Goal: Transaction & Acquisition: Purchase product/service

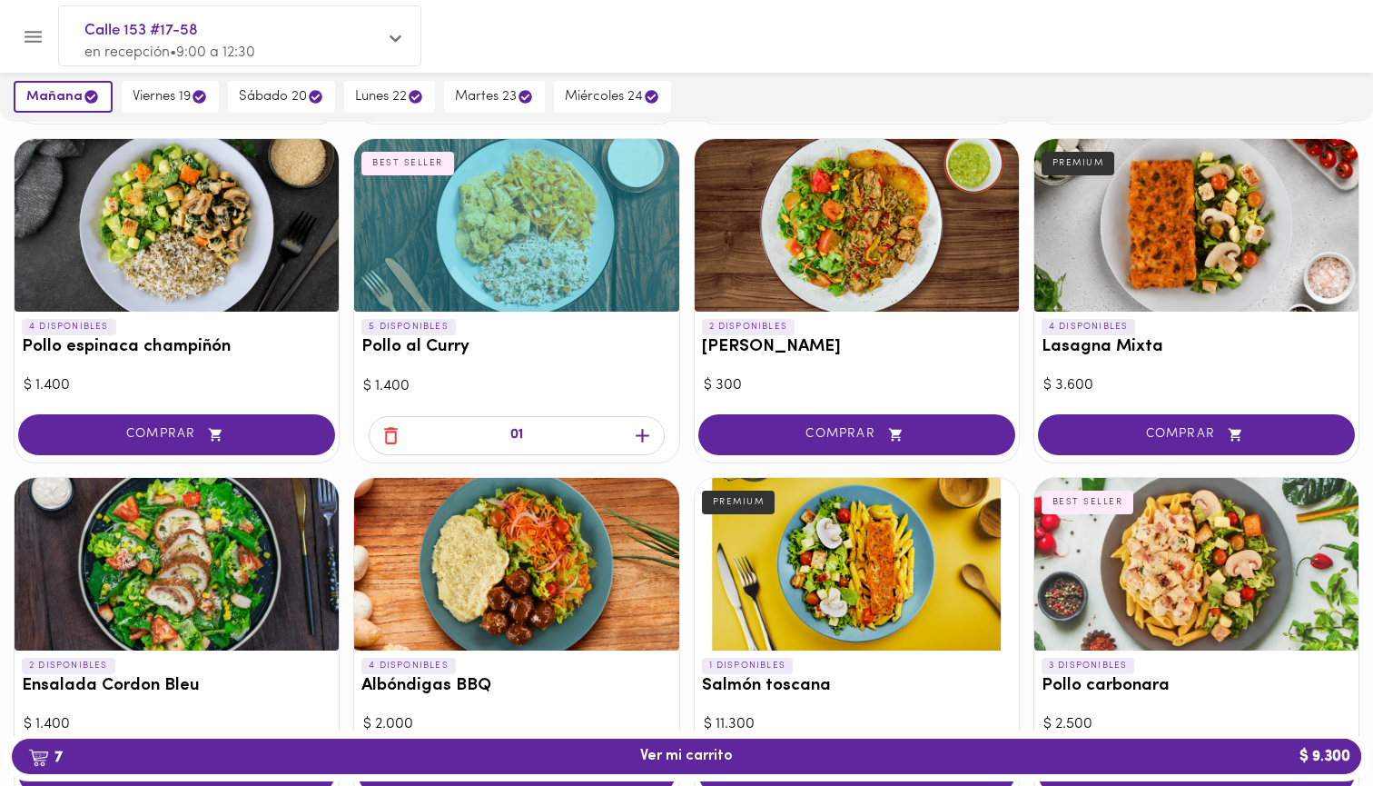
scroll to position [526, 0]
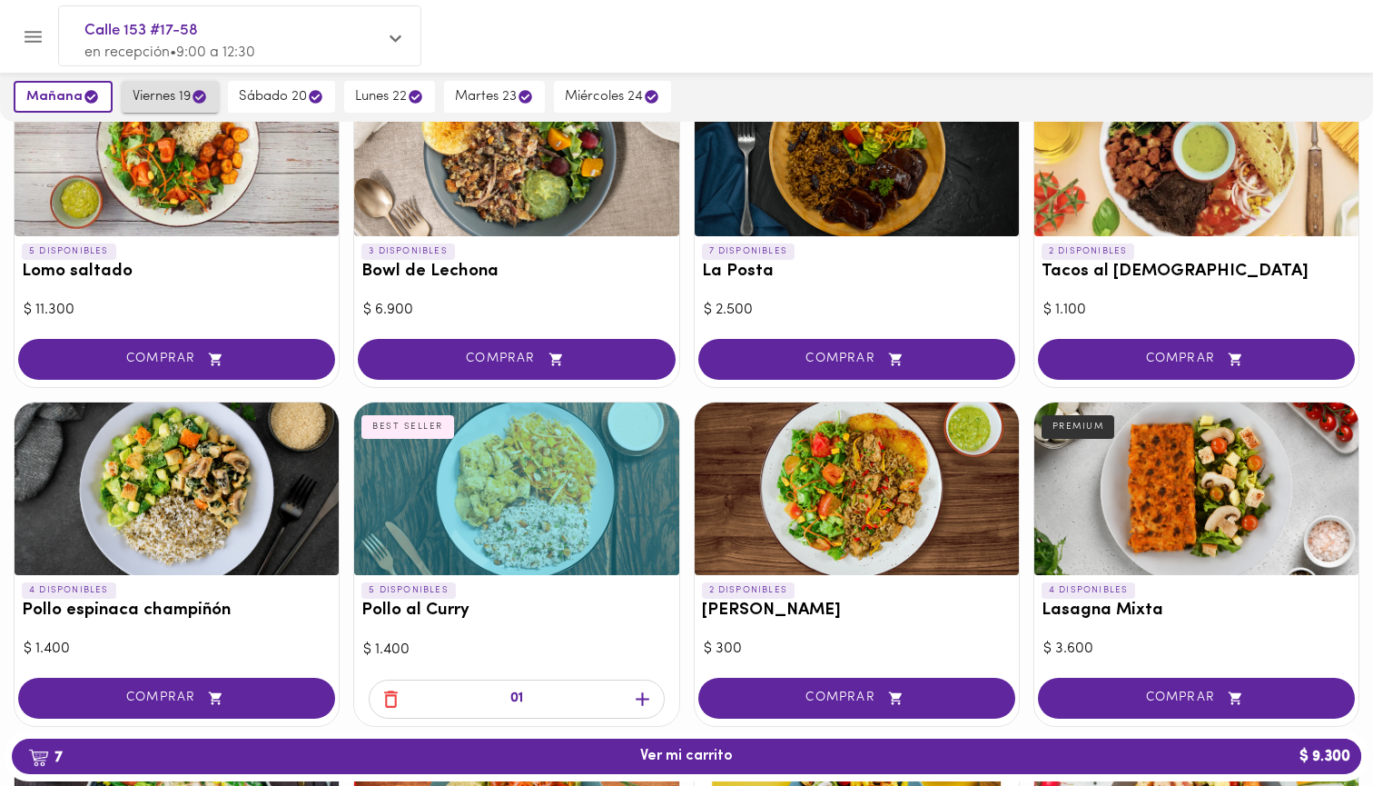
click at [157, 84] on button "viernes 19" at bounding box center [170, 97] width 97 height 32
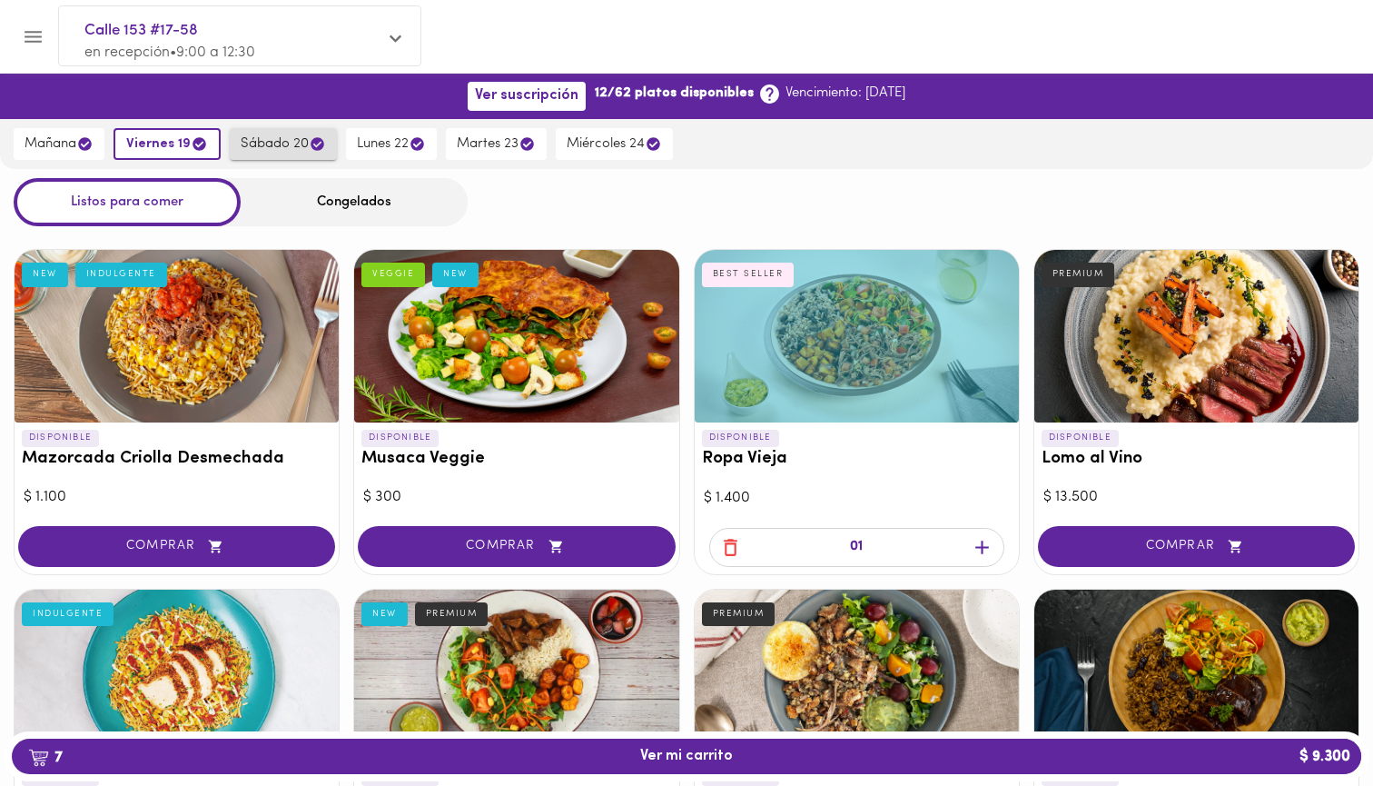
scroll to position [0, 0]
click at [278, 146] on span "sábado 20" at bounding box center [283, 143] width 85 height 17
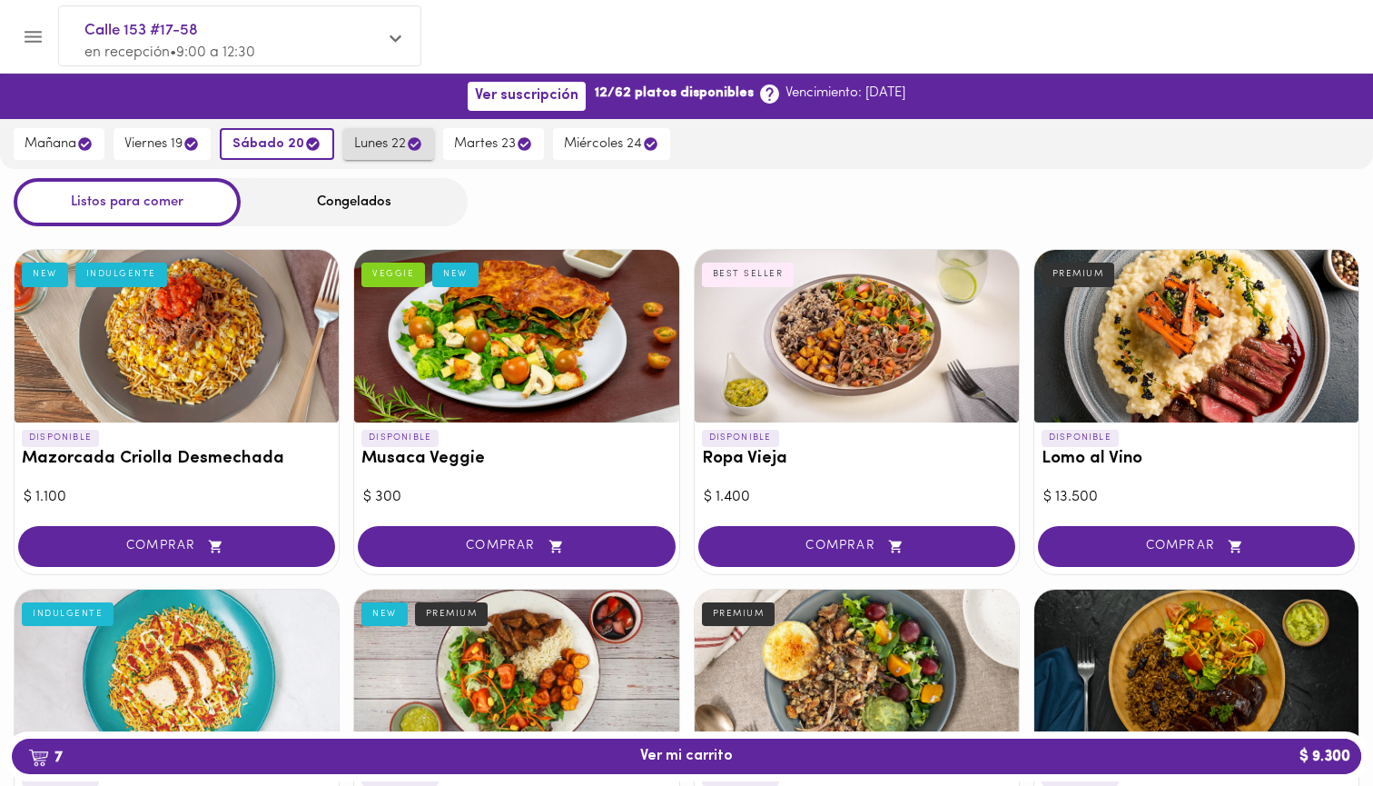
click at [370, 147] on span "lunes 22" at bounding box center [388, 143] width 69 height 17
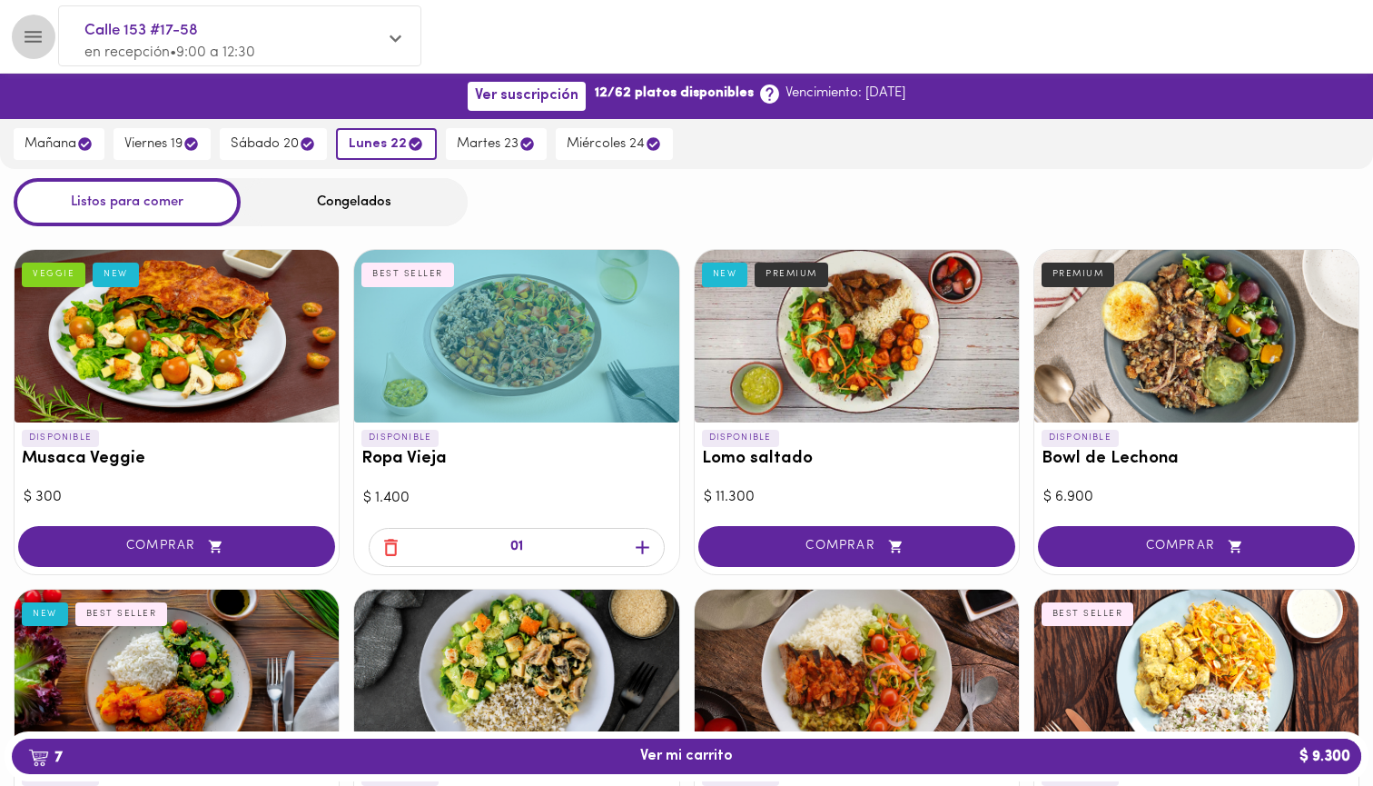
click at [35, 43] on icon "Menu" at bounding box center [33, 36] width 23 height 23
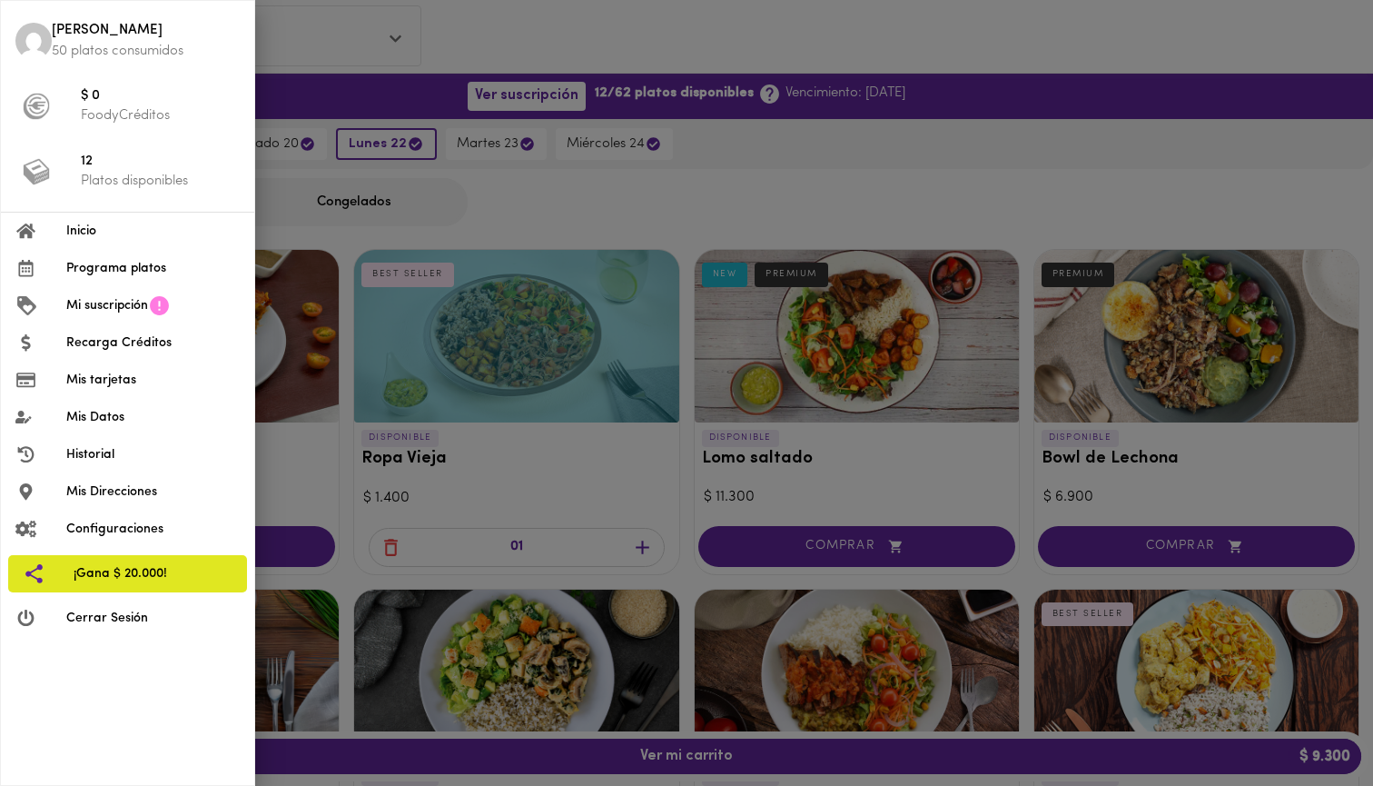
click at [94, 45] on p "50 platos consumidos" at bounding box center [146, 51] width 188 height 19
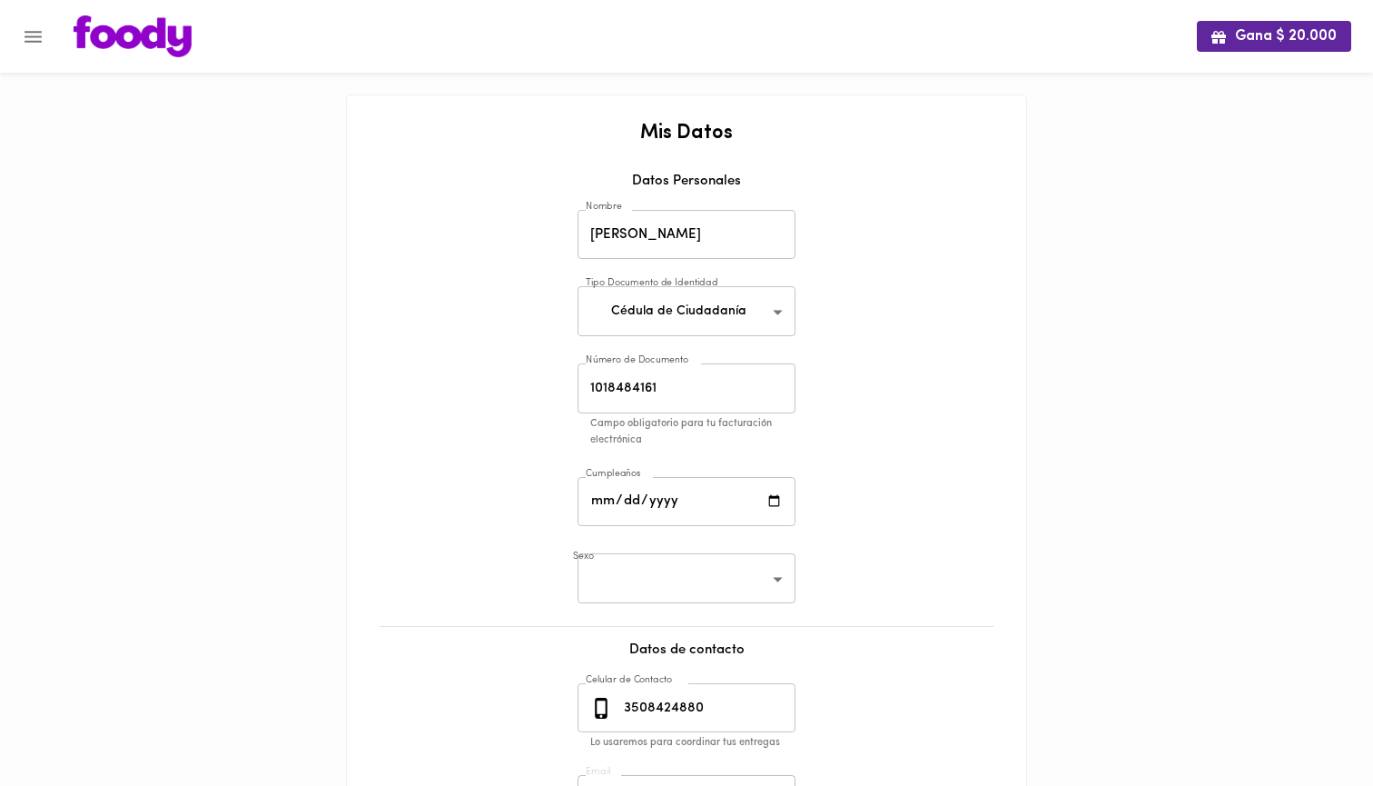
click at [86, 22] on img at bounding box center [133, 36] width 118 height 42
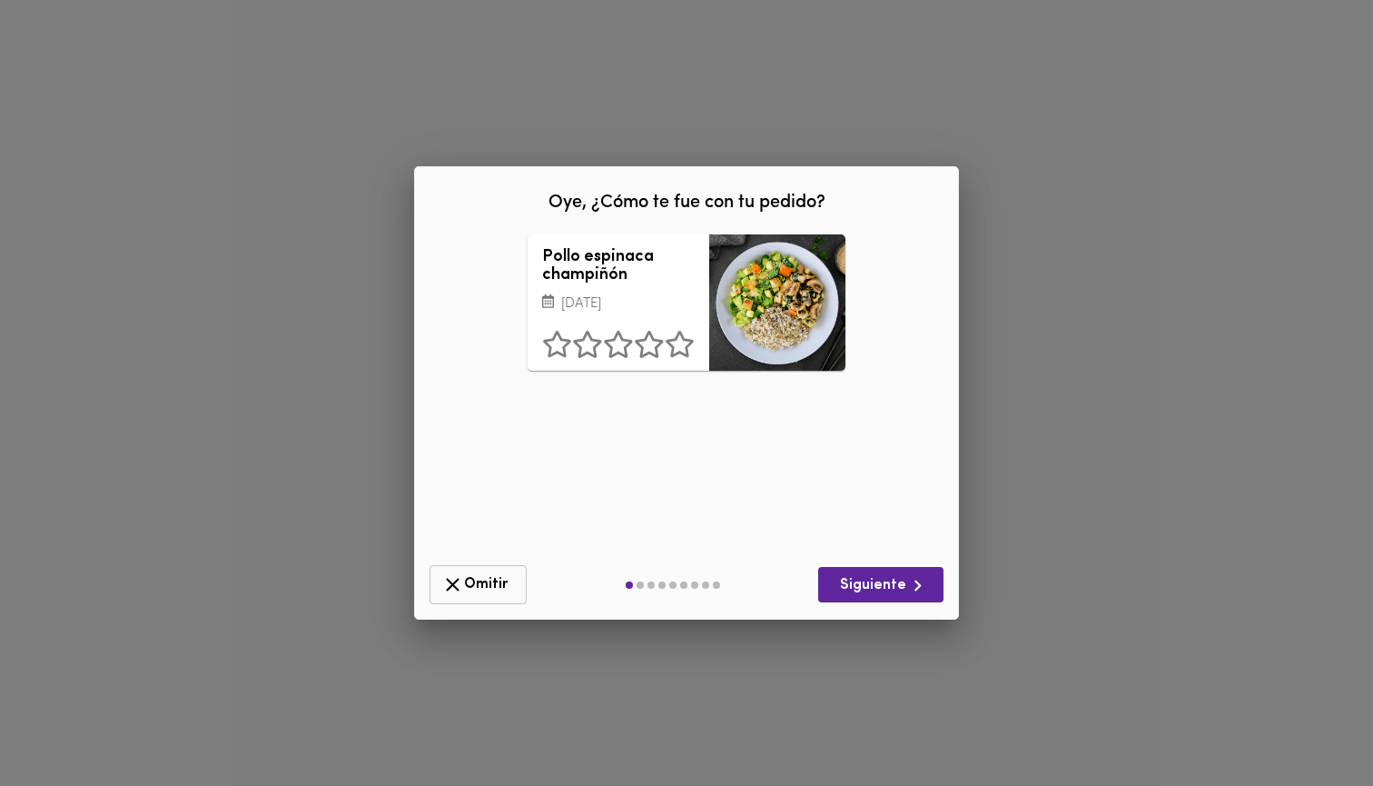
click at [487, 574] on span "Omitir" at bounding box center [478, 584] width 74 height 23
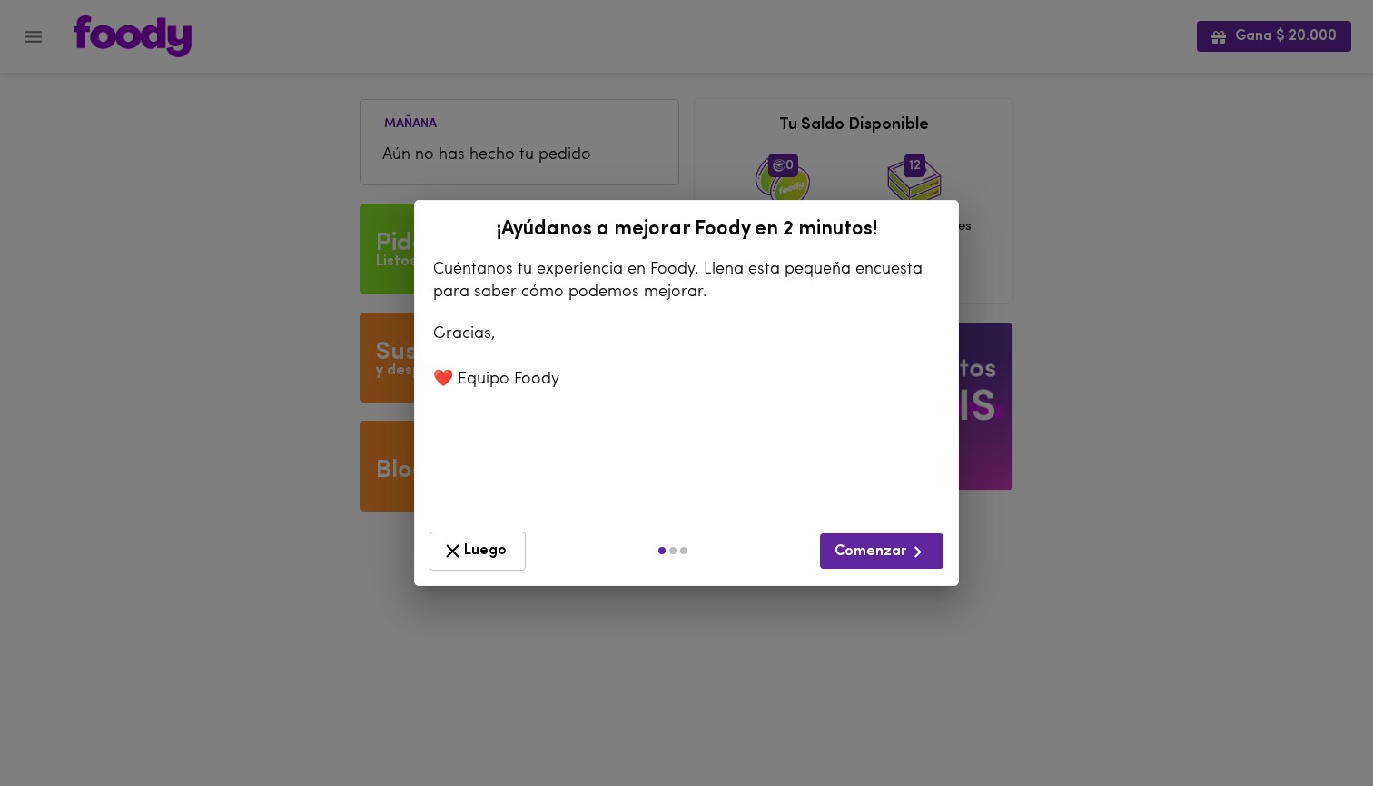
click at [448, 557] on icon "button" at bounding box center [452, 550] width 23 height 23
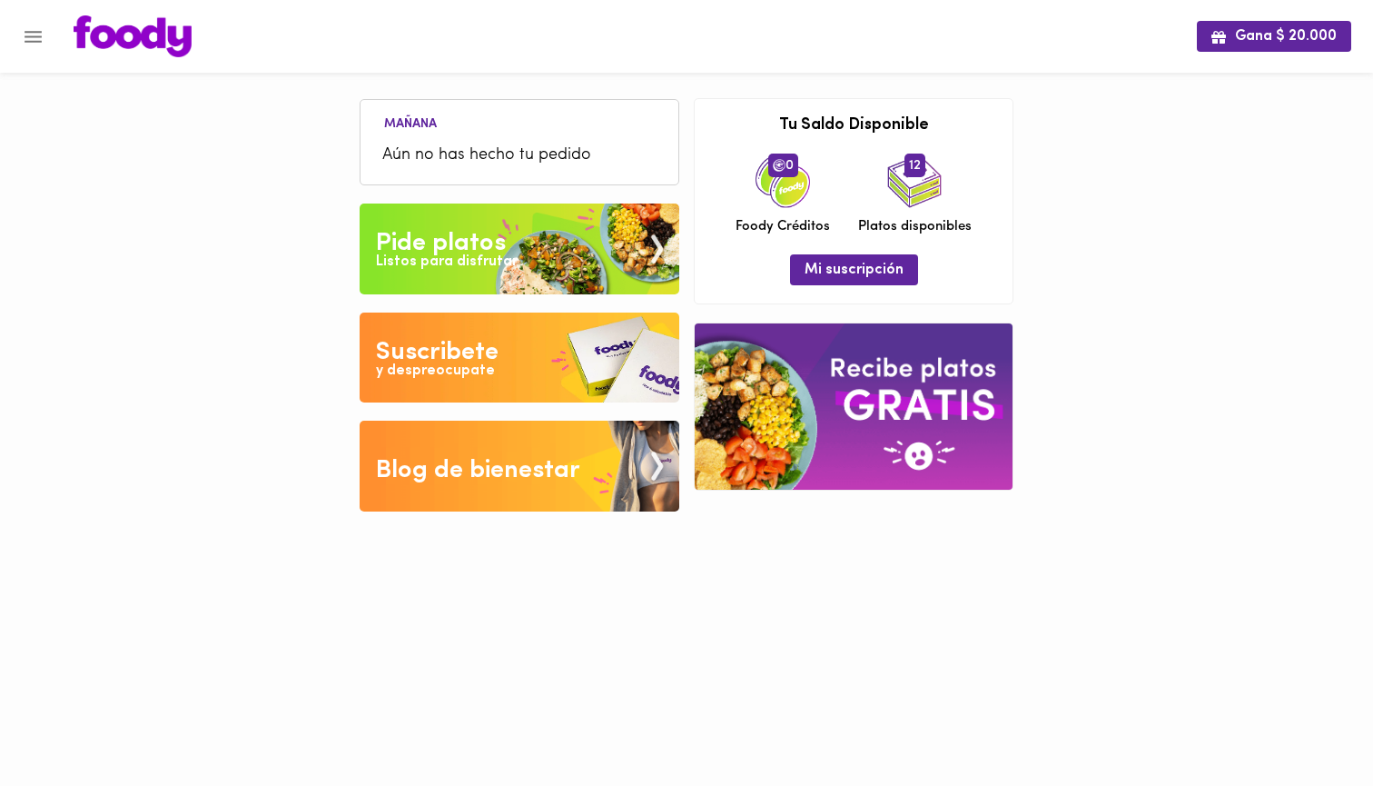
click at [559, 215] on img at bounding box center [520, 248] width 320 height 91
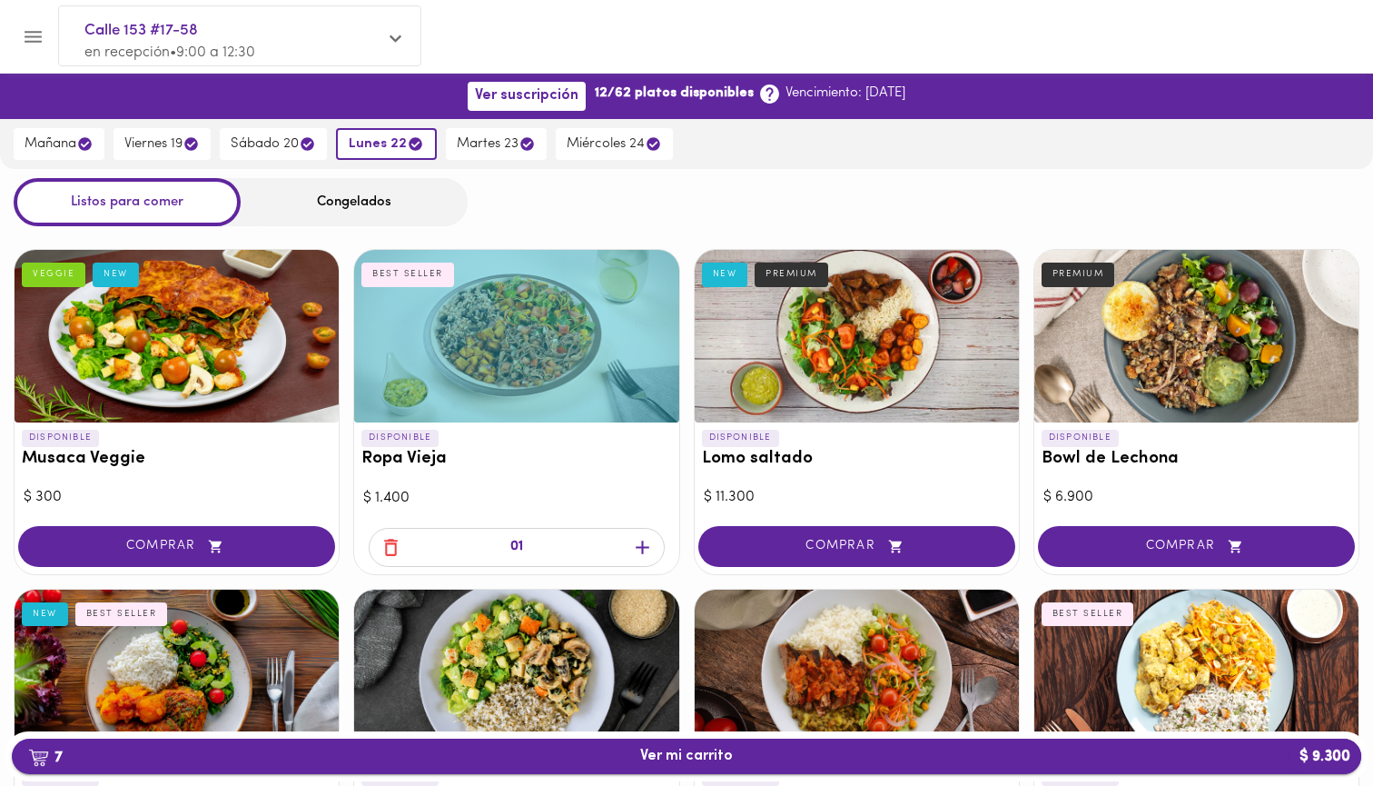
click at [878, 752] on span "7 Ver mi carrito $ 9.300" at bounding box center [686, 755] width 1320 height 17
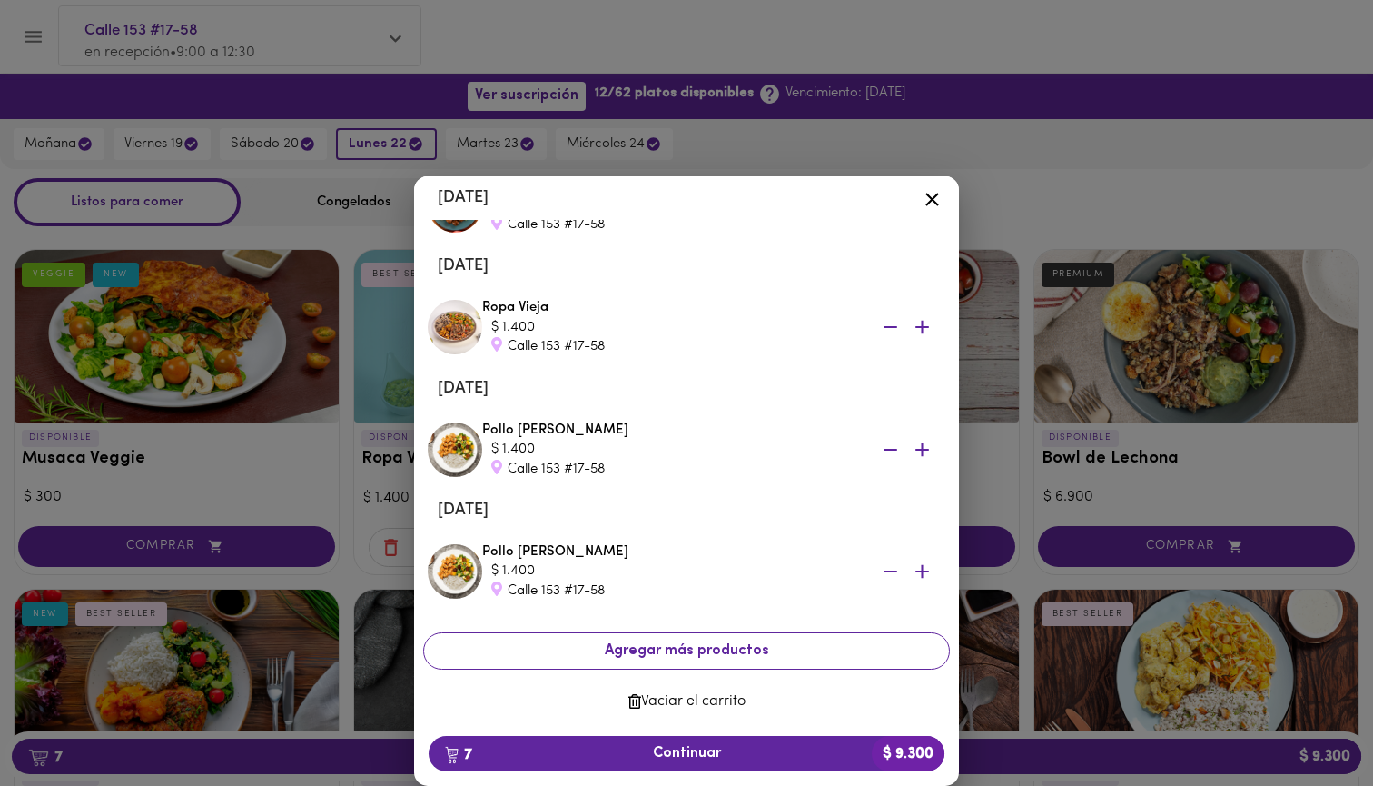
scroll to position [458, 0]
click at [701, 695] on span "Vaciar el carrito" at bounding box center [687, 703] width 498 height 17
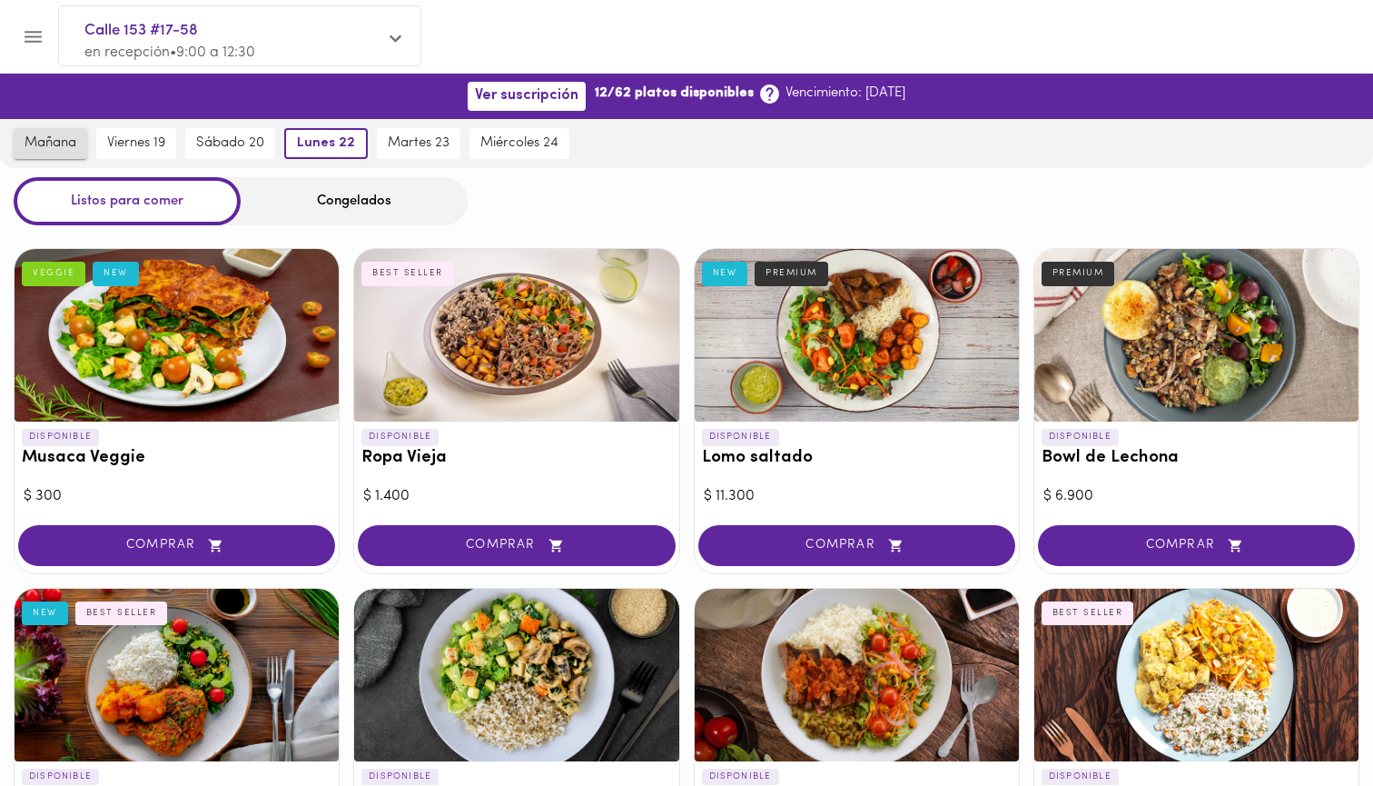
click at [41, 150] on span "mañana" at bounding box center [51, 143] width 52 height 16
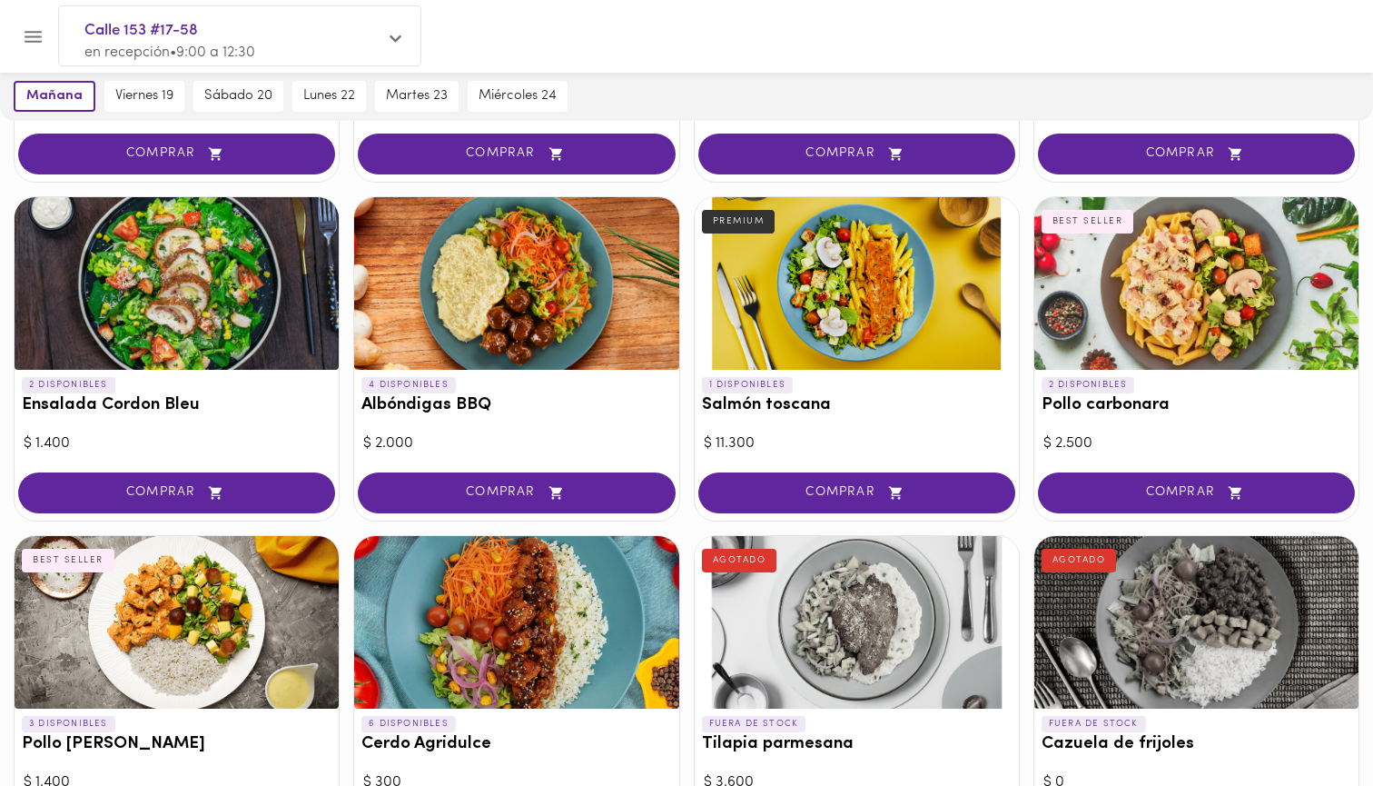
scroll to position [942, 0]
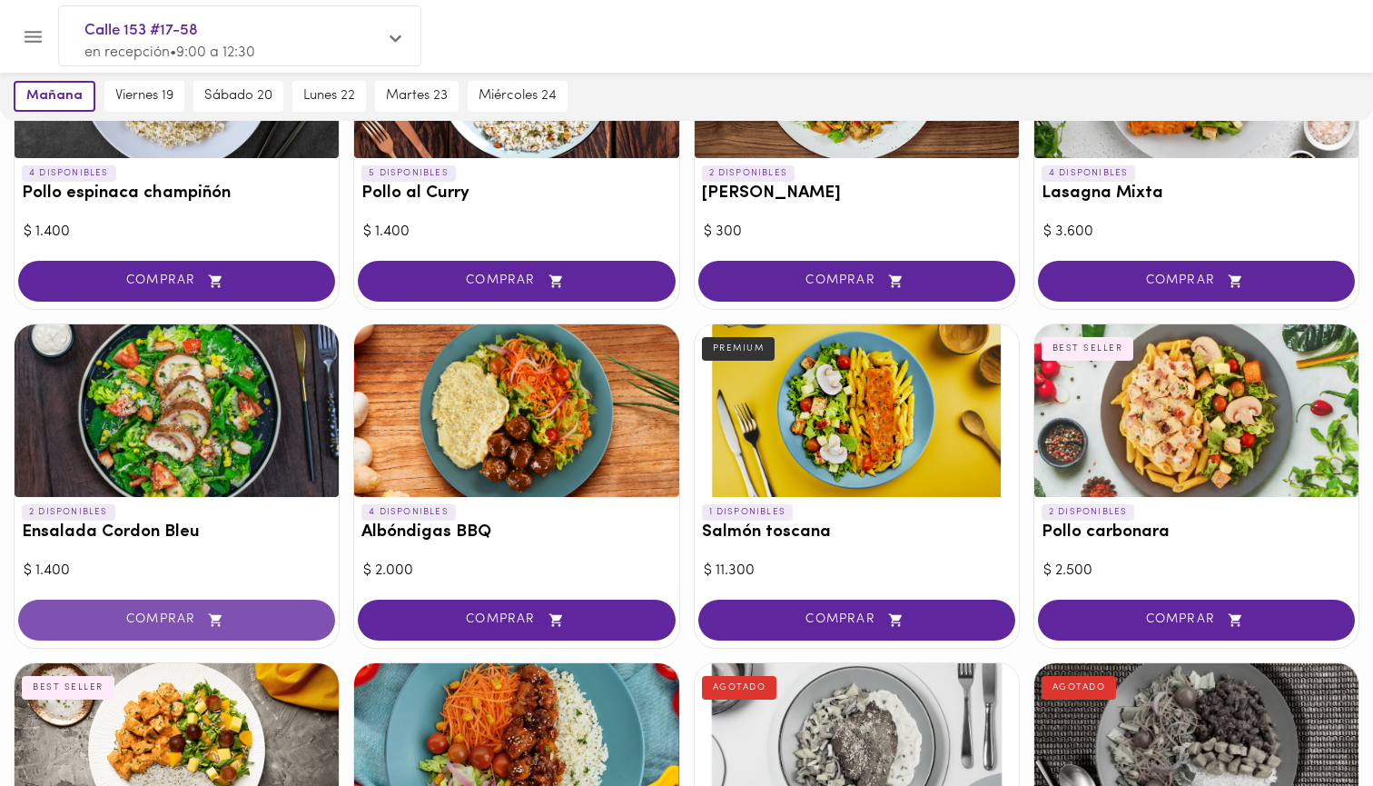
click at [220, 622] on button "COMPRAR" at bounding box center [176, 619] width 317 height 41
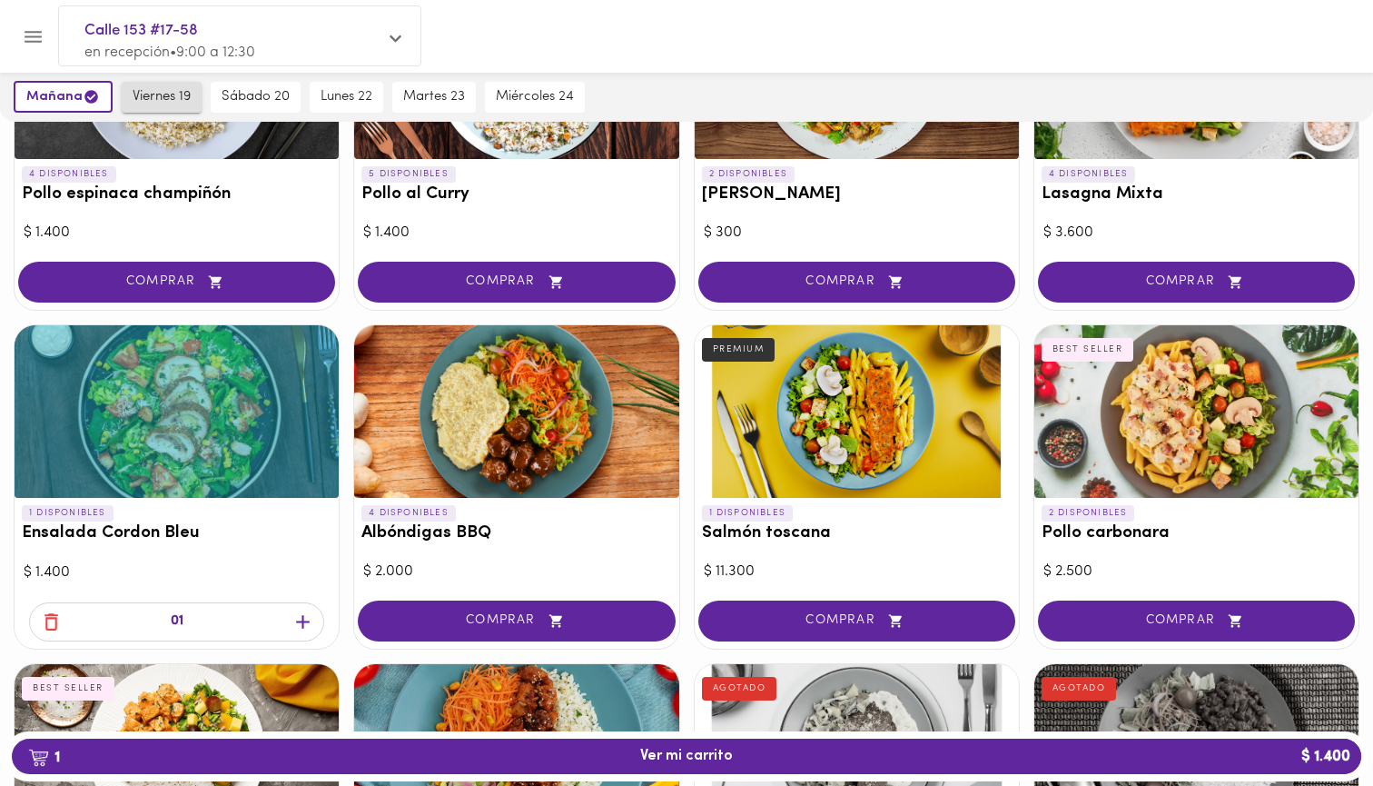
click at [140, 93] on span "viernes 19" at bounding box center [162, 97] width 58 height 16
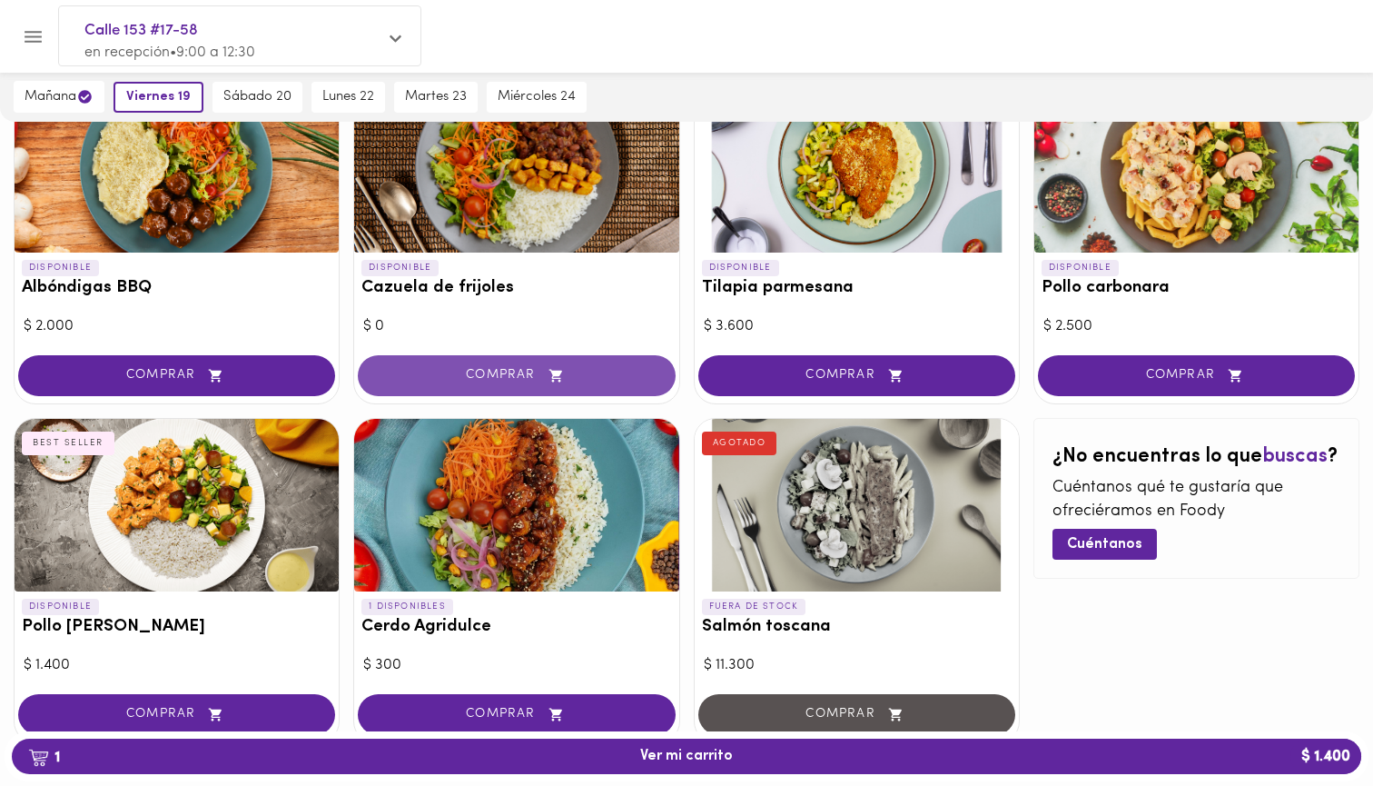
scroll to position [1526, 0]
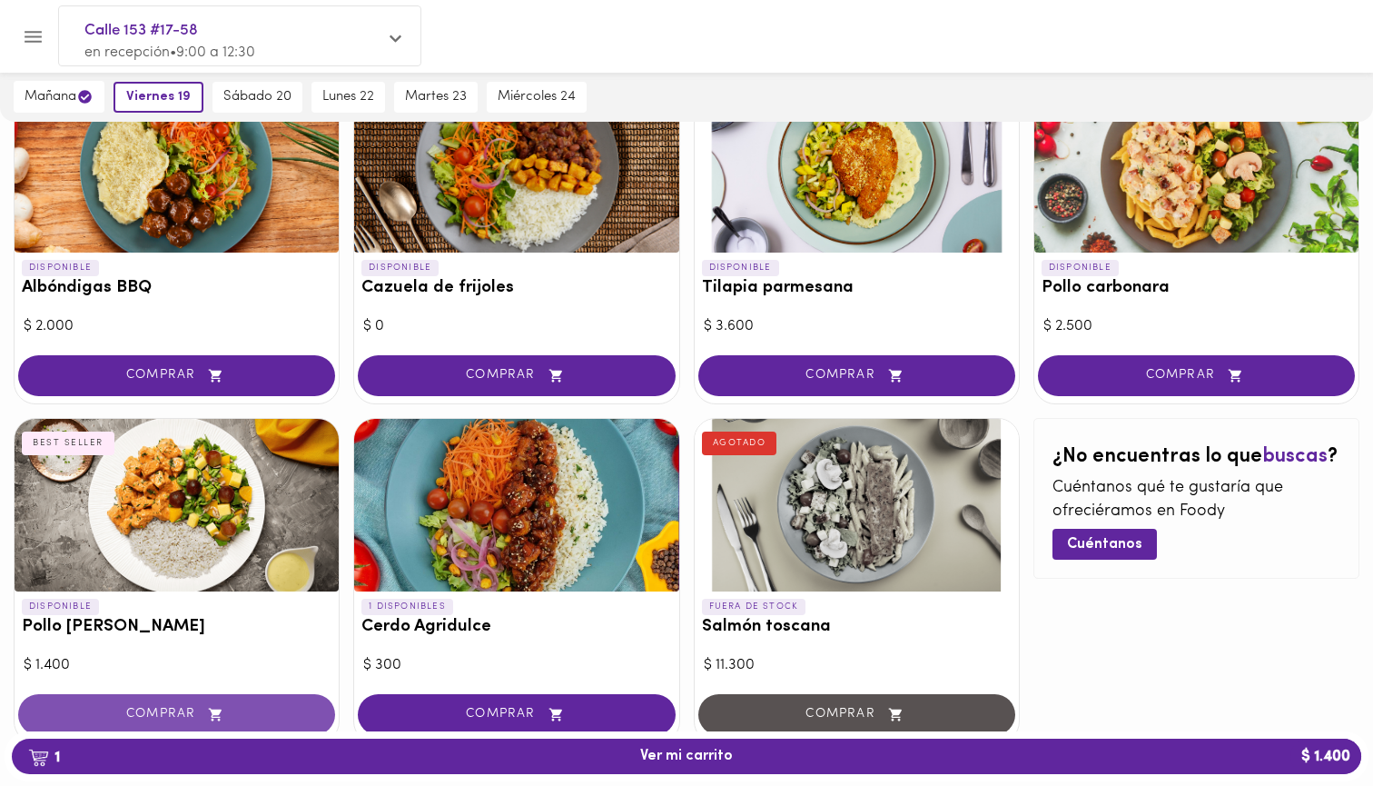
click at [183, 694] on button "COMPRAR" at bounding box center [176, 714] width 317 height 41
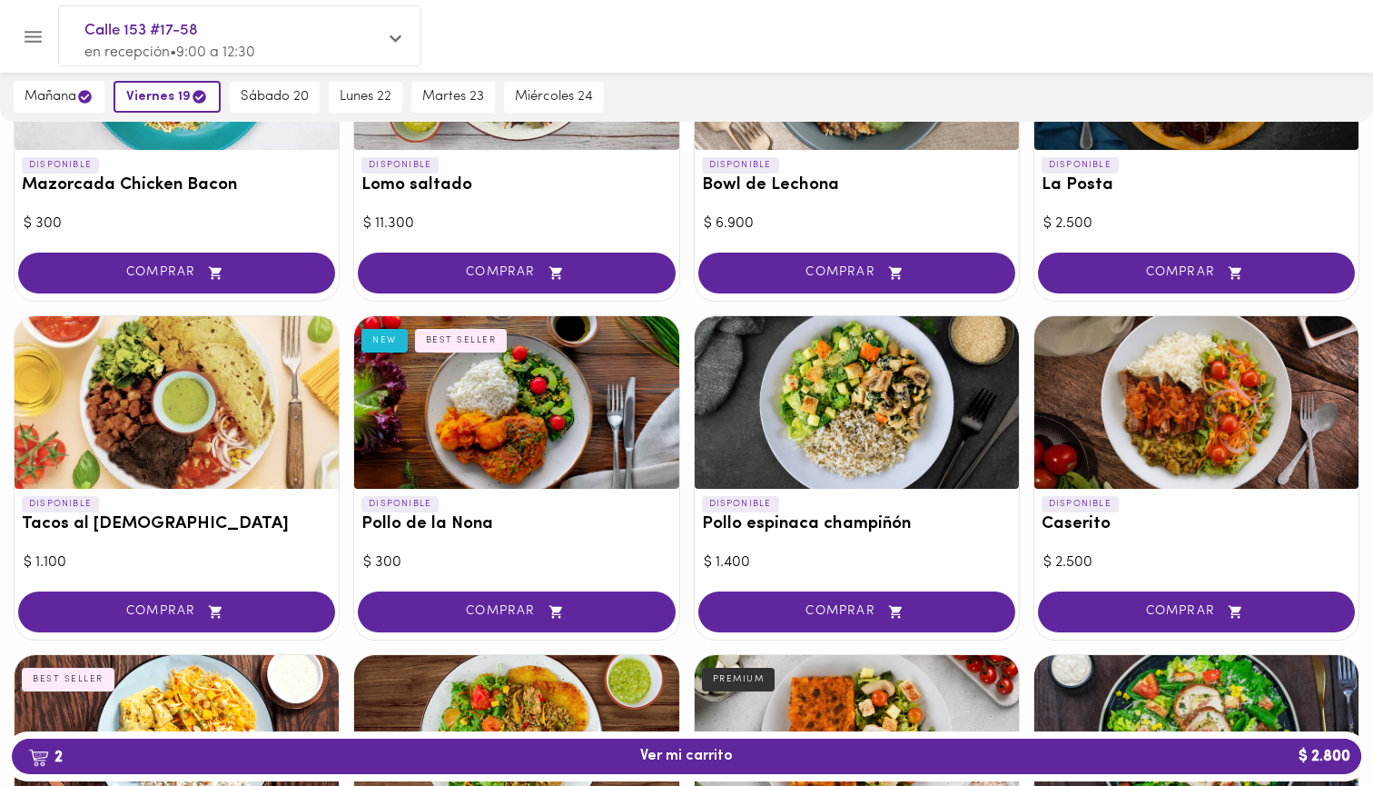
scroll to position [619, 0]
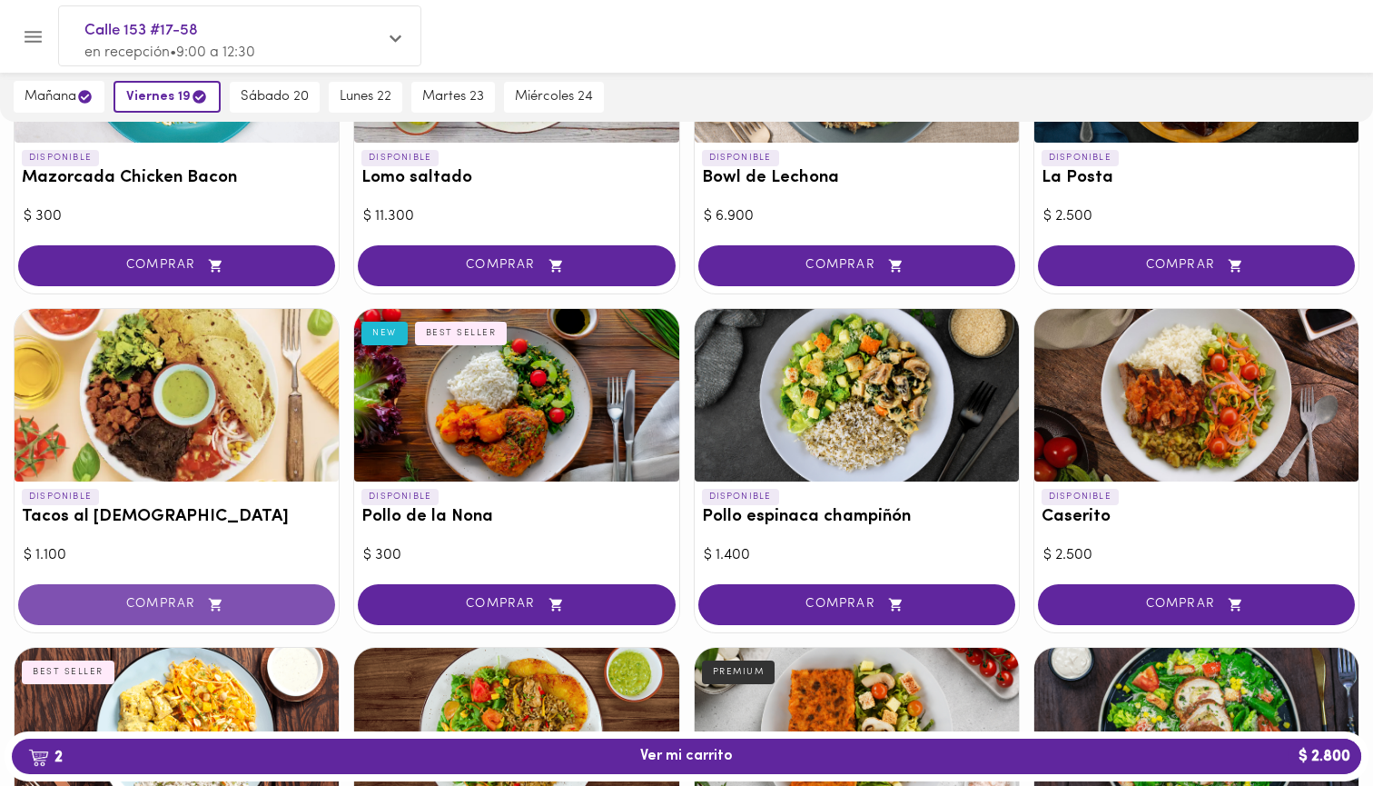
click at [220, 603] on icon "button" at bounding box center [215, 604] width 13 height 13
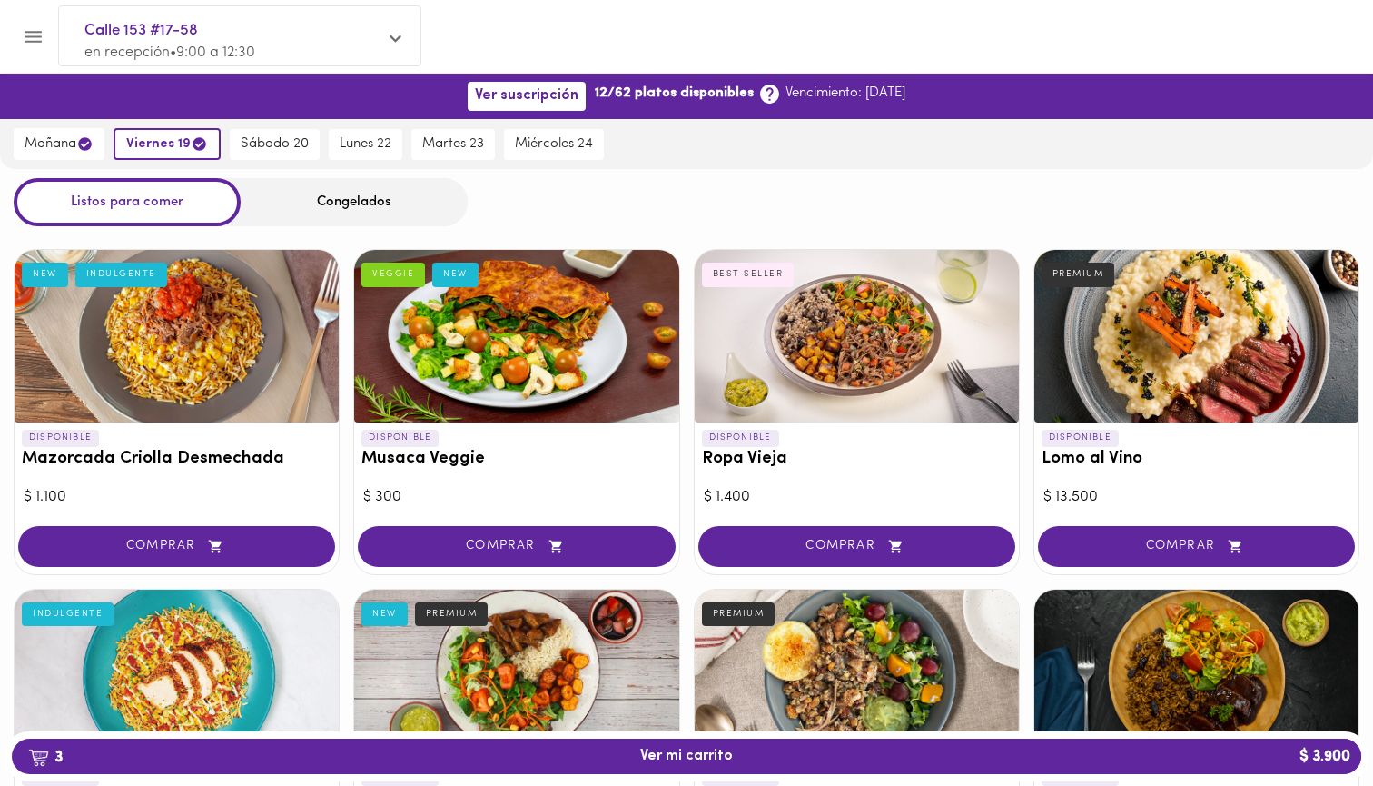
scroll to position [0, 0]
click at [299, 149] on span "sábado 20" at bounding box center [275, 144] width 68 height 16
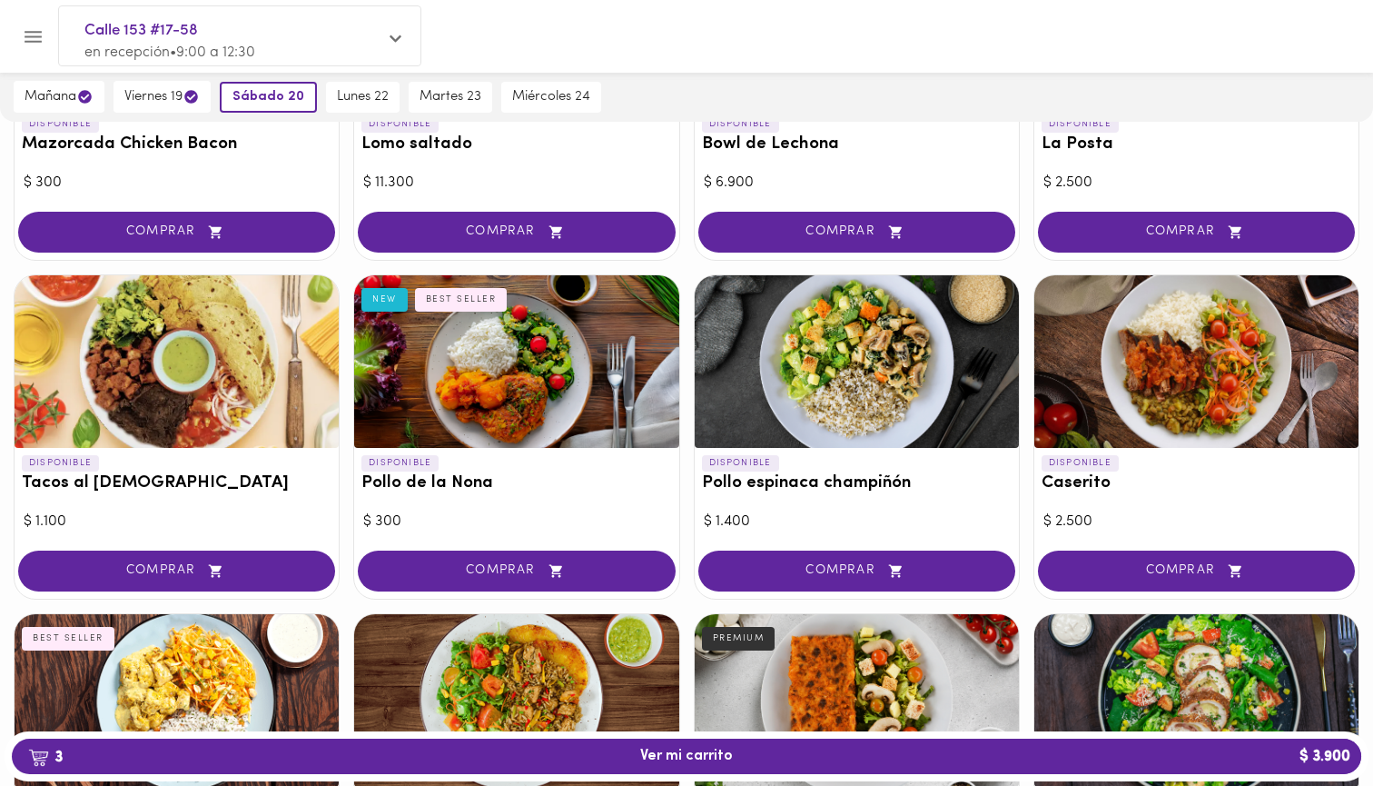
scroll to position [654, 0]
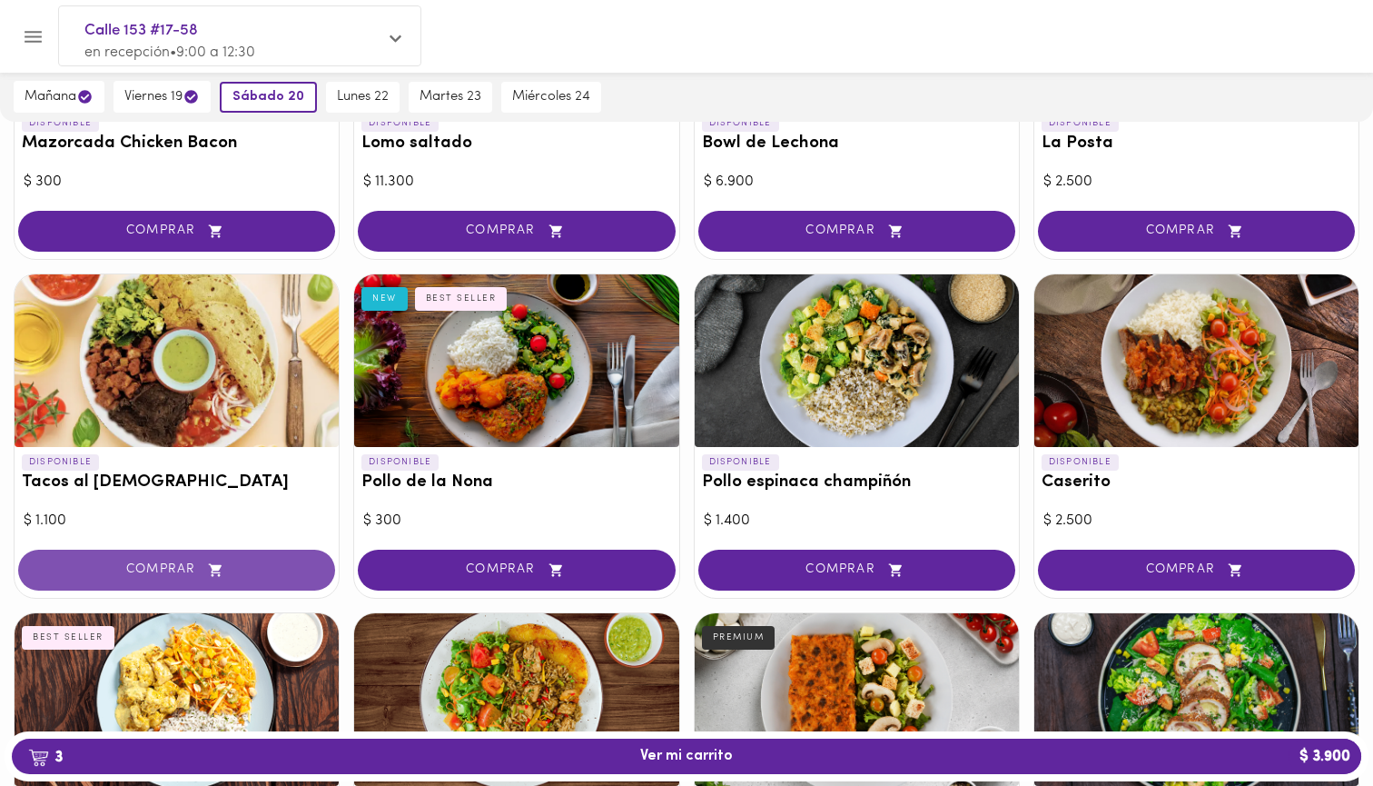
click at [217, 562] on icon "button" at bounding box center [215, 569] width 23 height 15
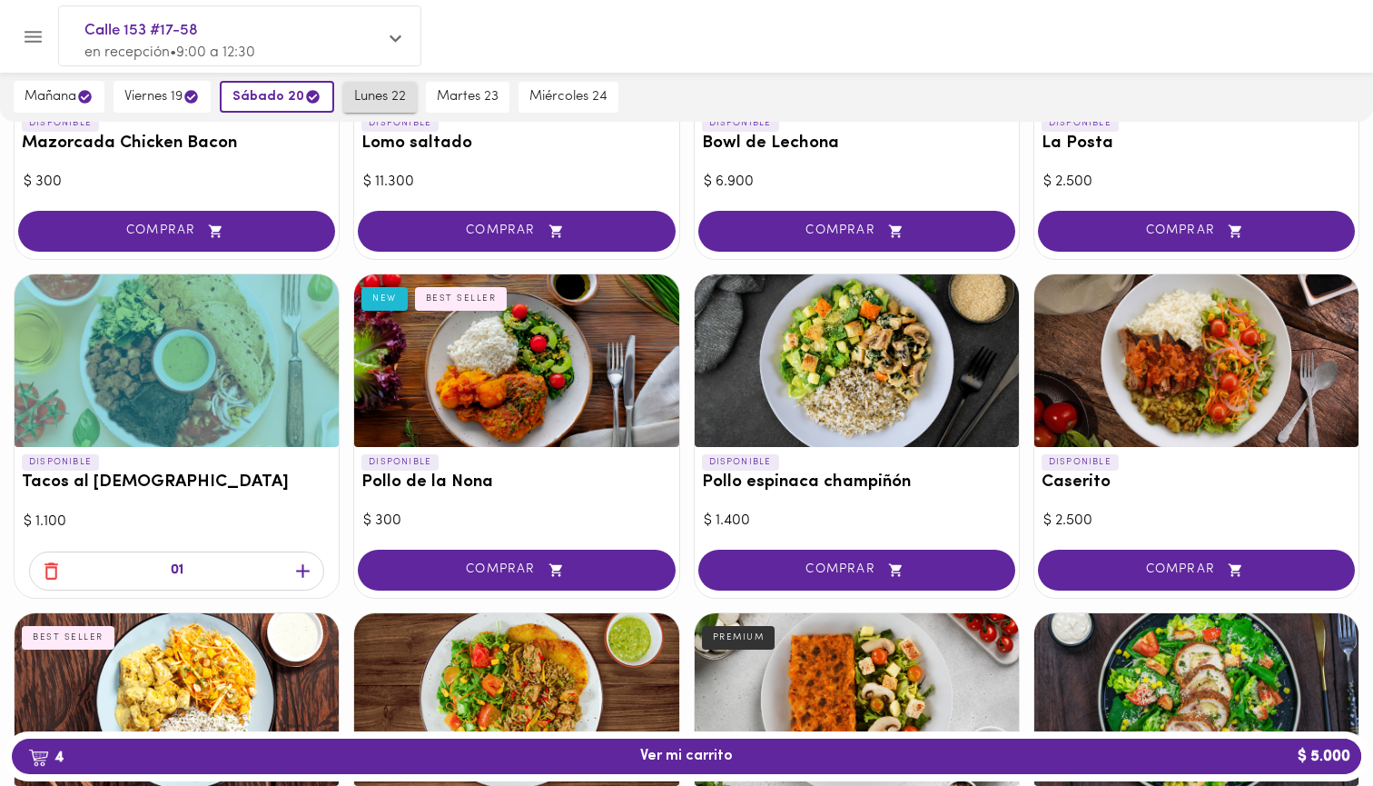
click at [392, 99] on span "lunes 22" at bounding box center [380, 97] width 52 height 16
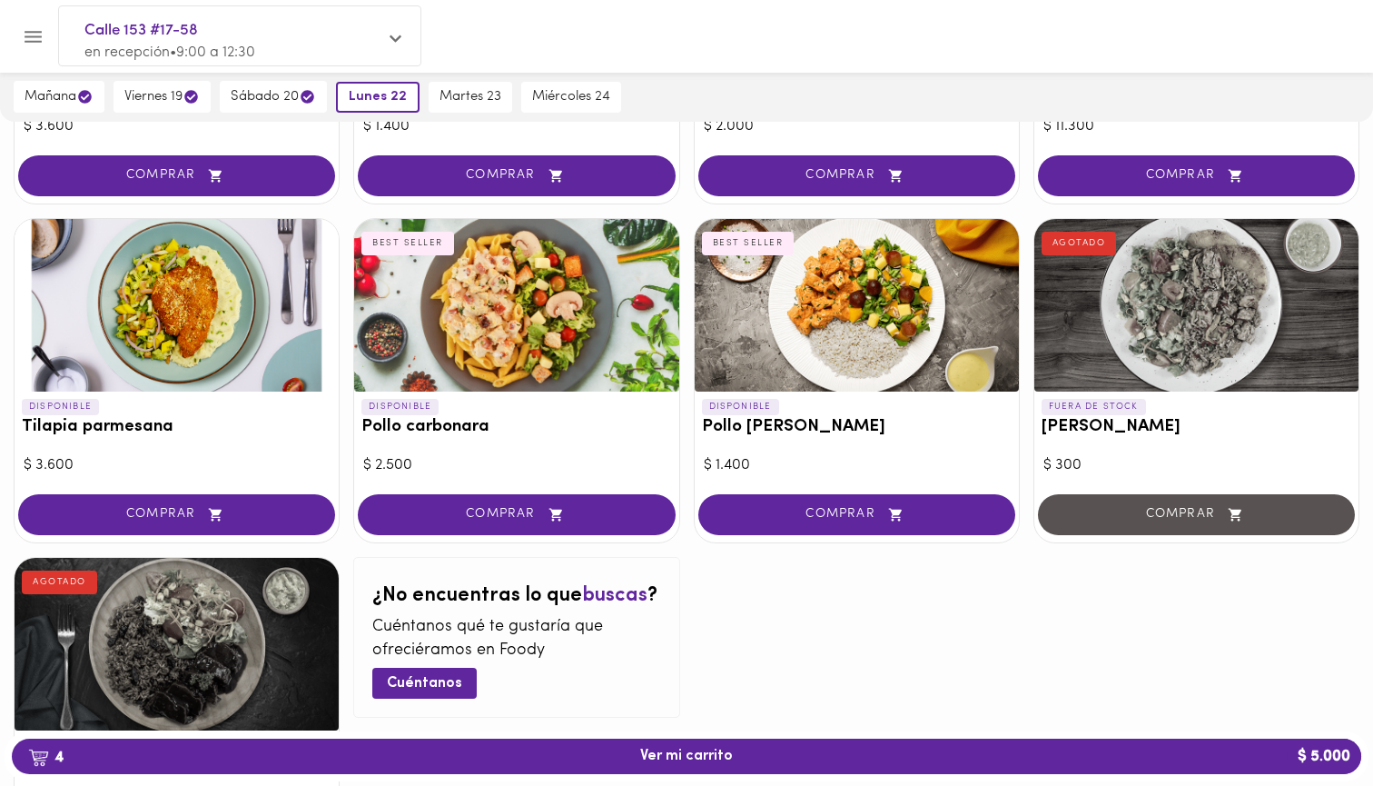
scroll to position [1043, 0]
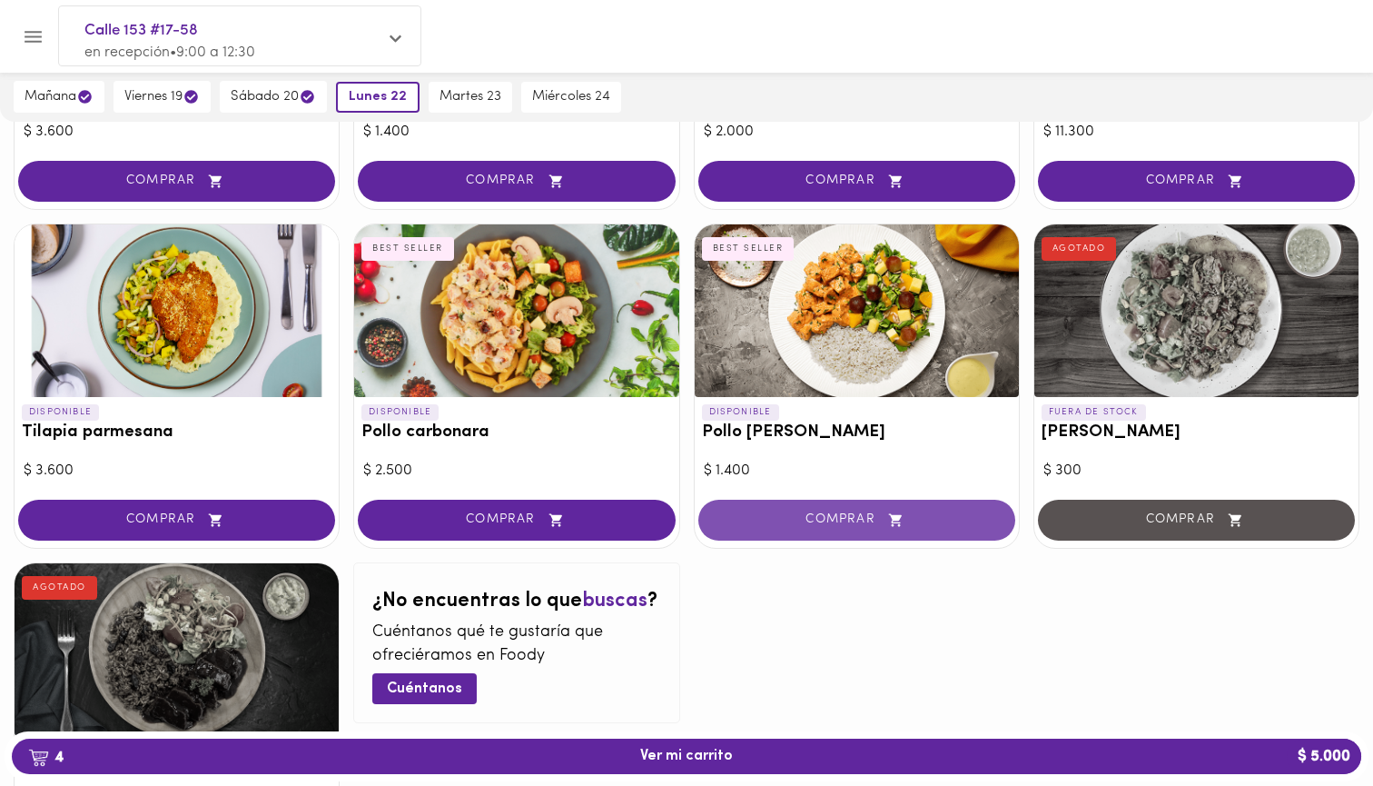
click at [797, 513] on span "COMPRAR" at bounding box center [857, 519] width 272 height 15
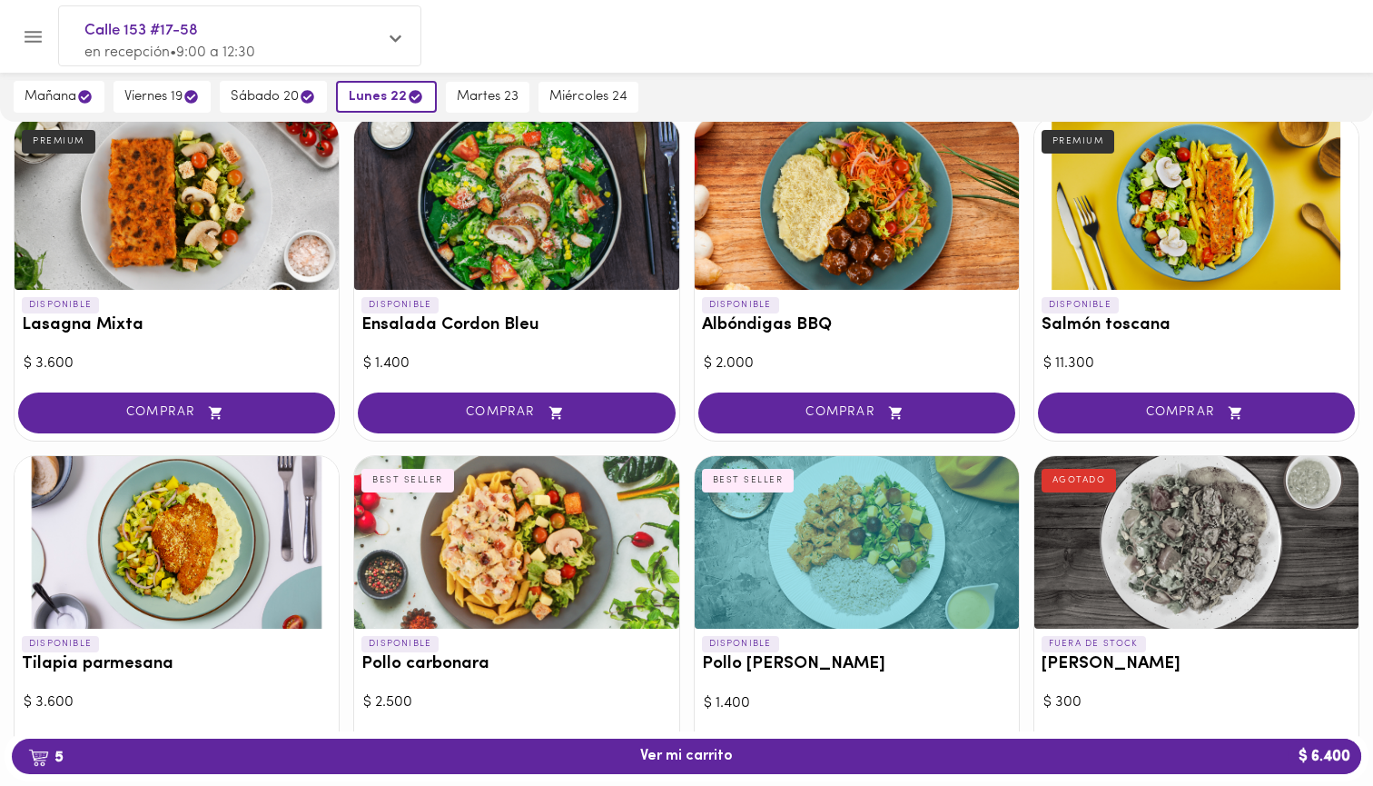
scroll to position [799, 0]
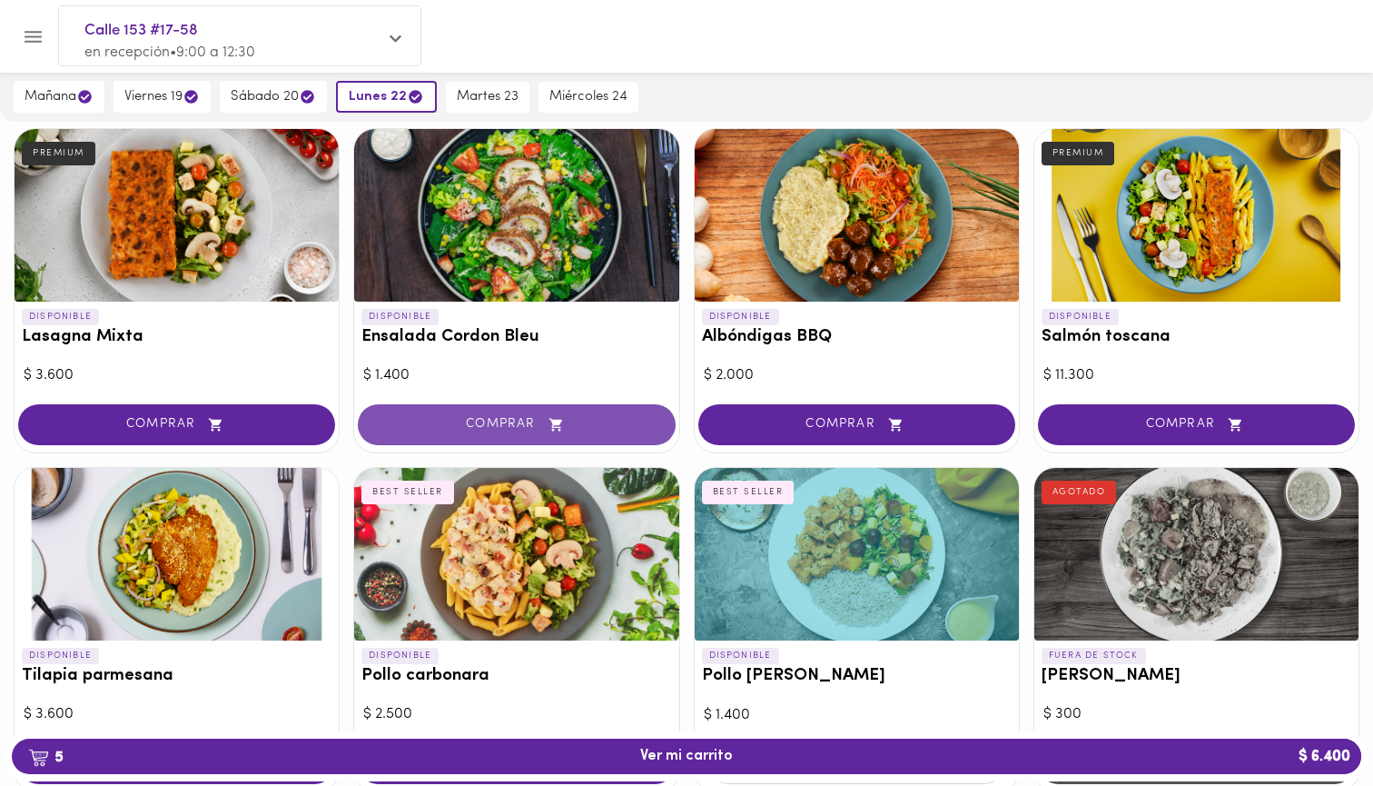
click at [593, 421] on span "COMPRAR" at bounding box center [517, 424] width 272 height 15
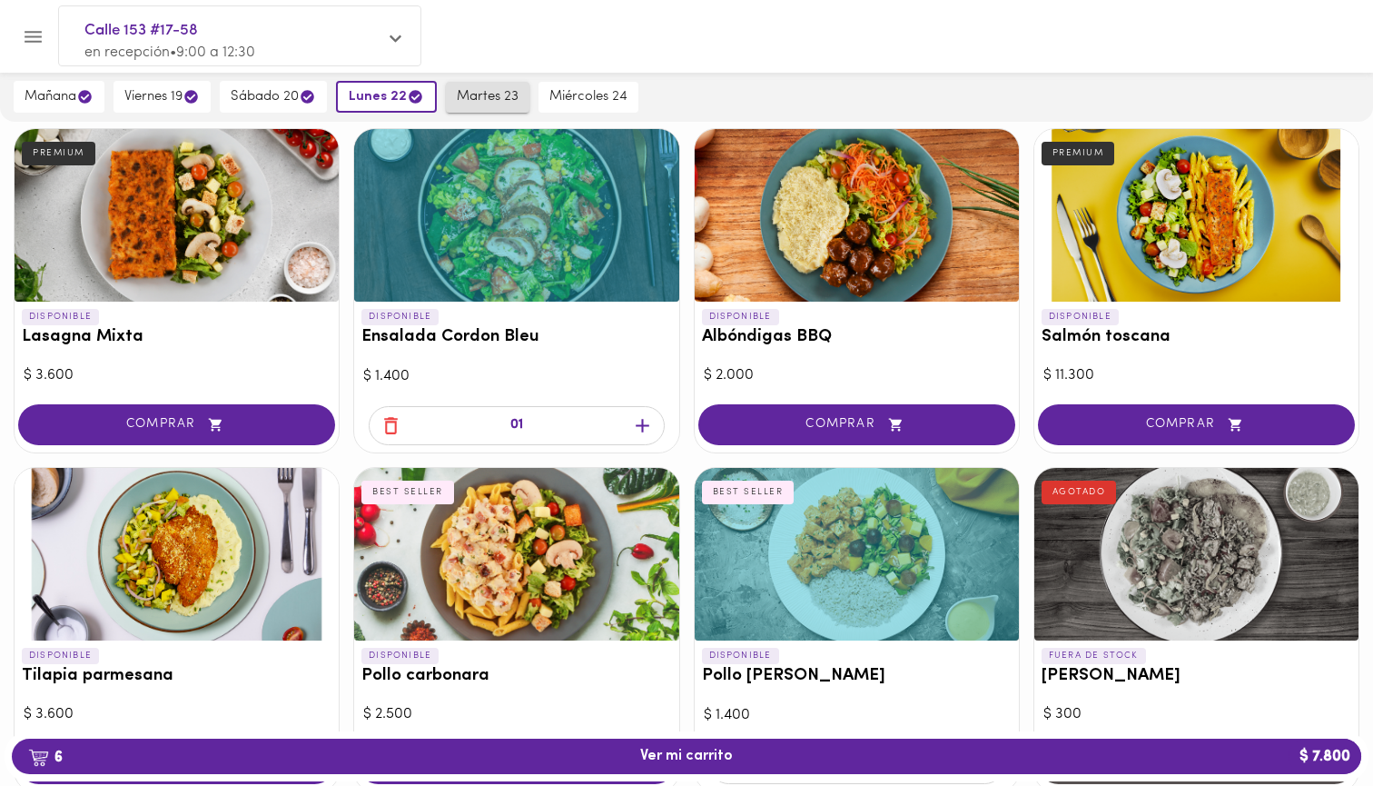
click at [473, 105] on button "martes 23" at bounding box center [488, 97] width 84 height 31
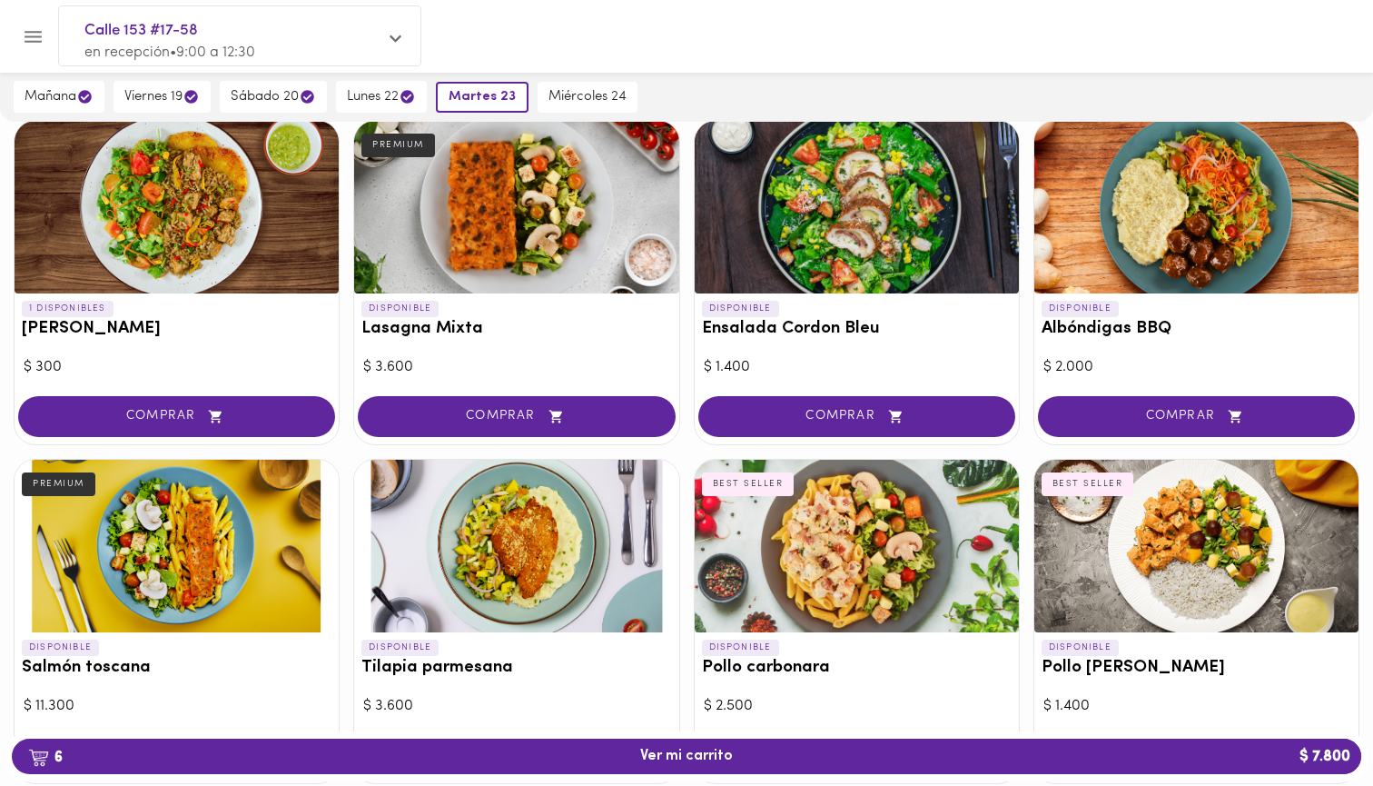
scroll to position [809, 0]
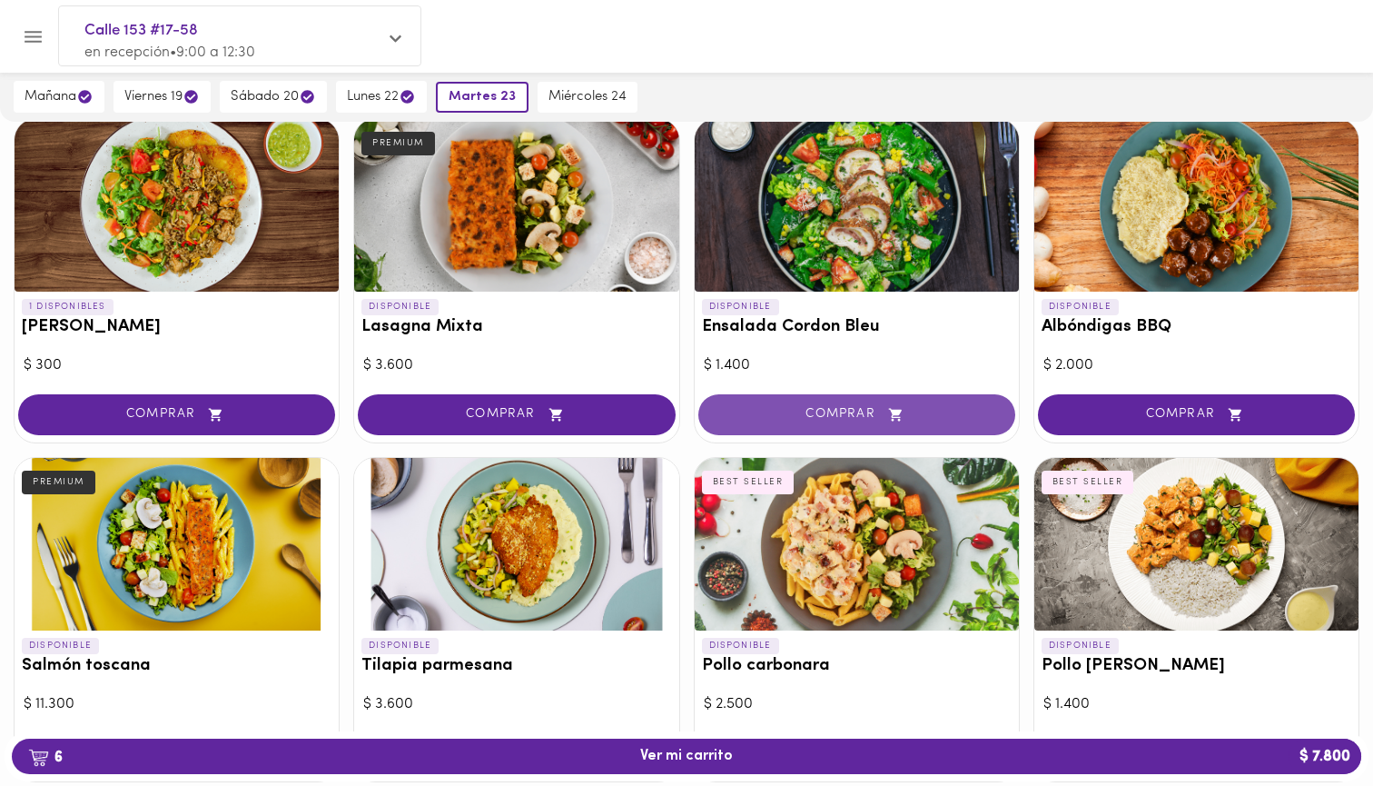
click at [894, 410] on icon "button" at bounding box center [896, 414] width 23 height 15
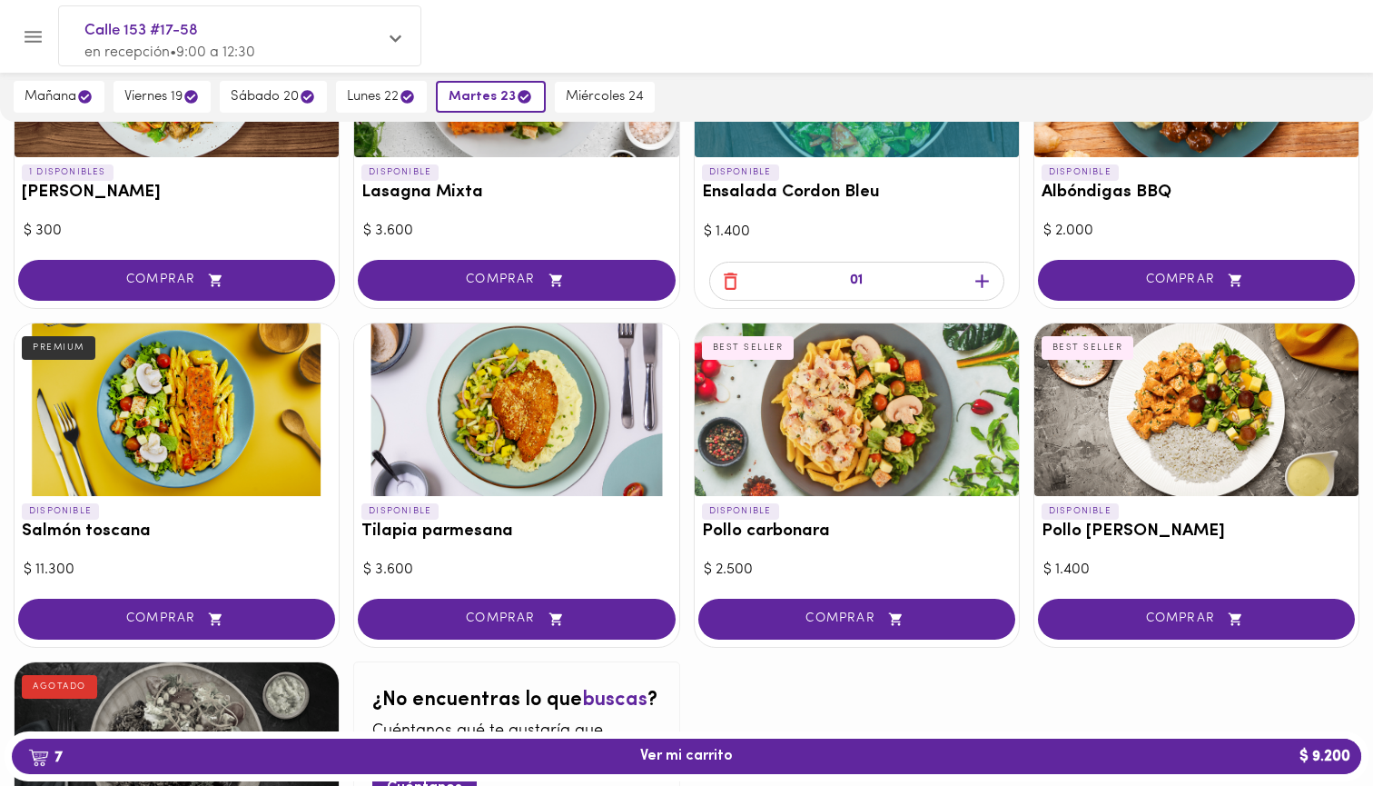
scroll to position [973, 0]
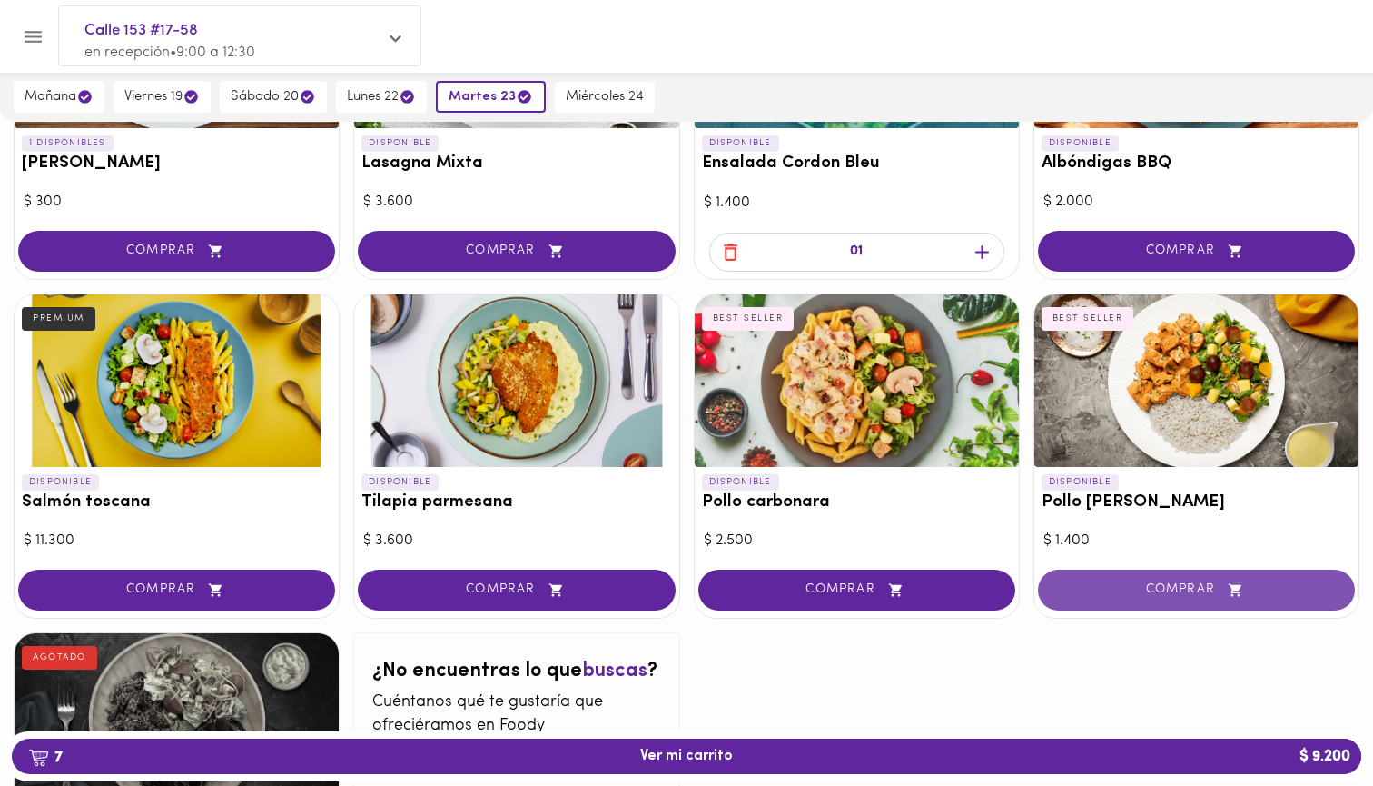
click at [1132, 582] on span "COMPRAR" at bounding box center [1197, 589] width 272 height 15
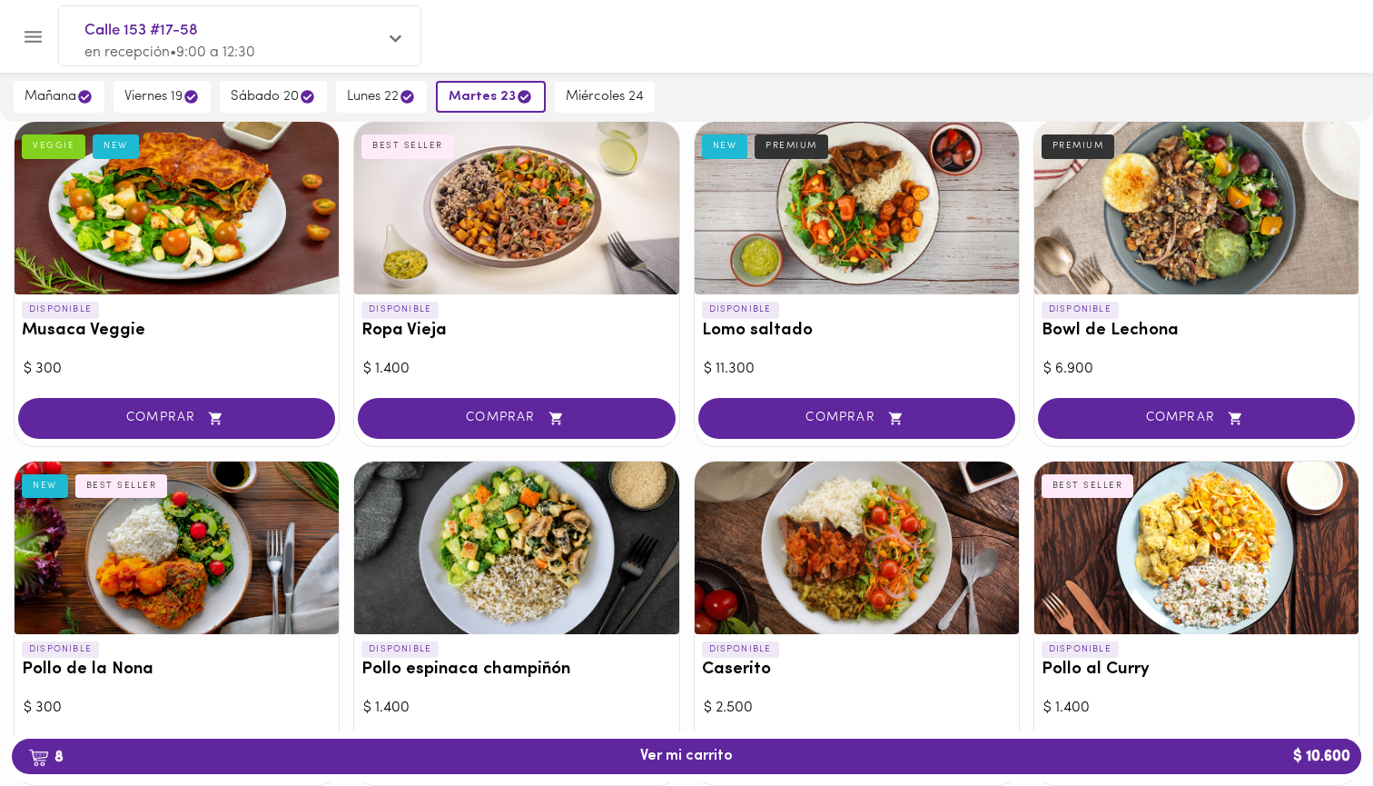
scroll to position [5, 0]
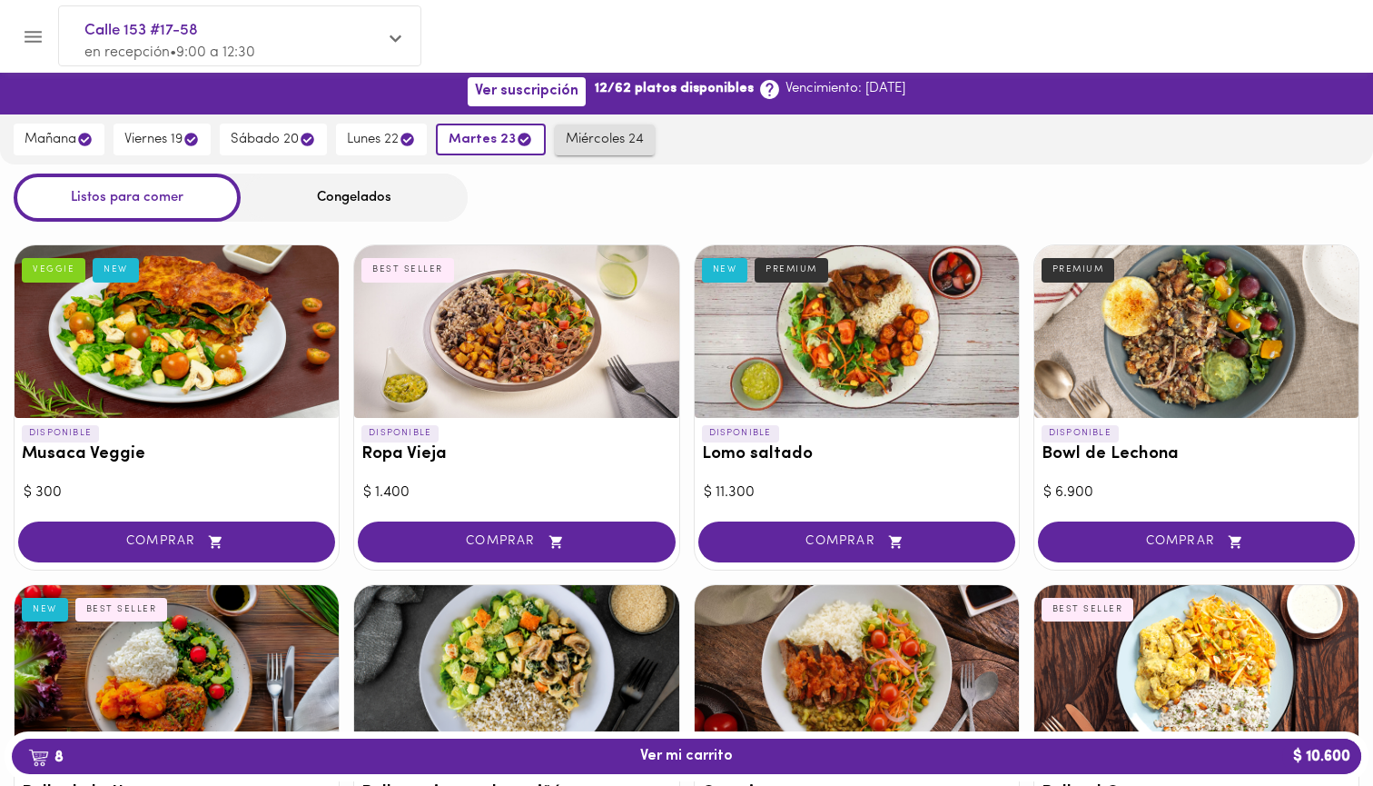
click at [580, 137] on span "miércoles 24" at bounding box center [605, 140] width 78 height 16
click at [608, 126] on button "miércoles 24" at bounding box center [600, 139] width 109 height 31
click at [500, 128] on button "martes 23" at bounding box center [486, 140] width 101 height 32
click at [581, 129] on button "miércoles 24" at bounding box center [605, 139] width 100 height 31
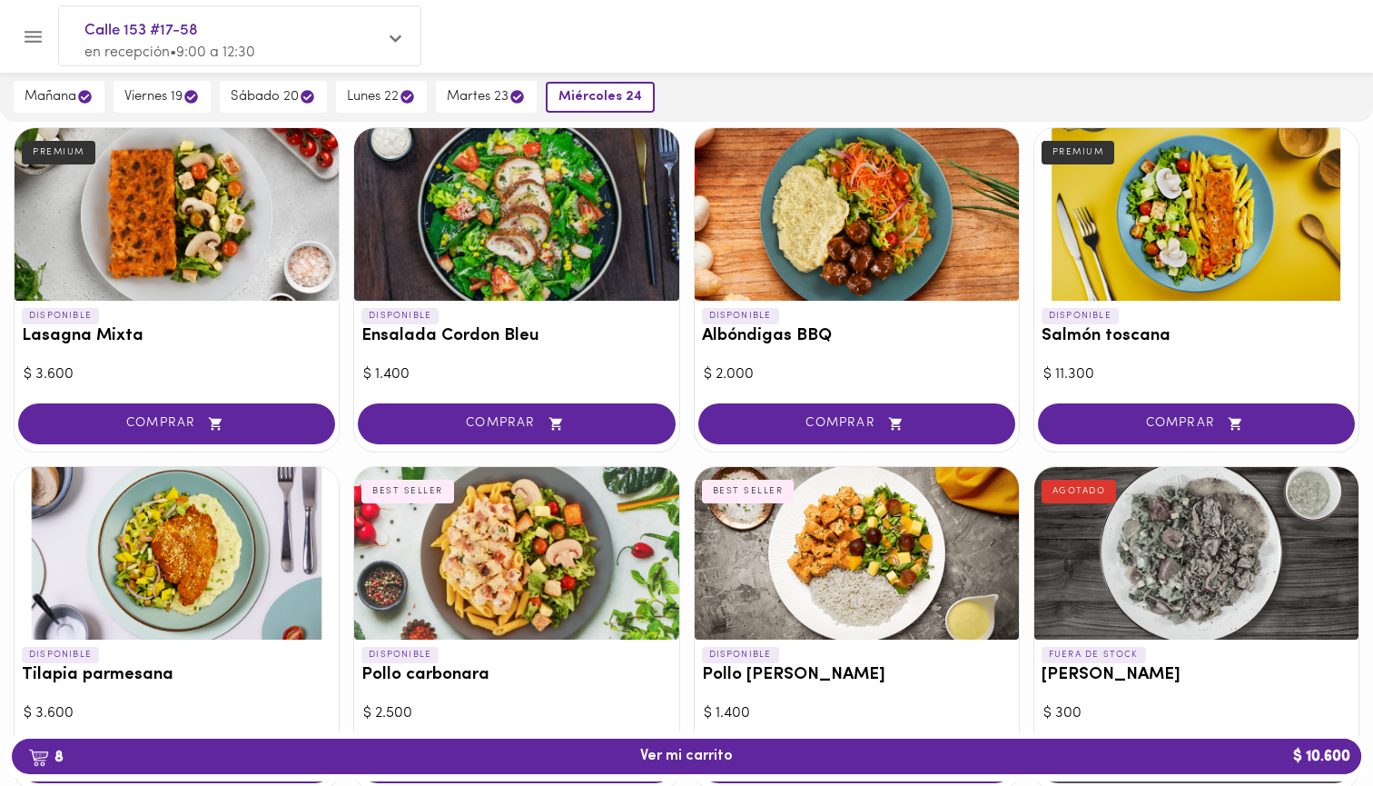
scroll to position [786, 0]
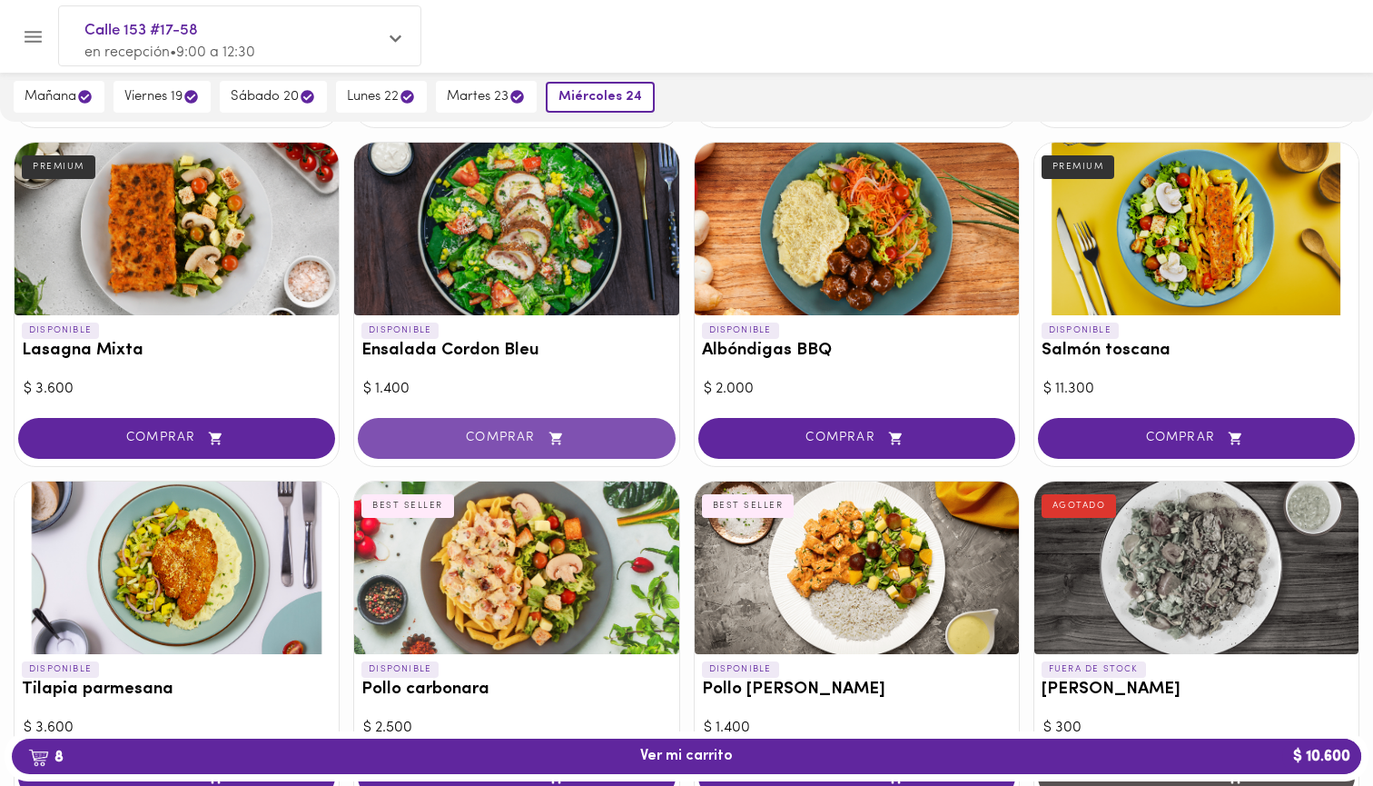
click at [579, 436] on span "COMPRAR" at bounding box center [517, 437] width 272 height 15
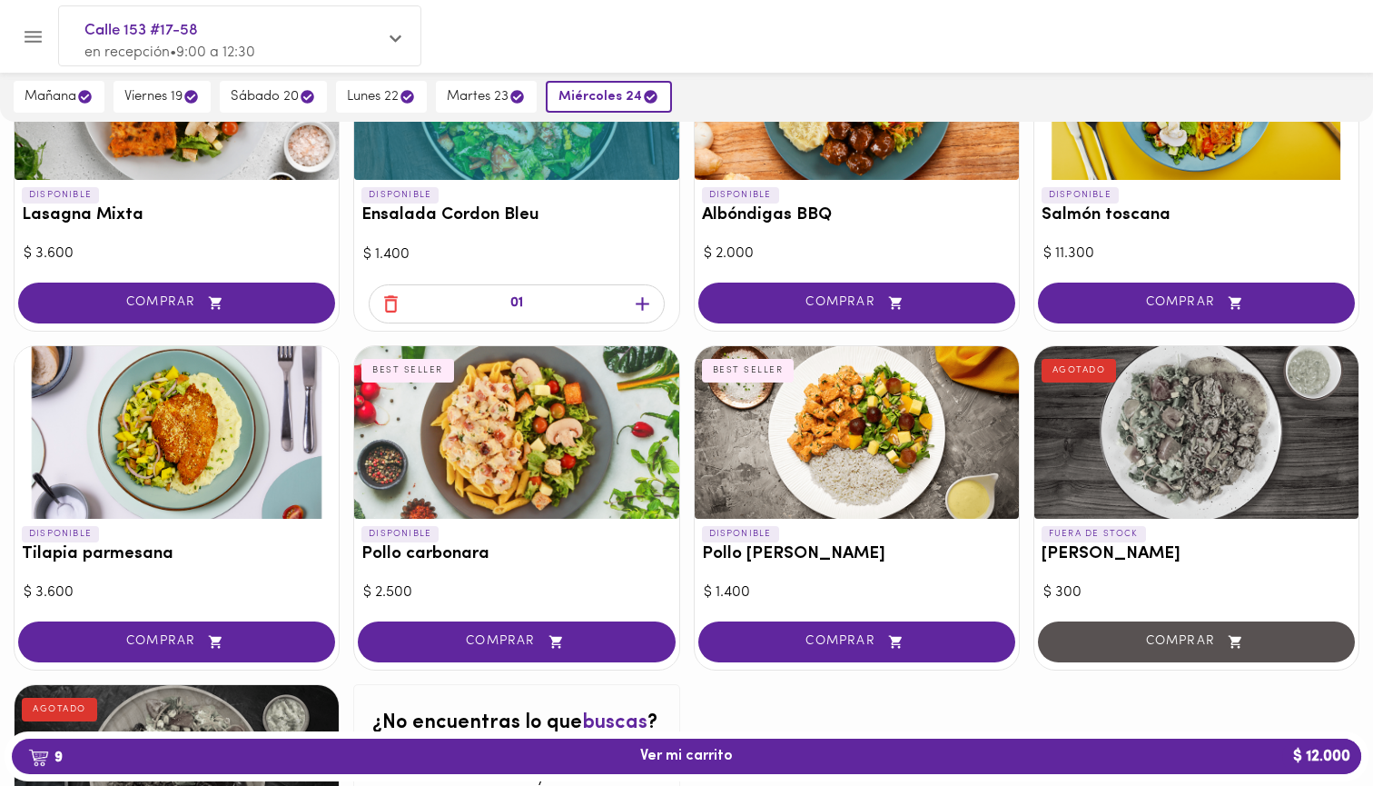
scroll to position [951, 0]
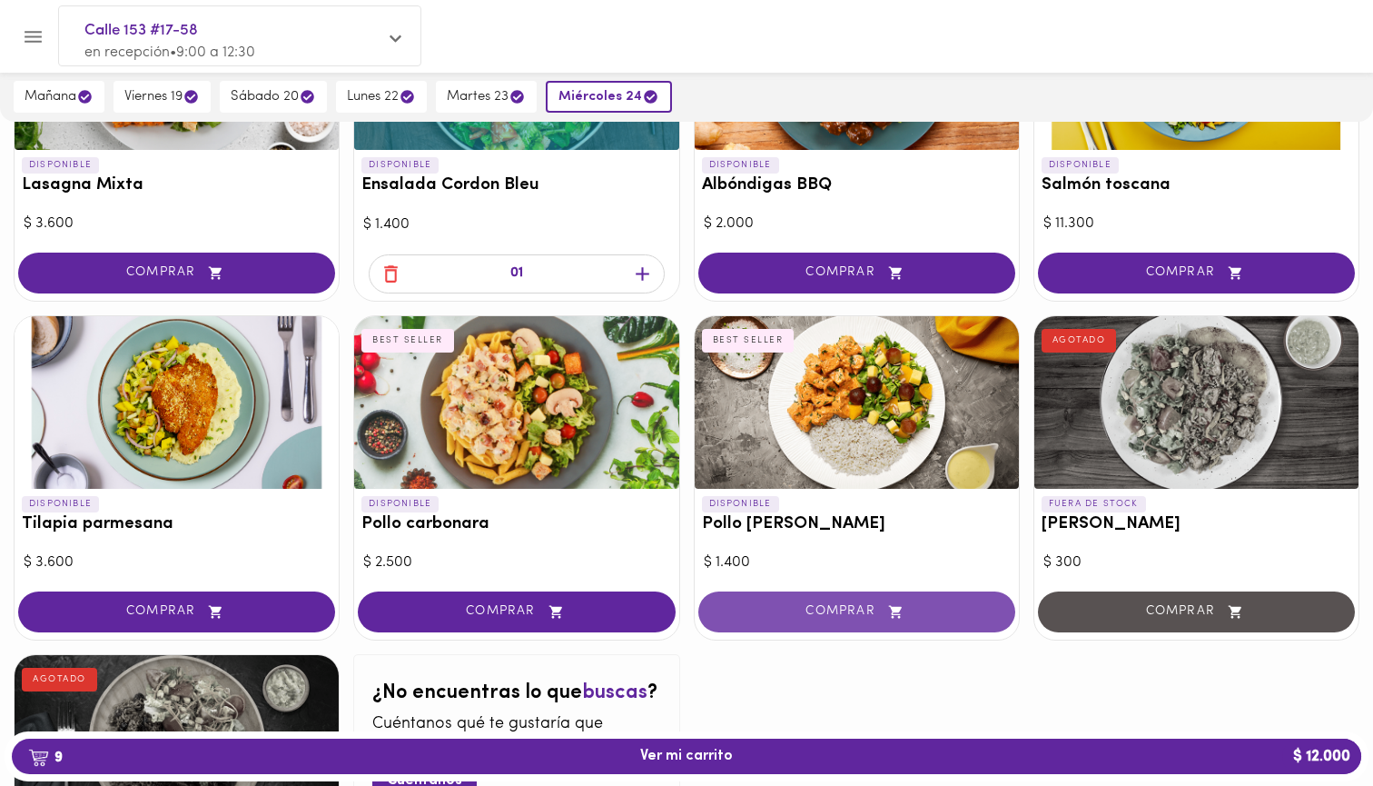
click at [809, 604] on span "COMPRAR" at bounding box center [857, 611] width 272 height 15
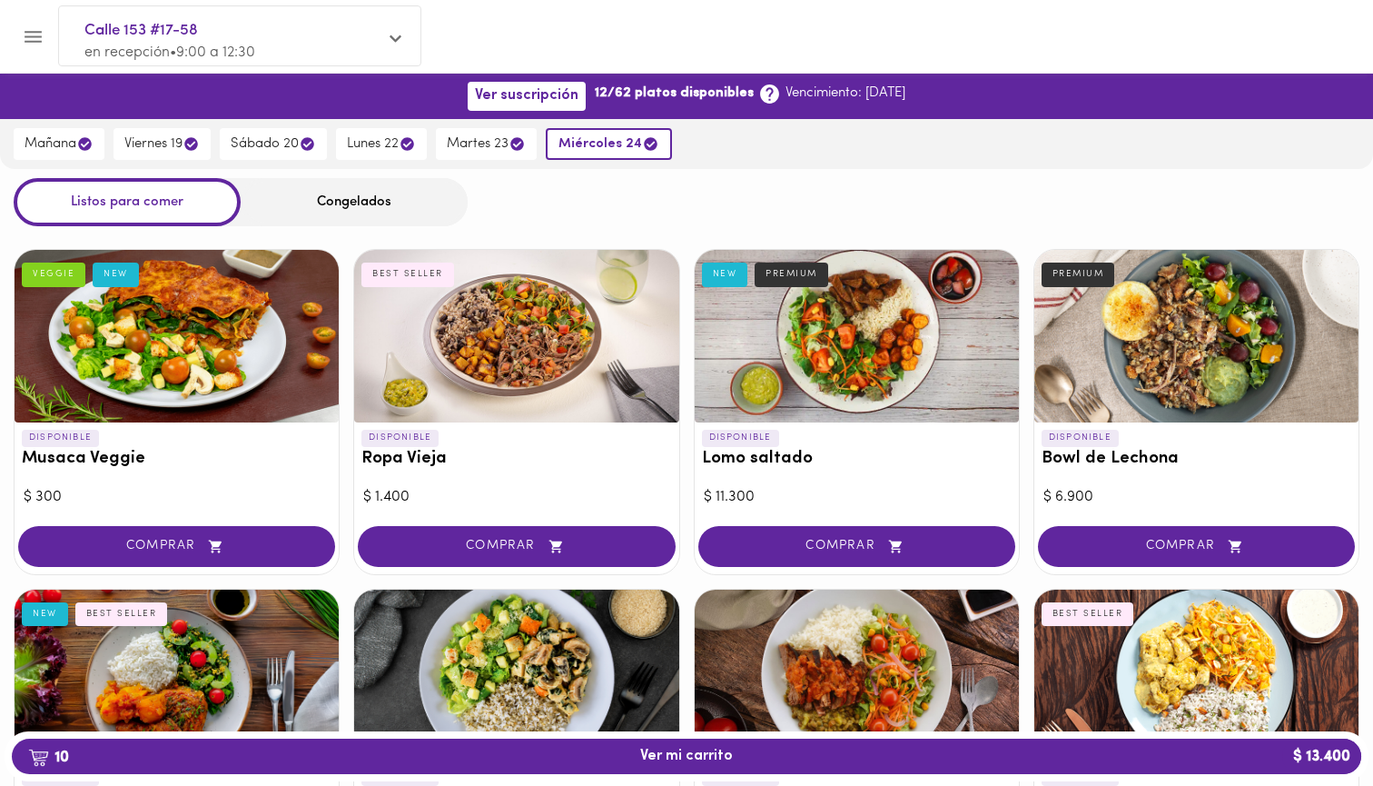
scroll to position [0, 0]
click at [484, 139] on span "martes 23" at bounding box center [486, 143] width 79 height 17
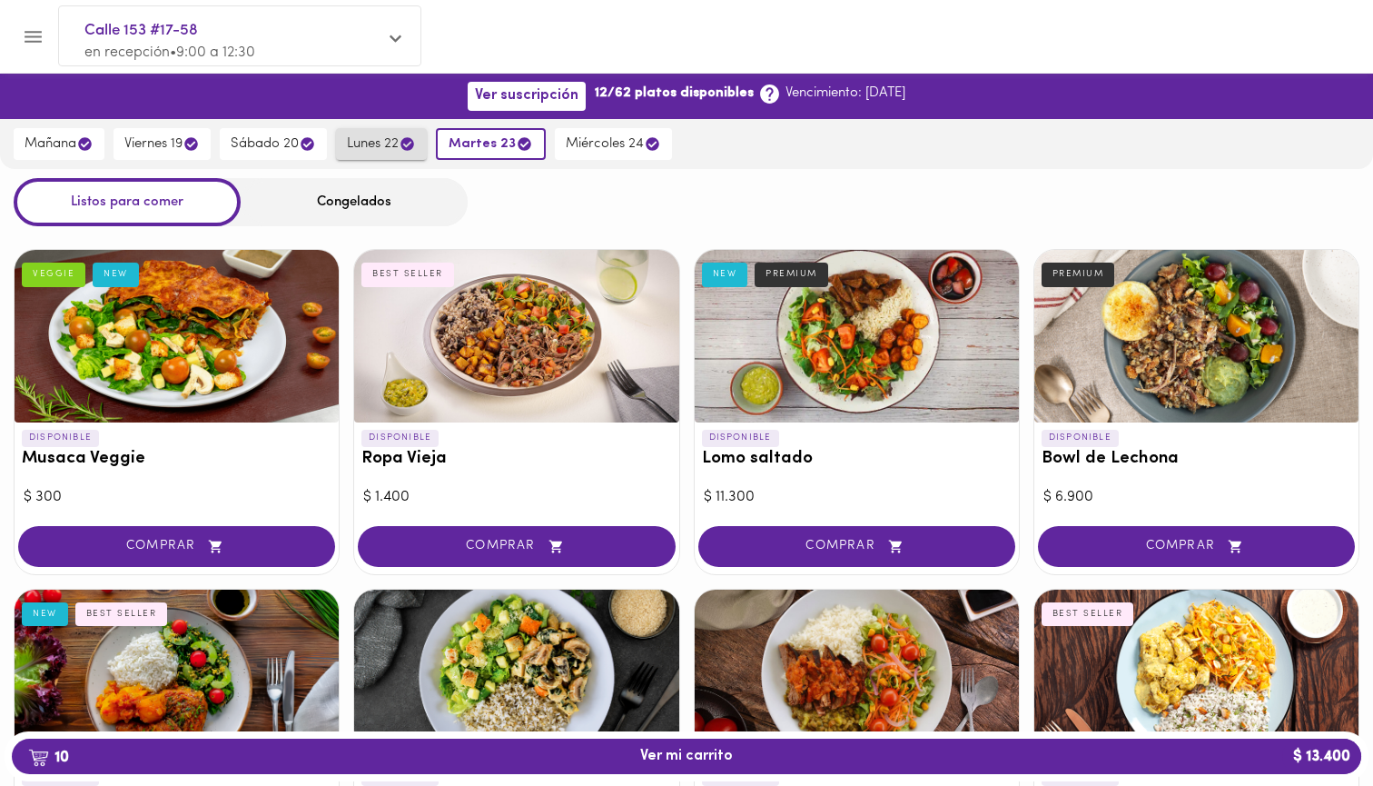
click at [378, 139] on span "lunes 22" at bounding box center [381, 143] width 69 height 17
click at [280, 148] on span "sábado 20" at bounding box center [273, 143] width 85 height 17
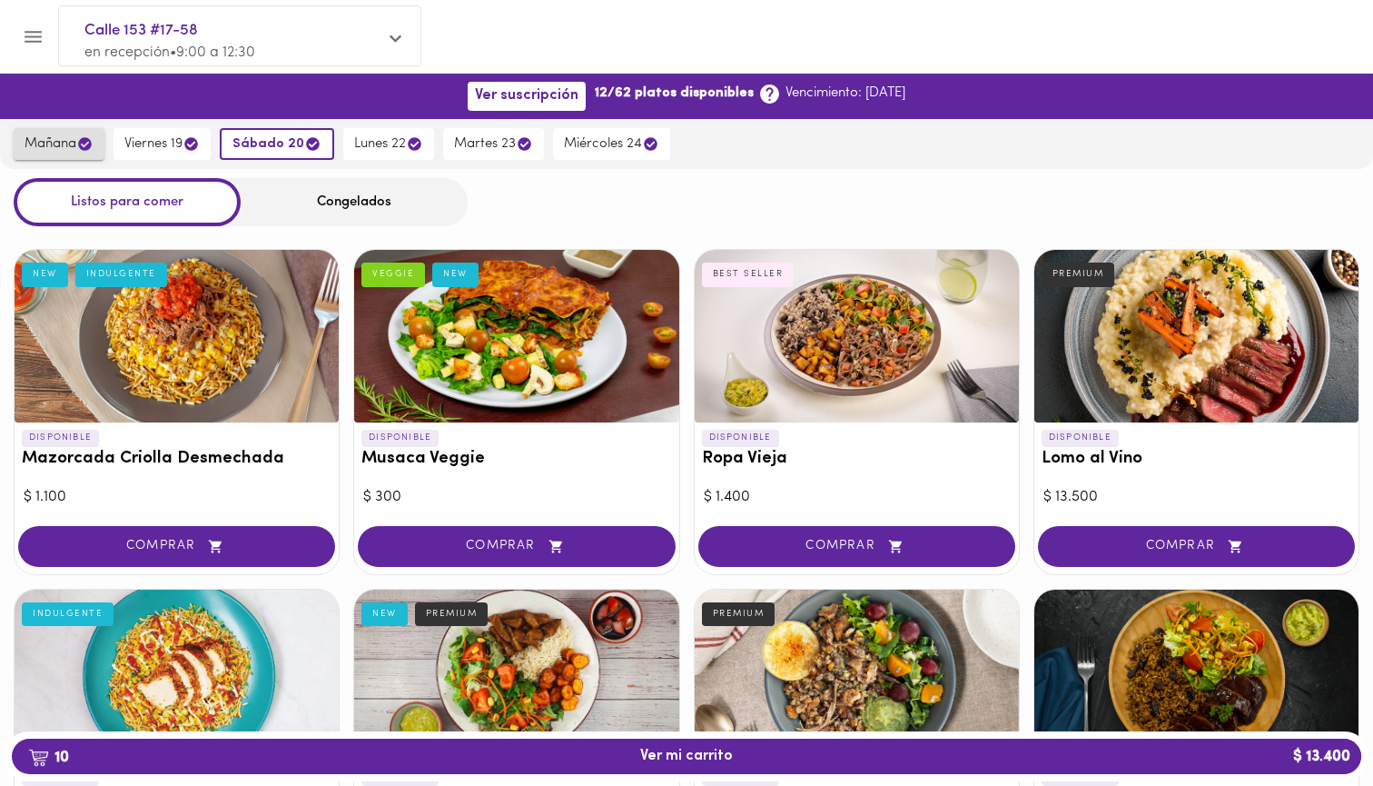
click at [67, 146] on span "mañana" at bounding box center [59, 143] width 69 height 17
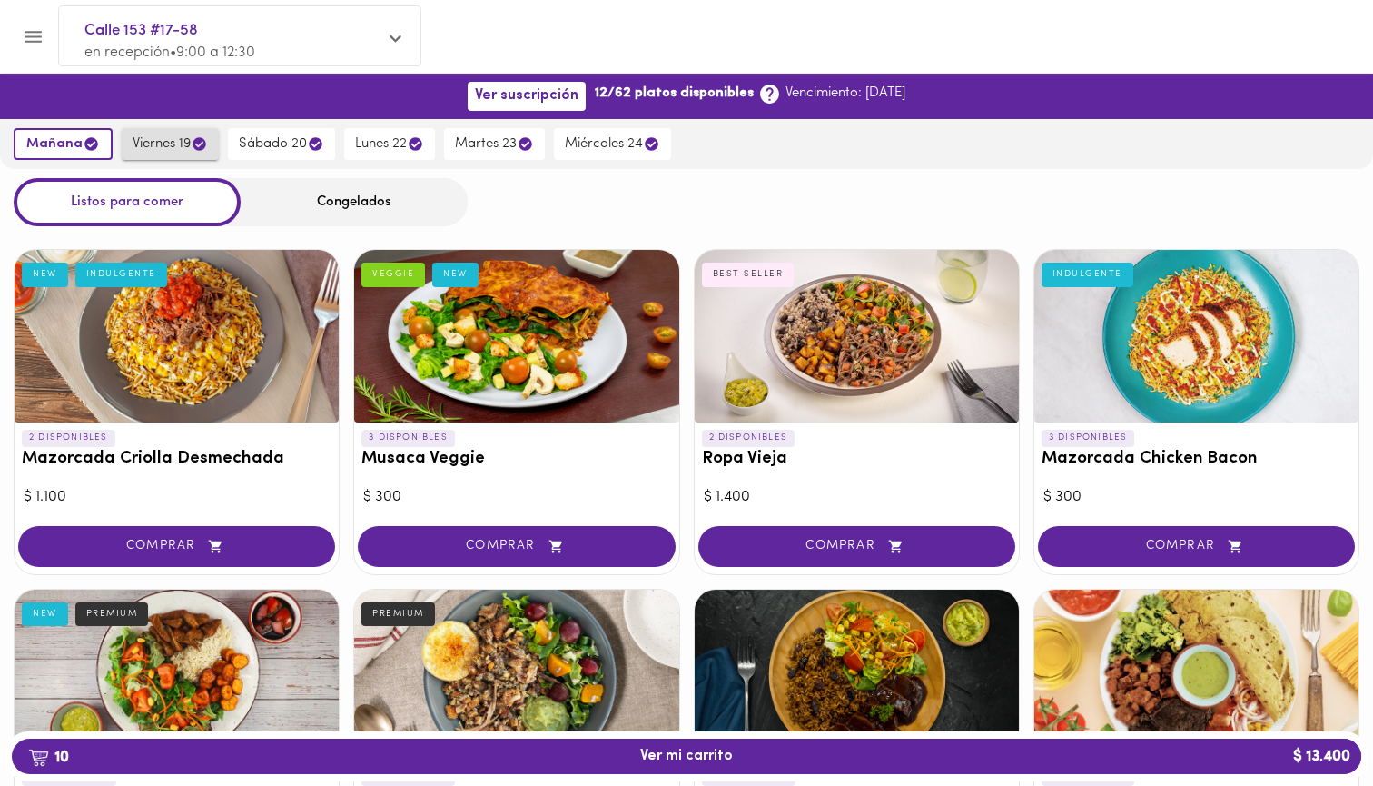
click at [172, 137] on span "viernes 19" at bounding box center [170, 143] width 75 height 17
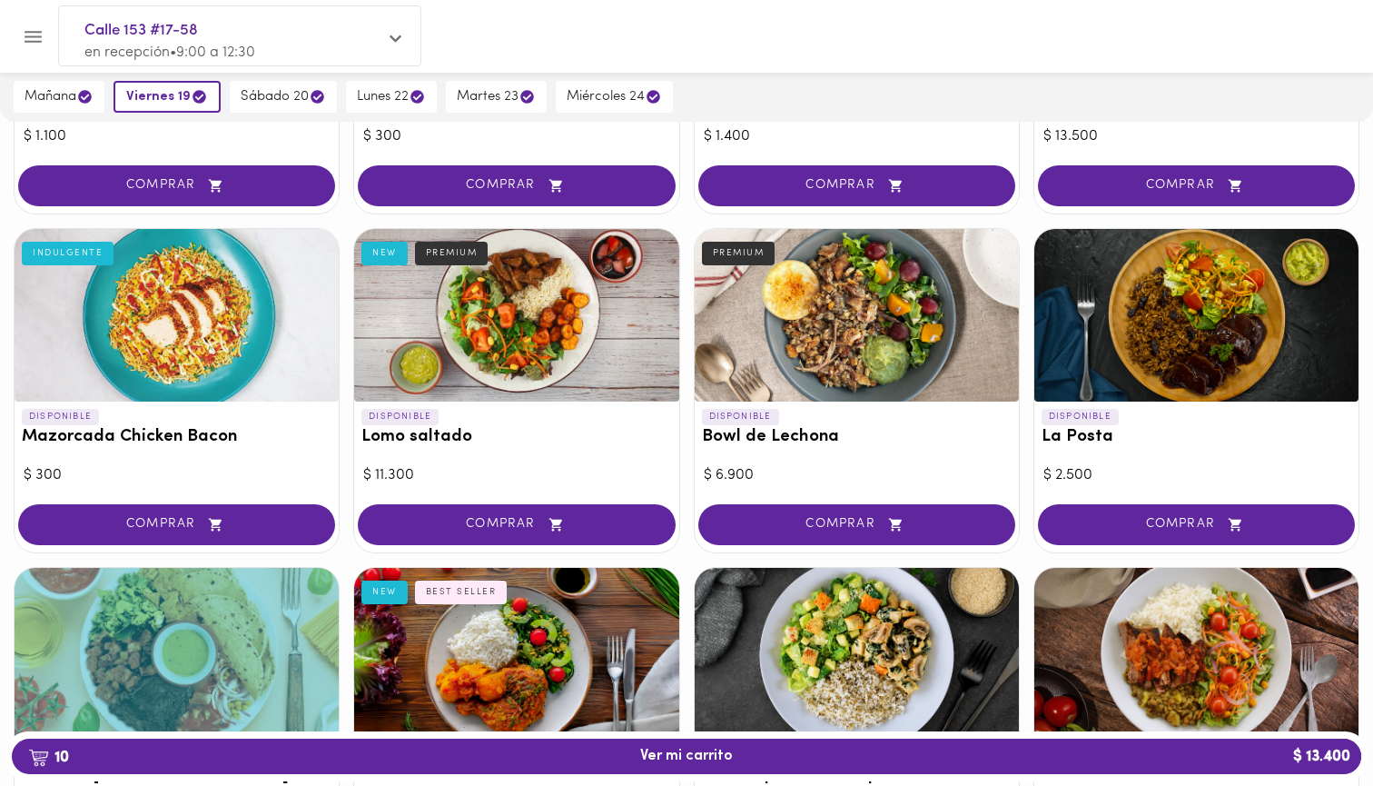
scroll to position [75, 0]
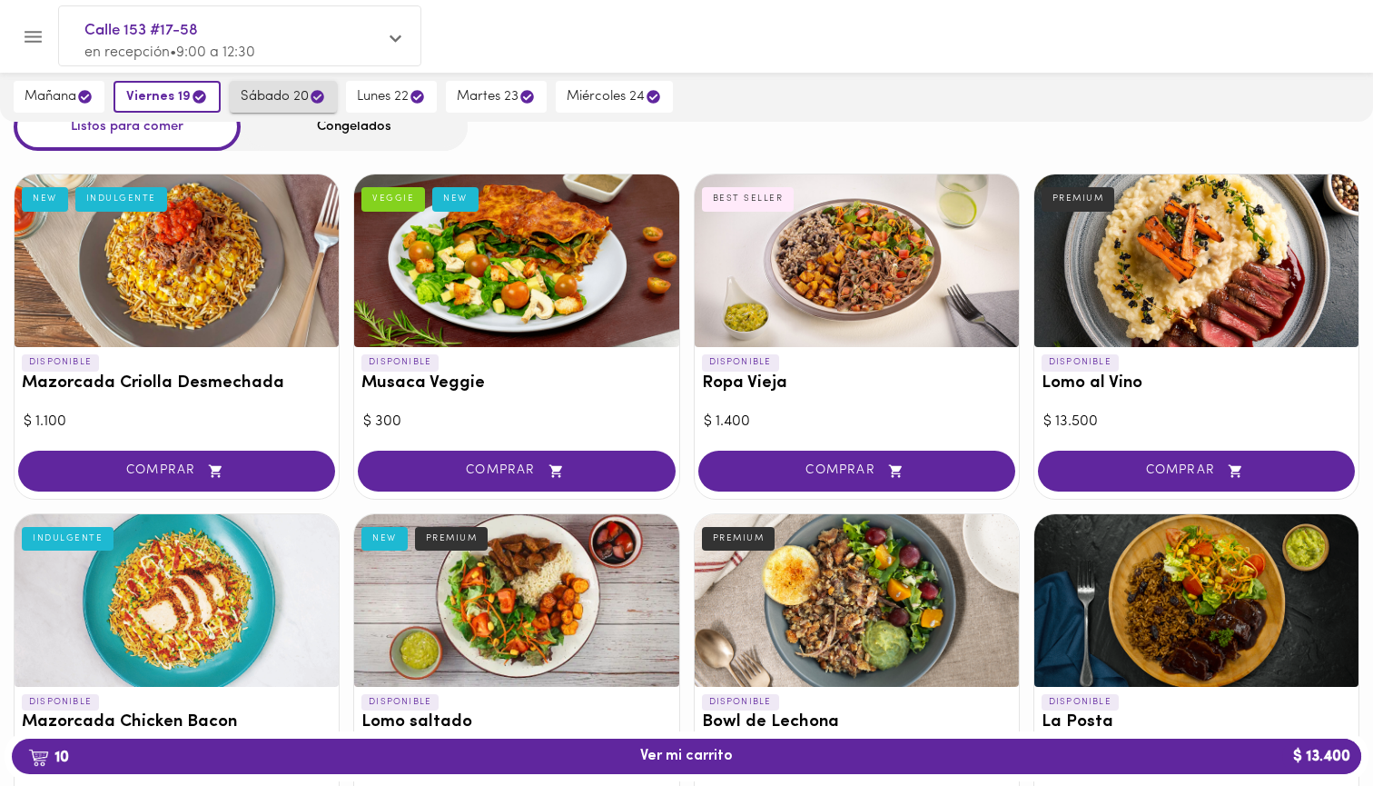
click at [268, 96] on span "sábado 20" at bounding box center [283, 96] width 85 height 17
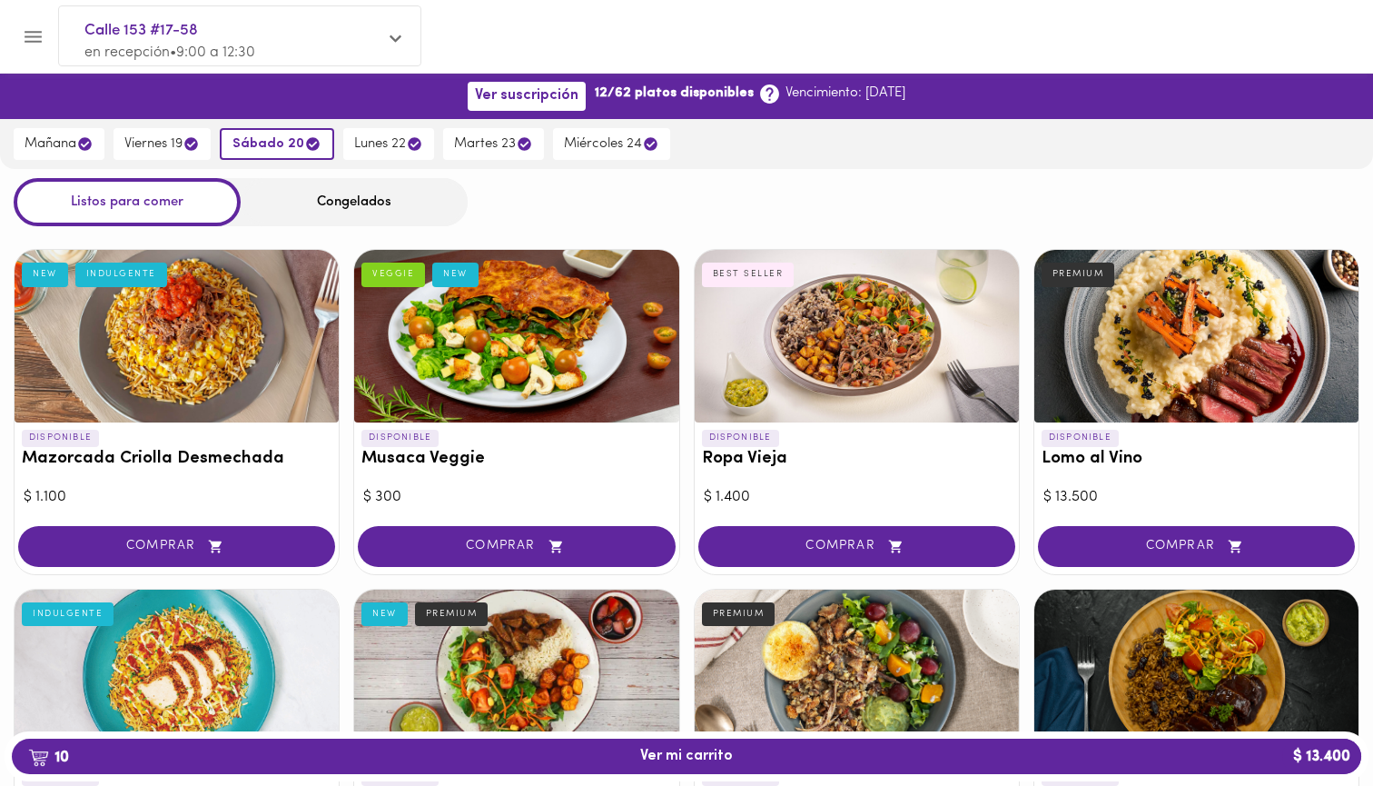
scroll to position [0, 0]
click at [371, 154] on button "lunes 22" at bounding box center [388, 144] width 91 height 32
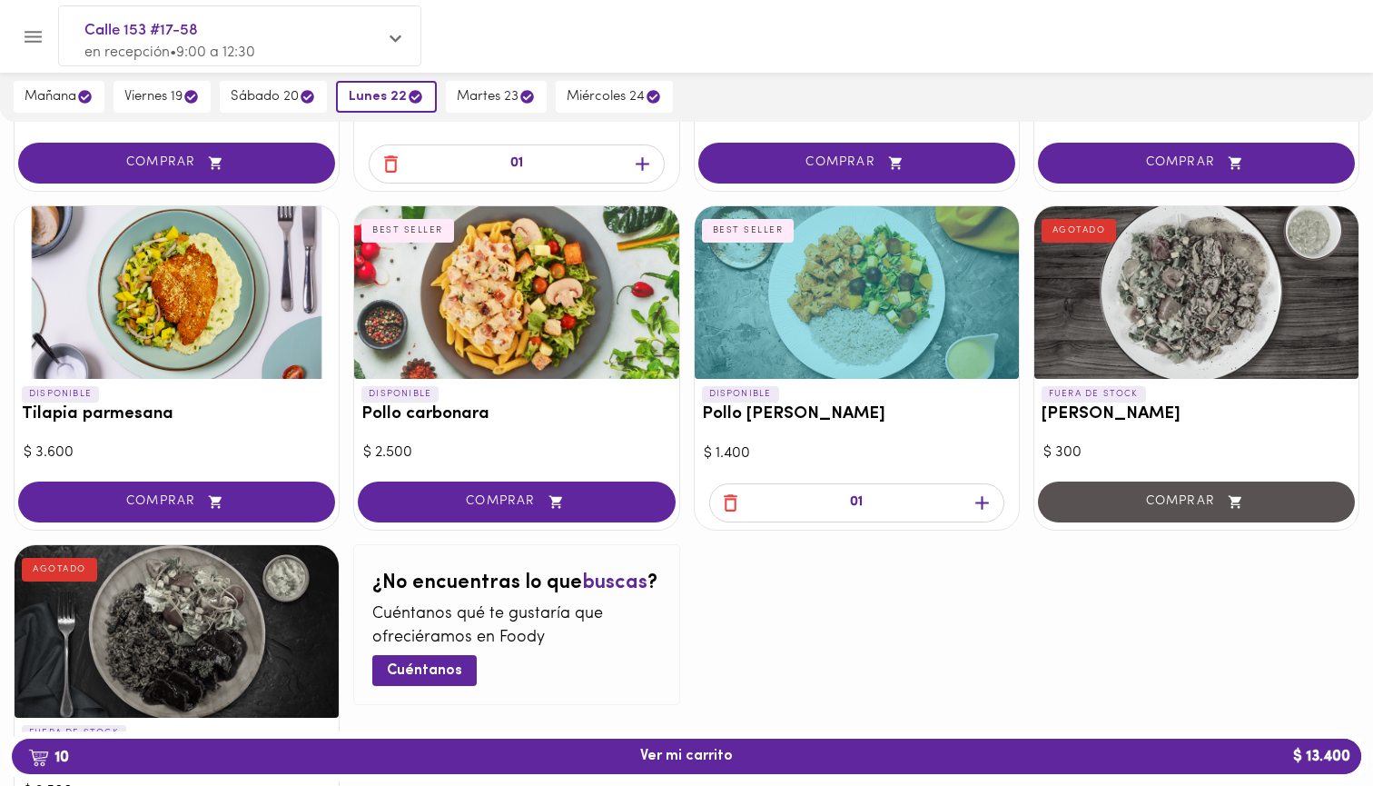
scroll to position [1239, 0]
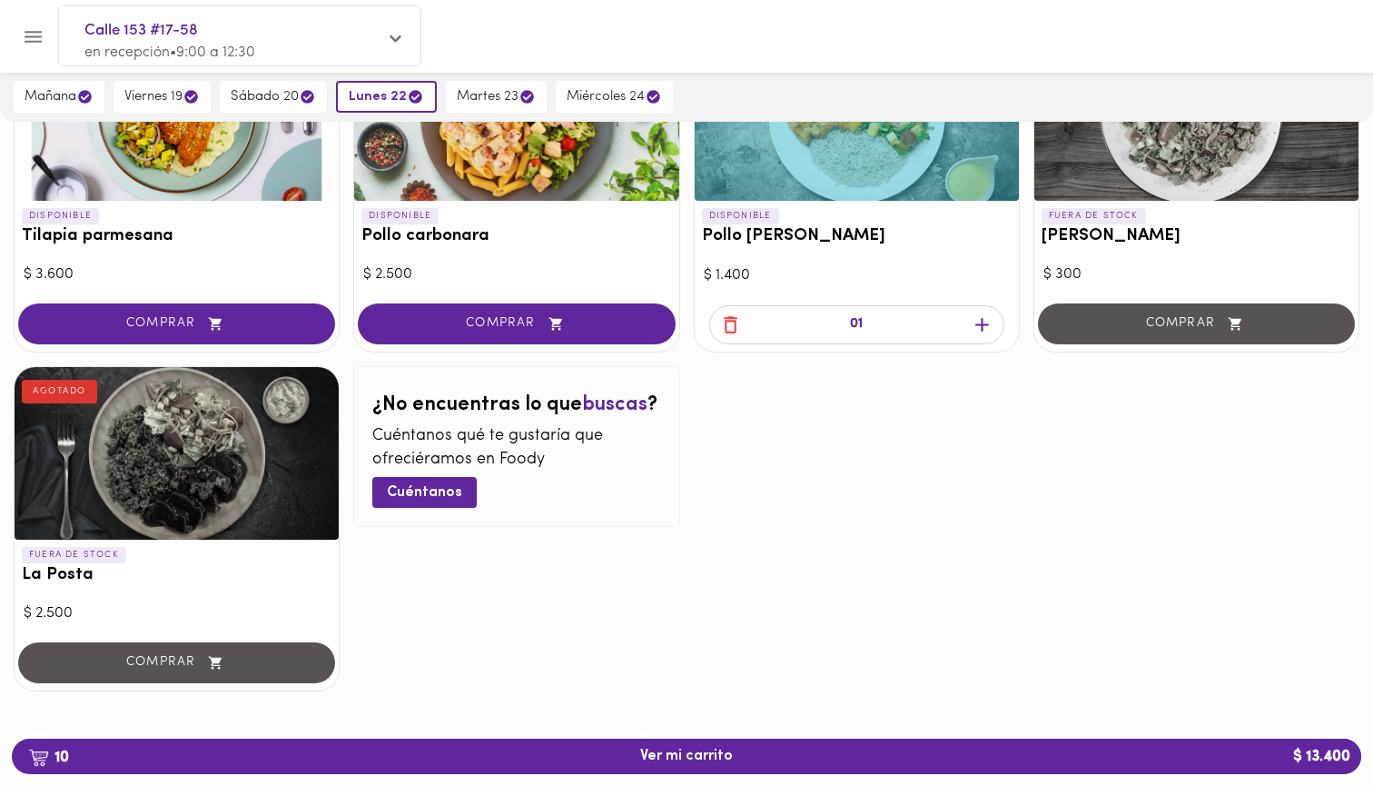
click at [736, 317] on icon "button" at bounding box center [731, 324] width 14 height 17
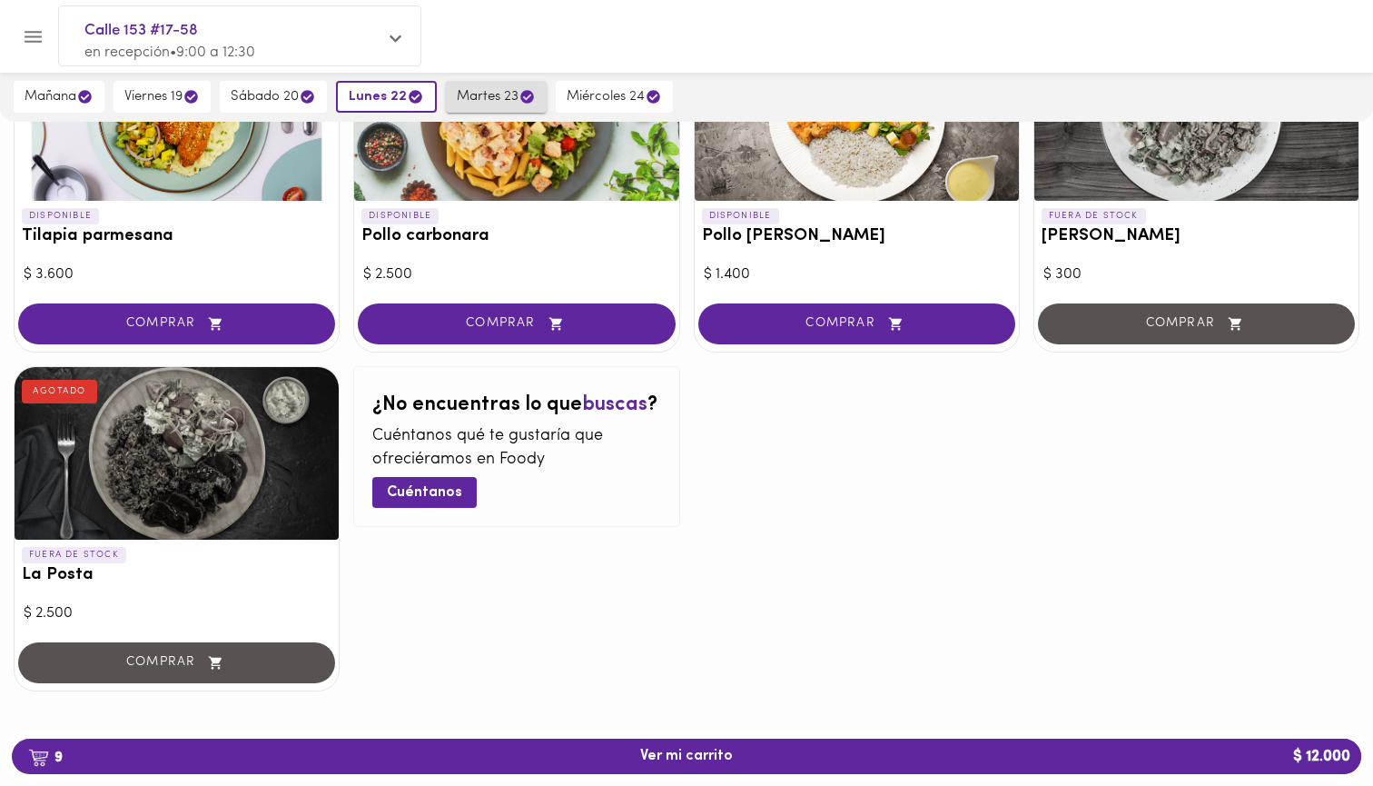
click at [528, 105] on button "martes 23" at bounding box center [496, 97] width 101 height 32
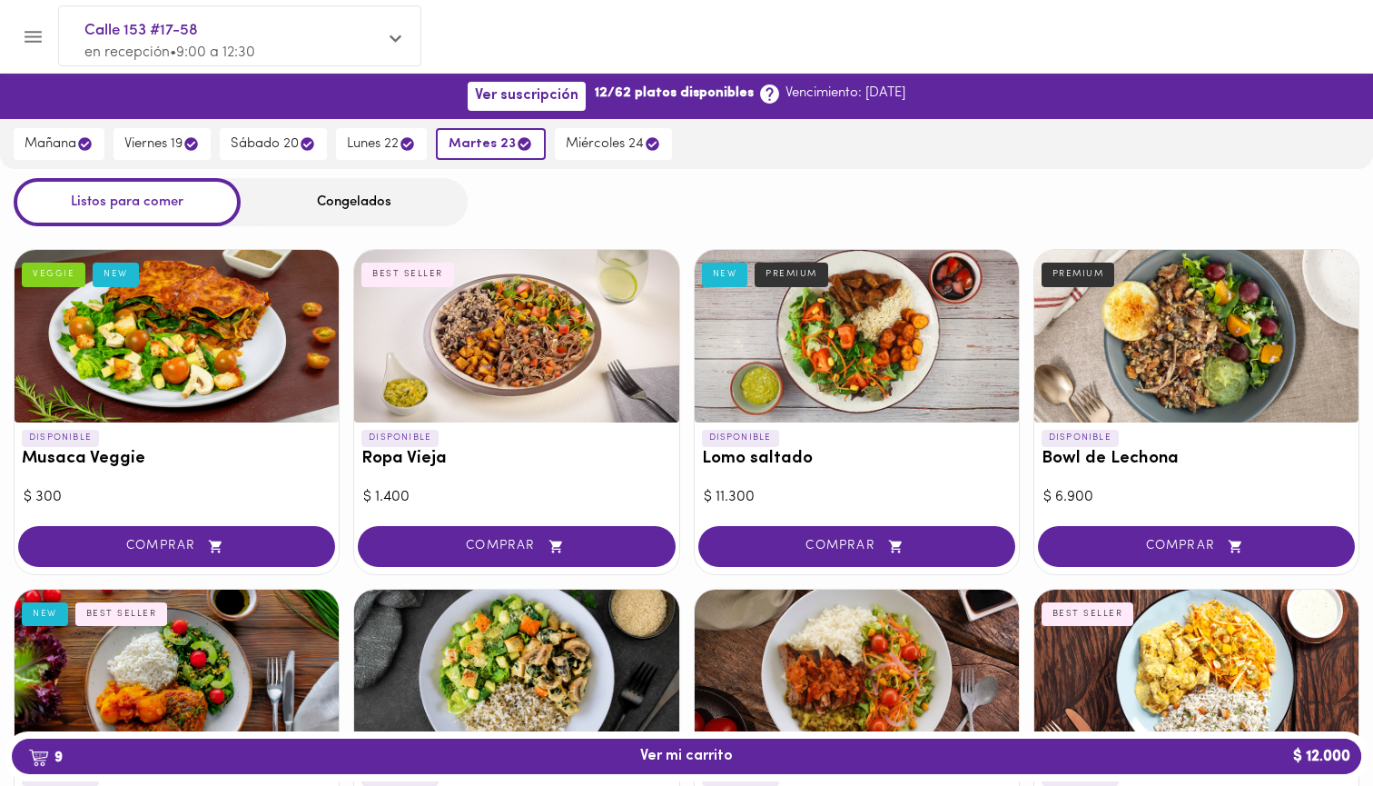
scroll to position [0, 0]
click at [568, 154] on button "miércoles 24" at bounding box center [613, 144] width 117 height 32
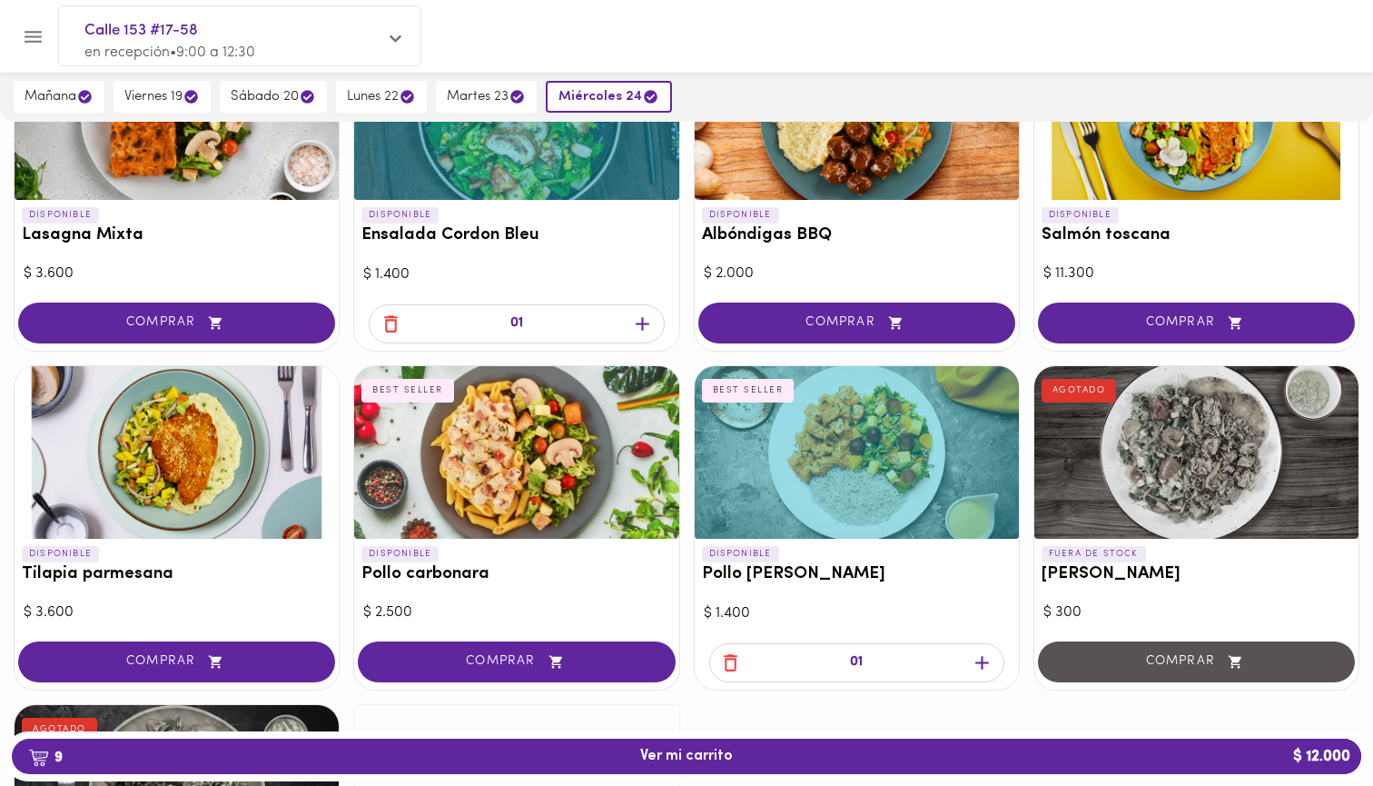
scroll to position [885, 0]
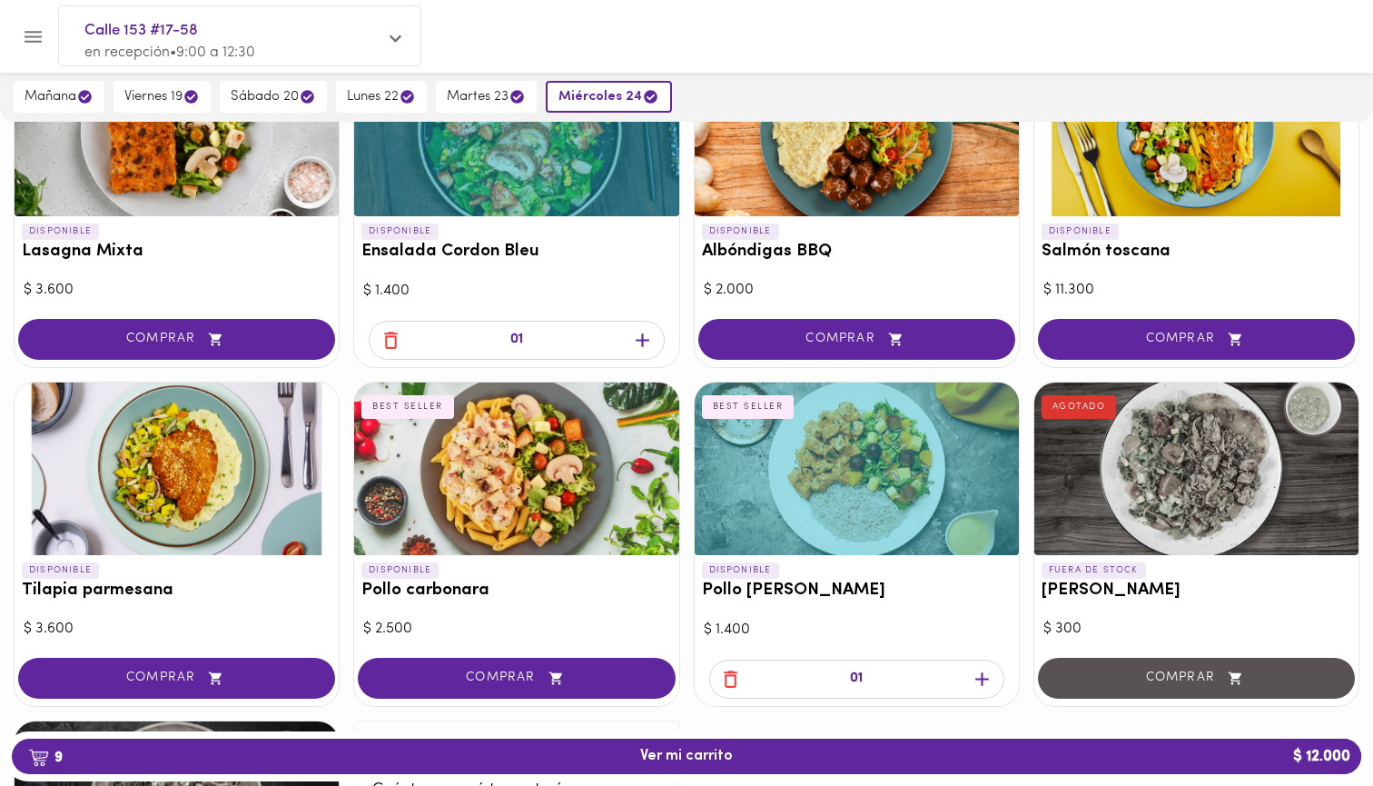
click at [400, 329] on icon "button" at bounding box center [391, 340] width 23 height 23
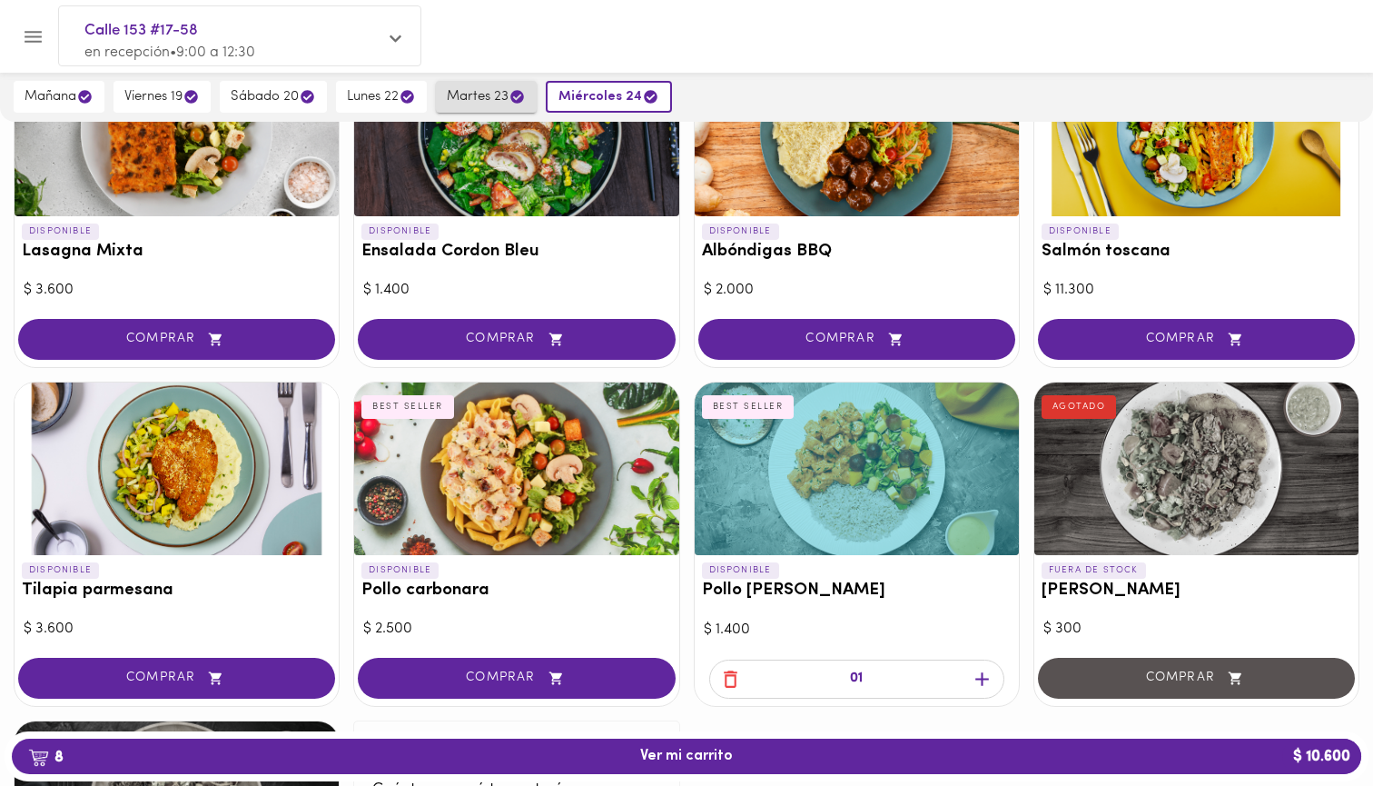
click at [489, 84] on button "martes 23" at bounding box center [486, 97] width 101 height 32
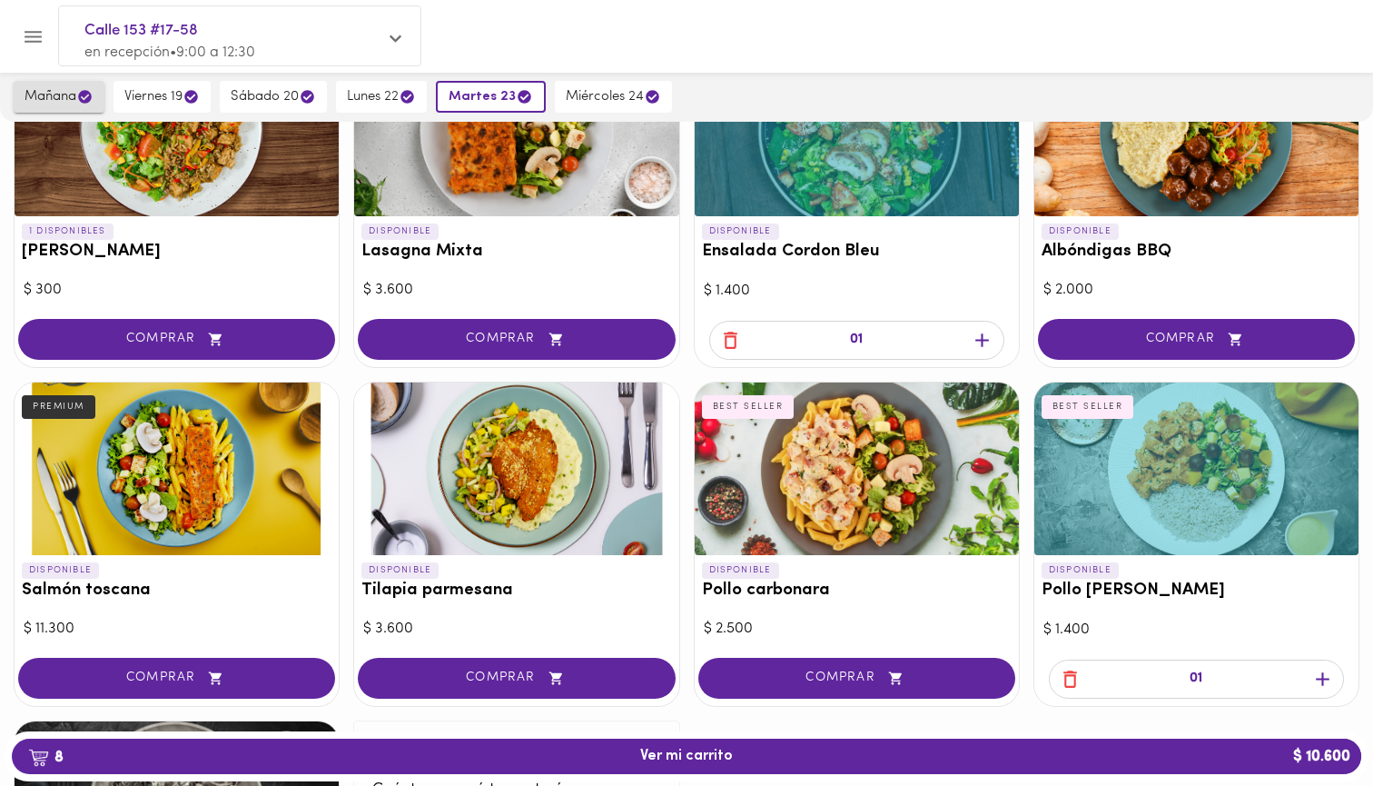
click at [50, 103] on span "mañana" at bounding box center [59, 96] width 69 height 17
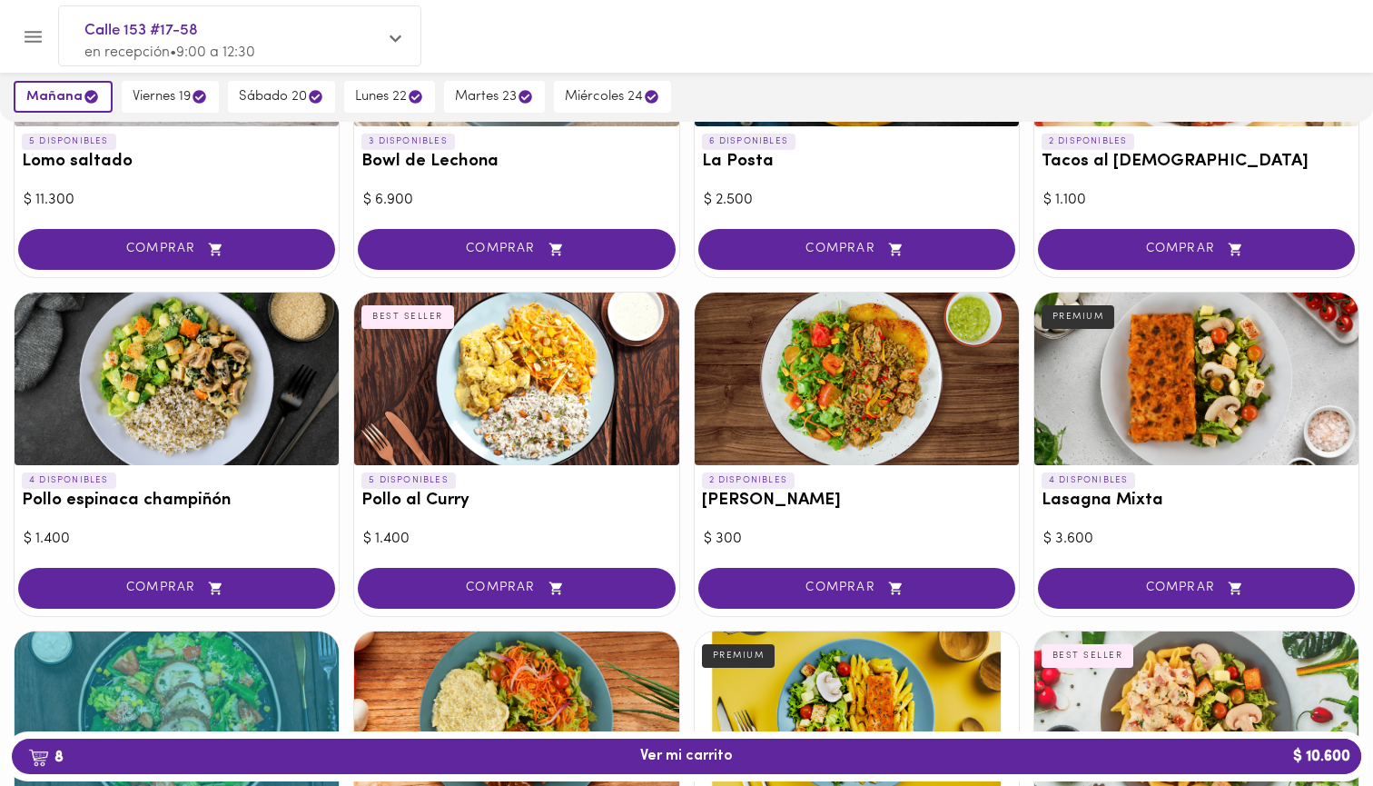
scroll to position [634, 0]
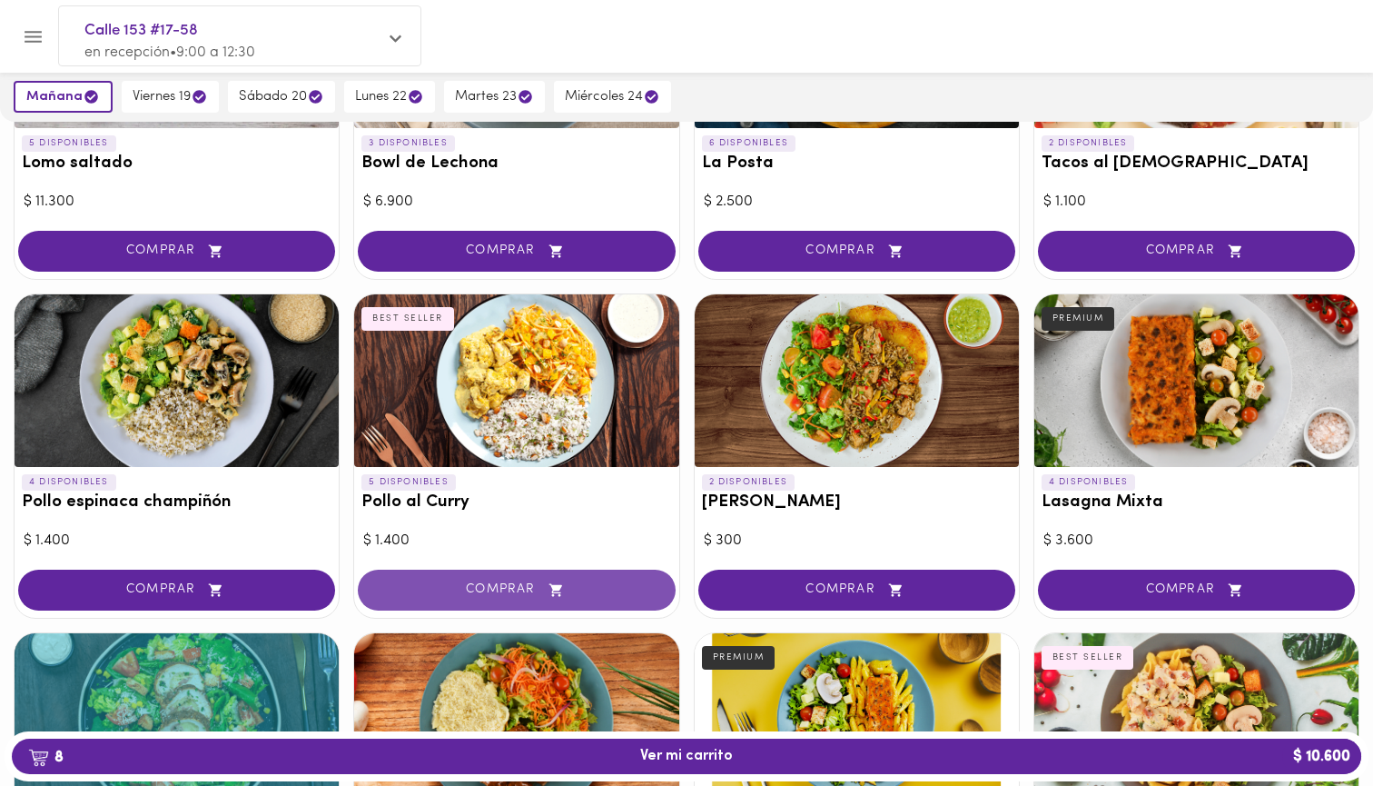
click at [564, 593] on button "COMPRAR" at bounding box center [516, 589] width 317 height 41
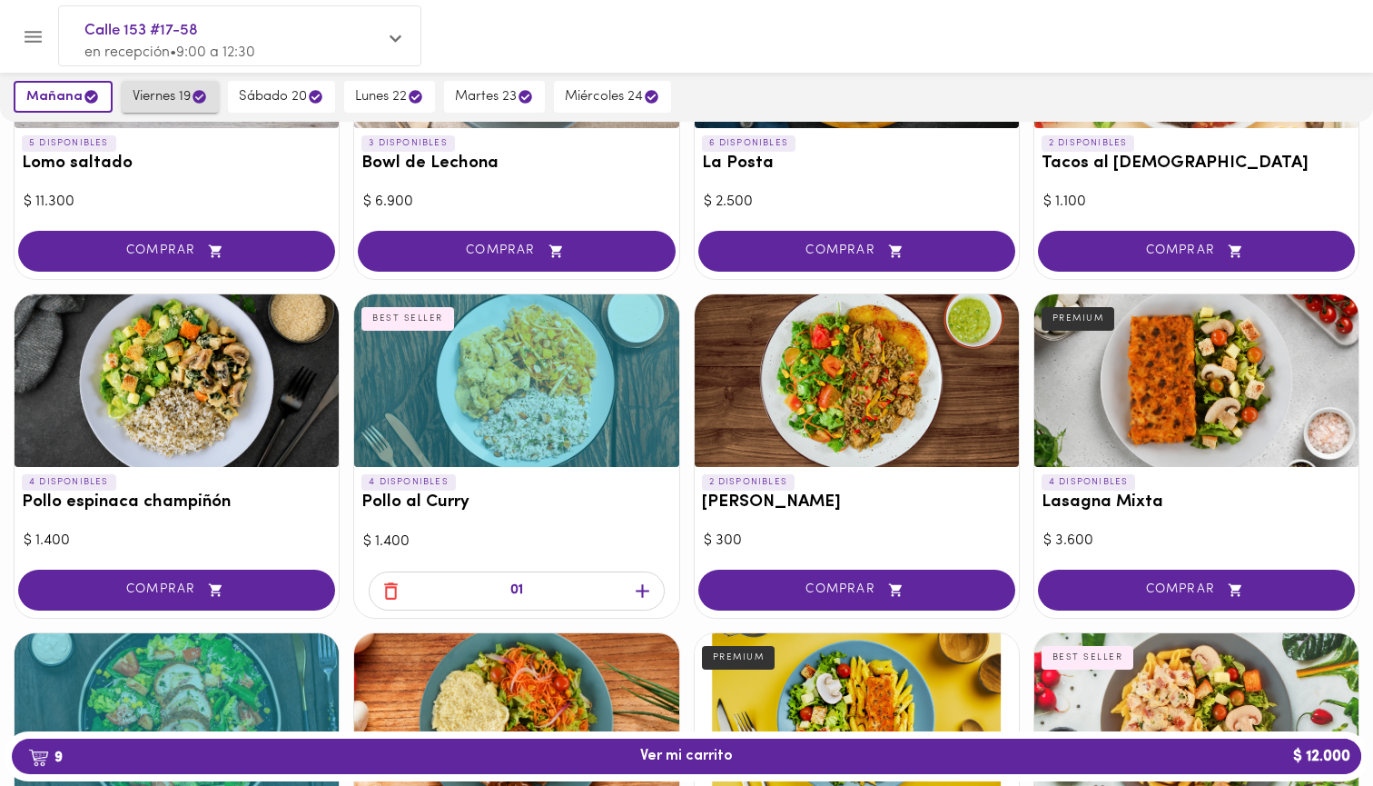
click at [163, 98] on span "viernes 19" at bounding box center [170, 96] width 75 height 17
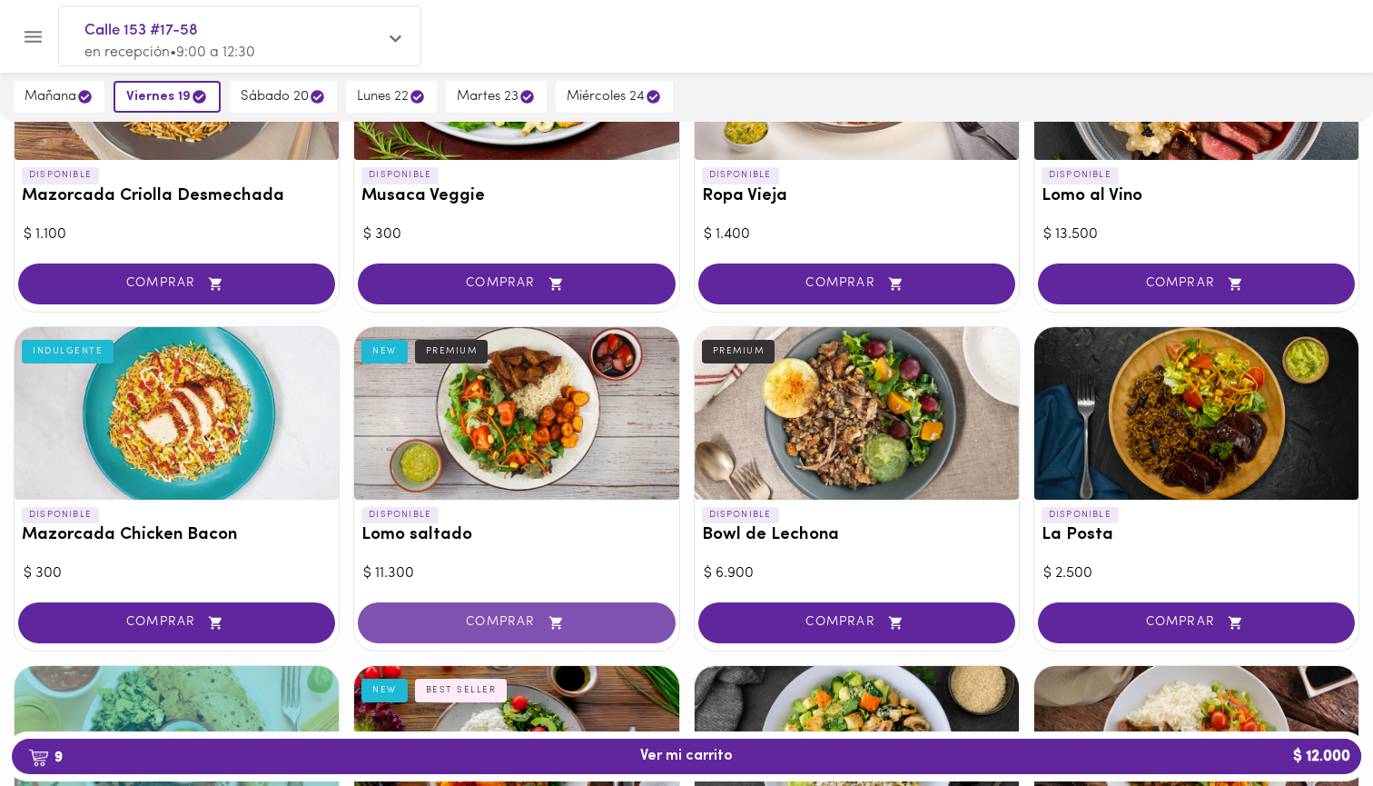
scroll to position [30, 0]
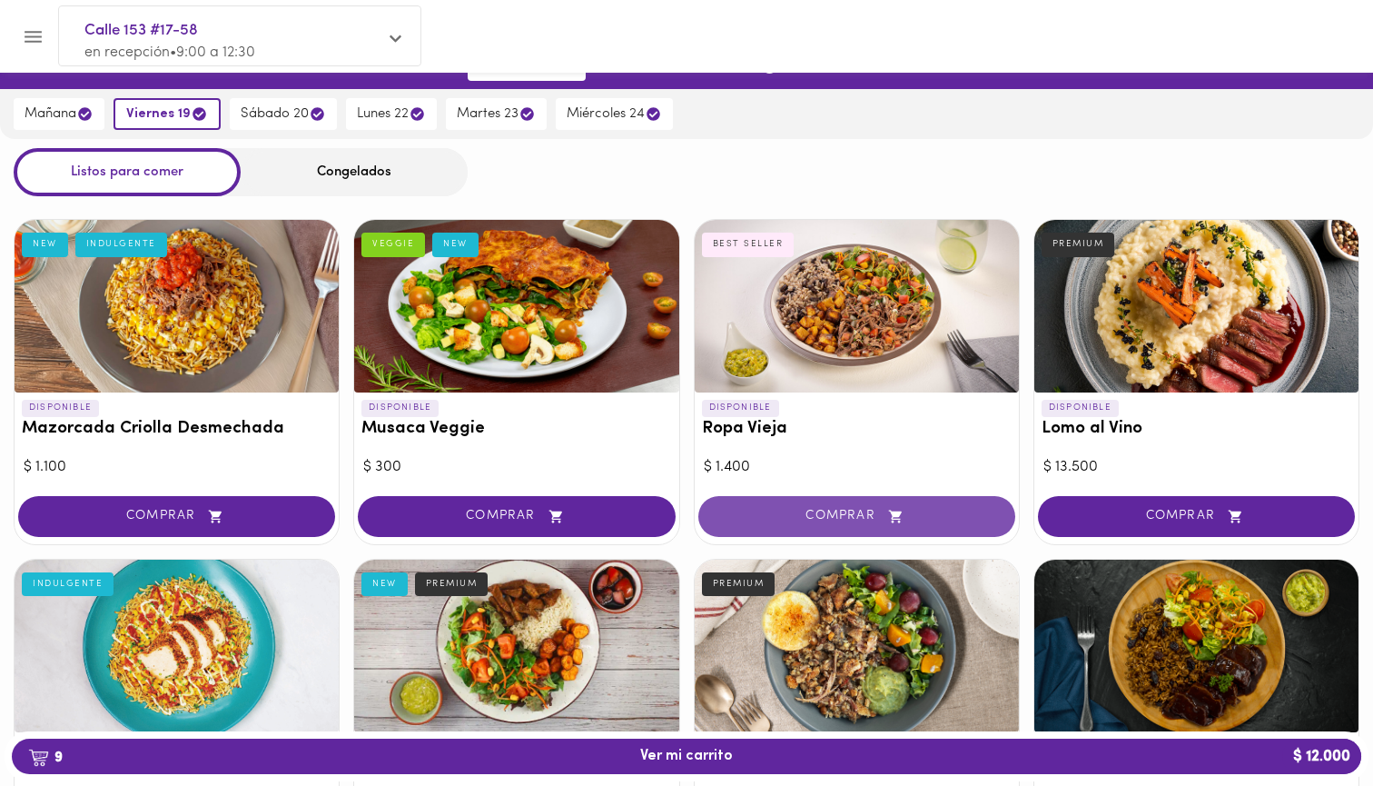
click at [827, 509] on span "COMPRAR" at bounding box center [857, 516] width 272 height 15
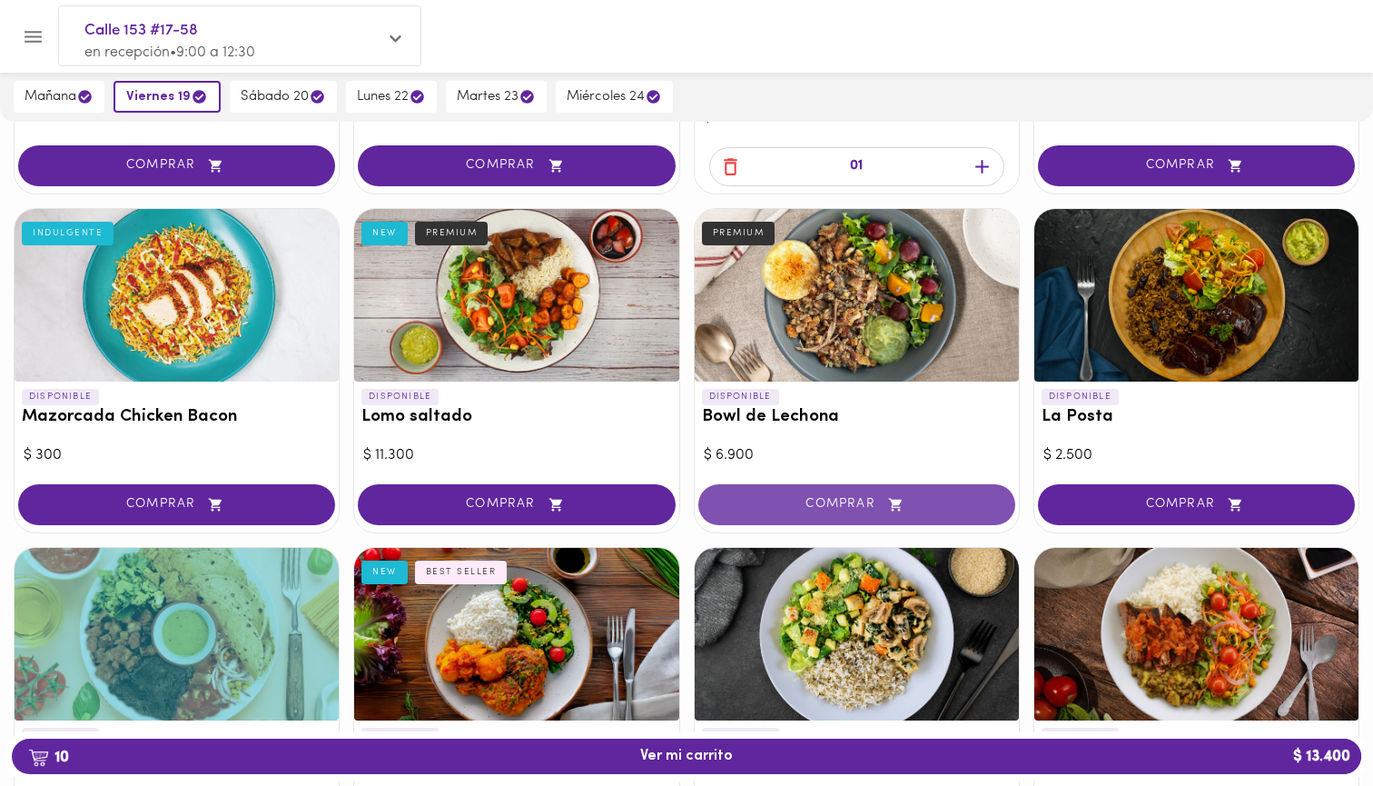
scroll to position [381, 0]
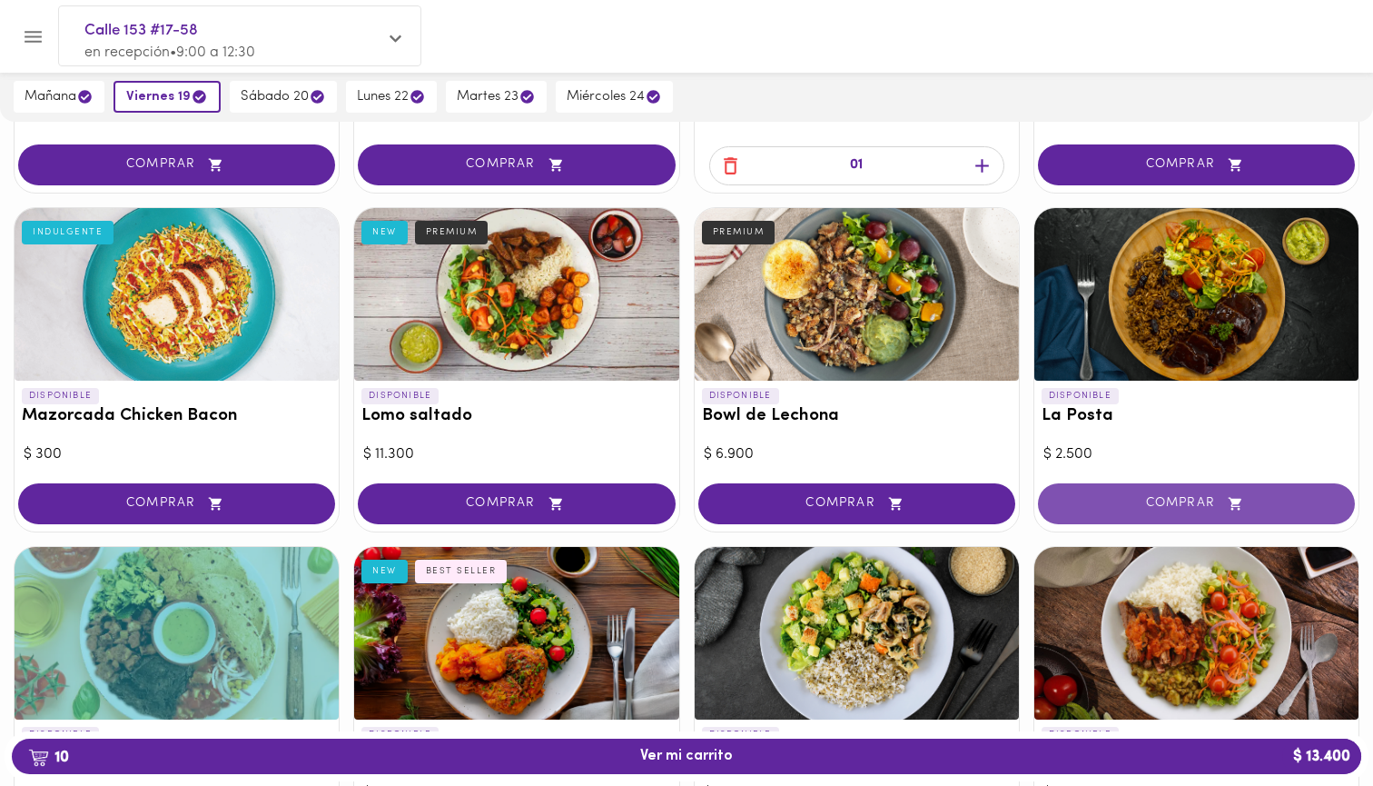
click at [1103, 496] on span "COMPRAR" at bounding box center [1197, 503] width 272 height 15
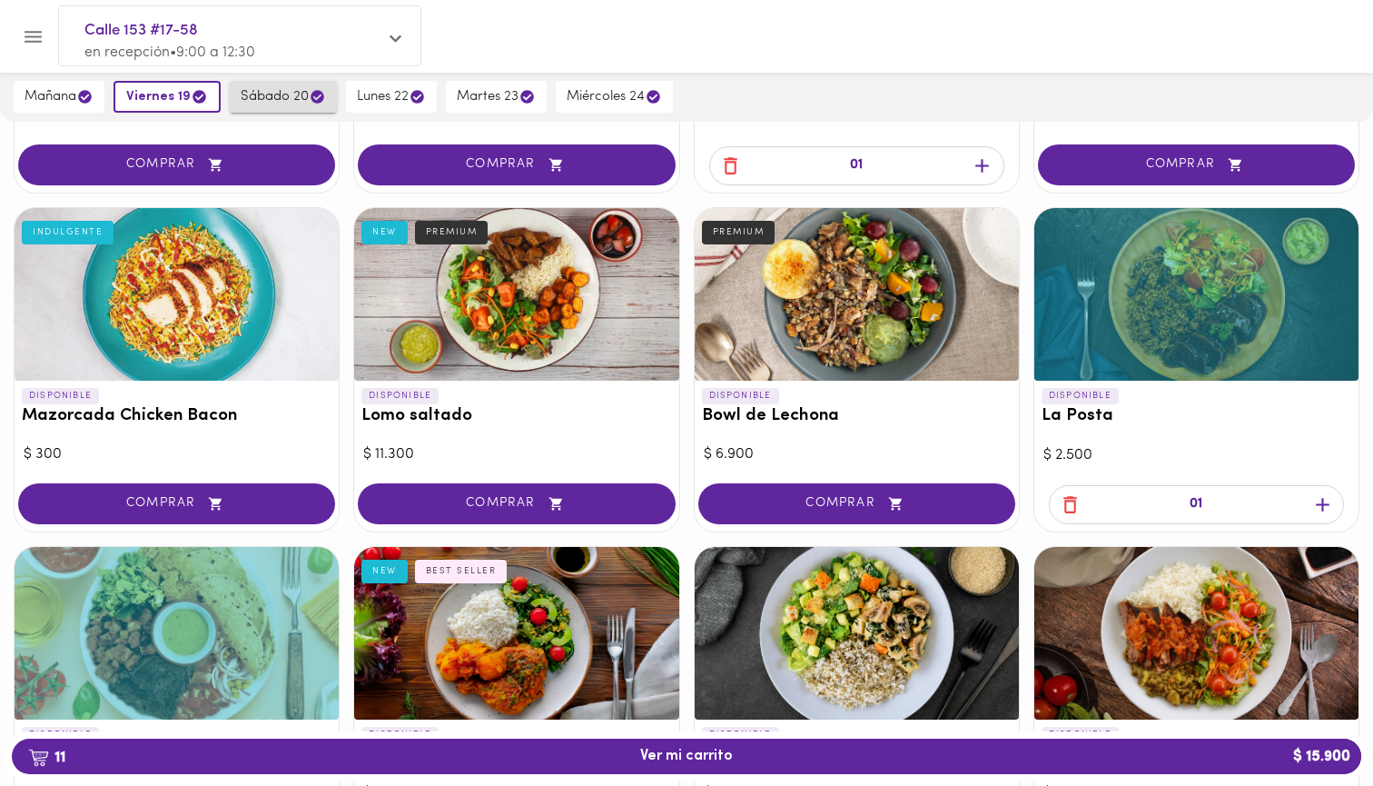
click at [241, 98] on span "sábado 20" at bounding box center [283, 96] width 85 height 17
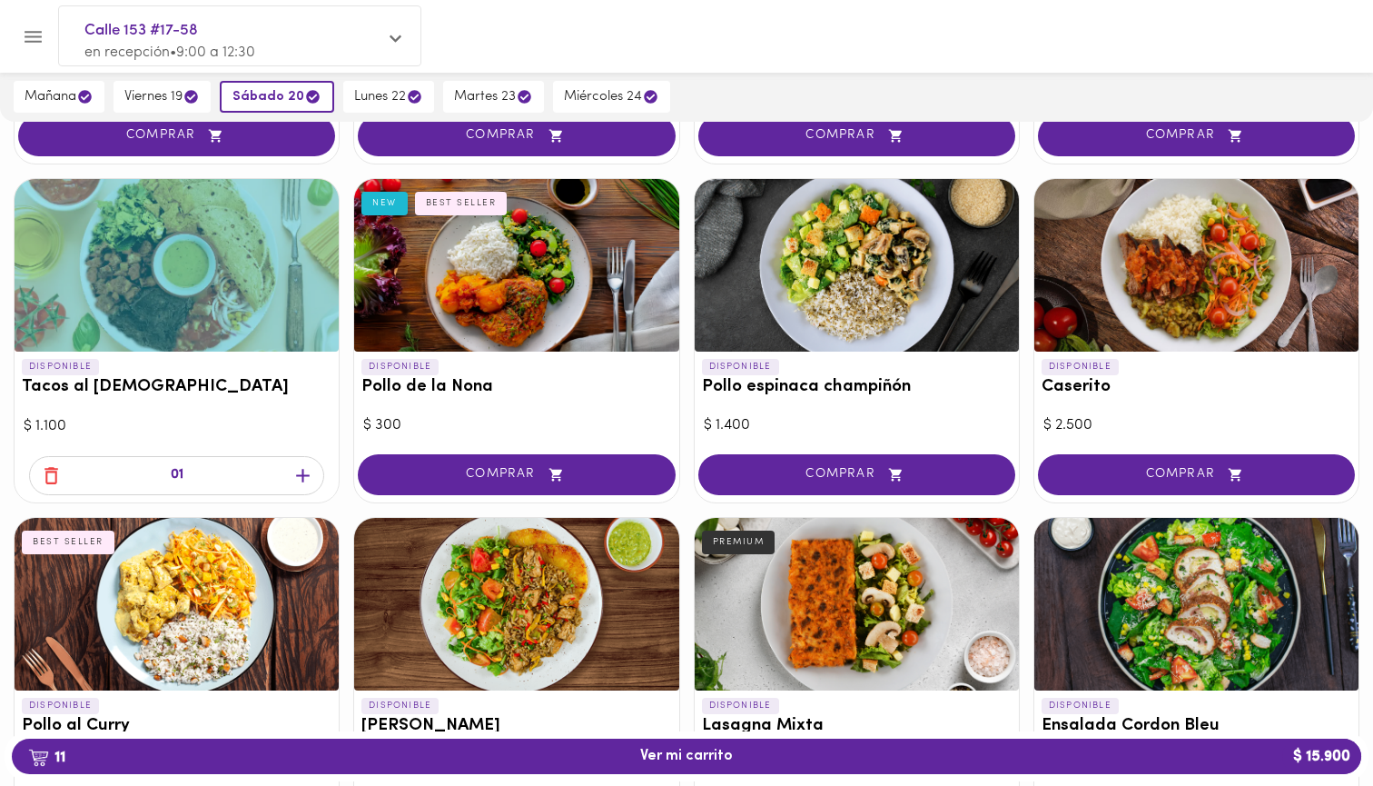
scroll to position [736, 0]
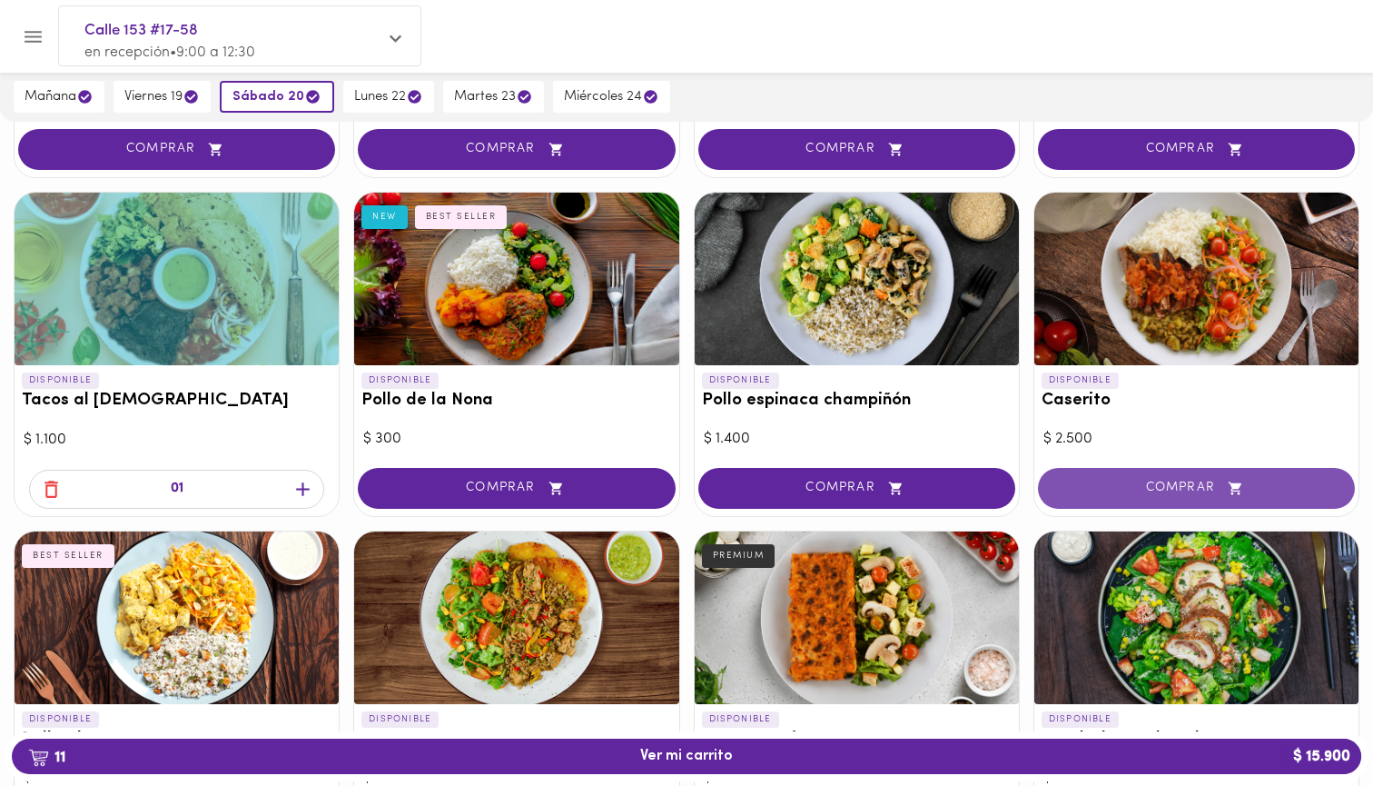
click at [1093, 483] on span "COMPRAR" at bounding box center [1197, 487] width 272 height 15
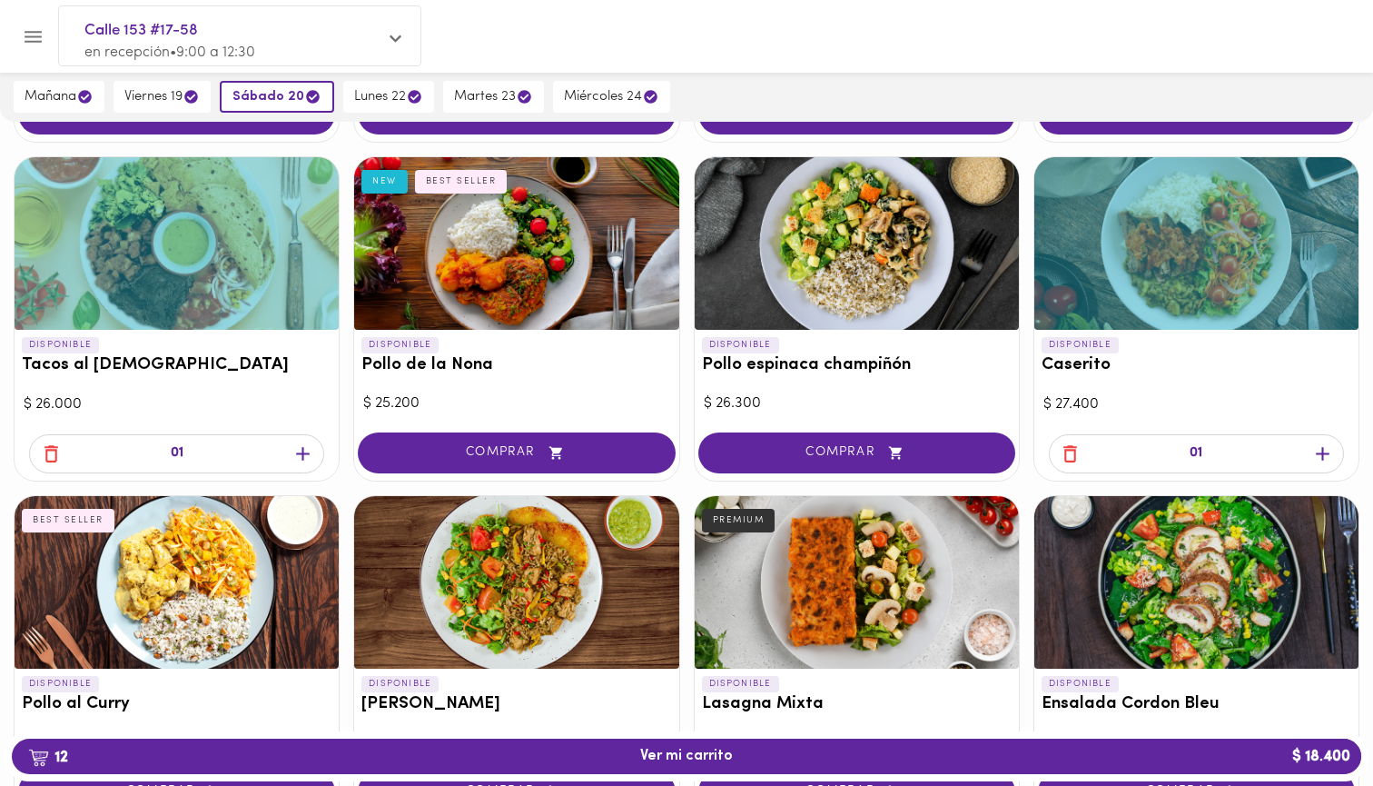
scroll to position [773, 0]
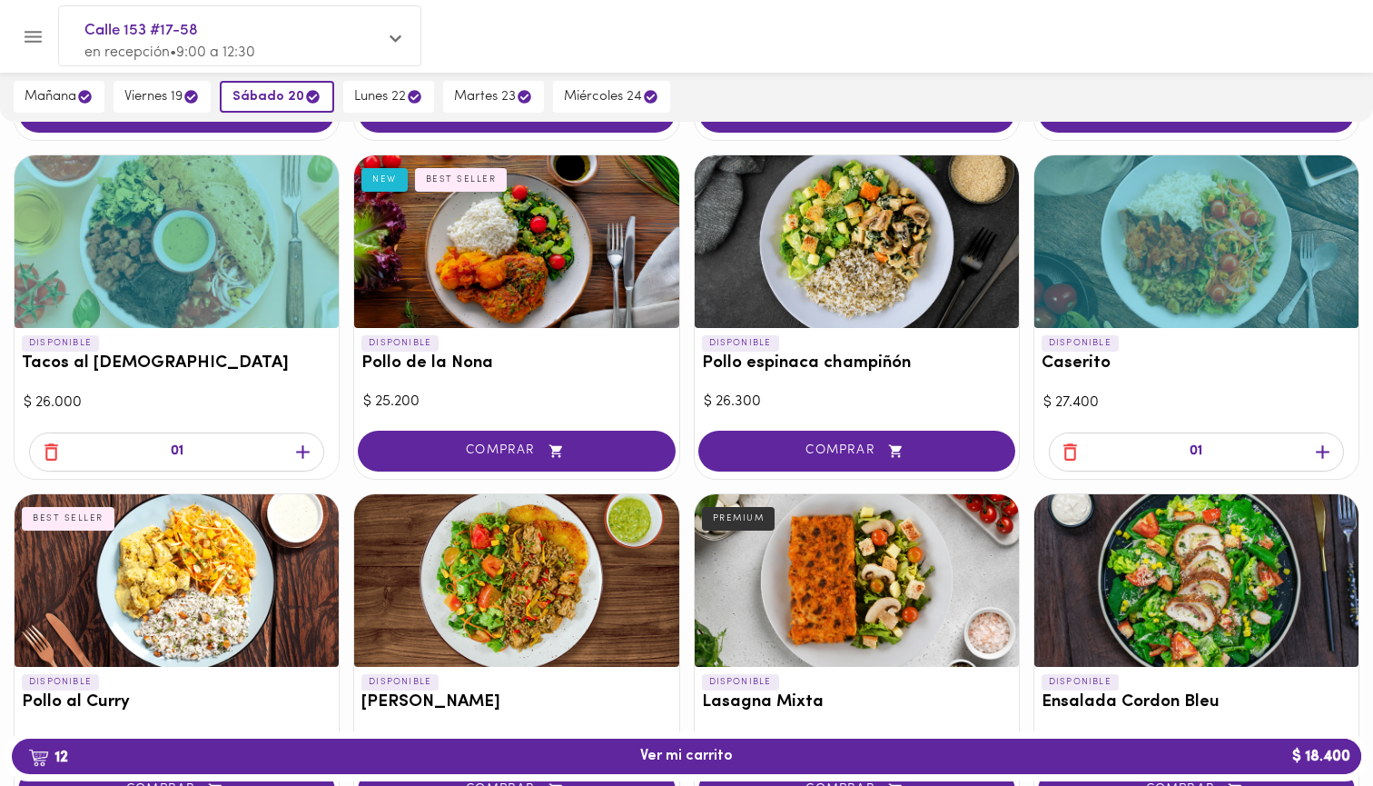
click at [1073, 445] on icon "button" at bounding box center [1070, 451] width 23 height 23
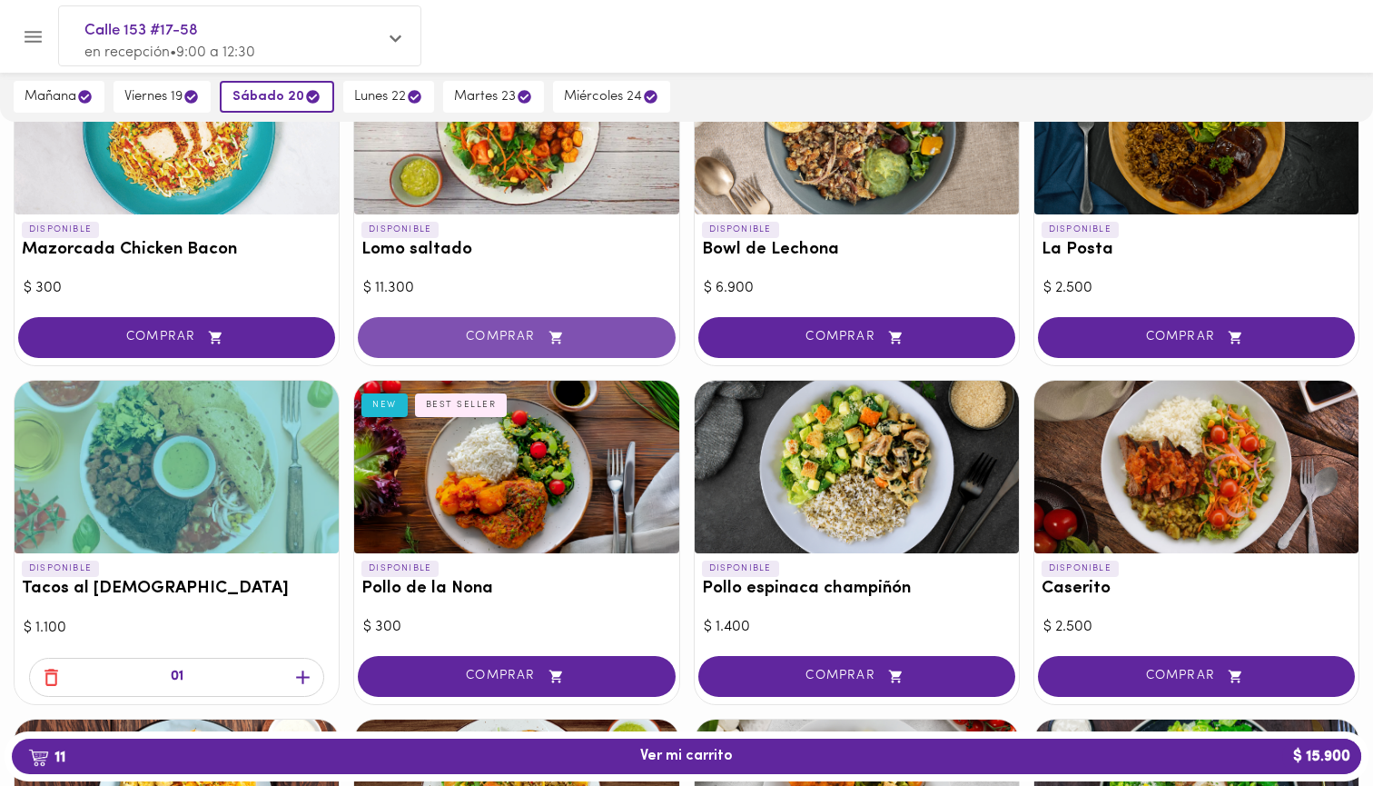
scroll to position [532, 0]
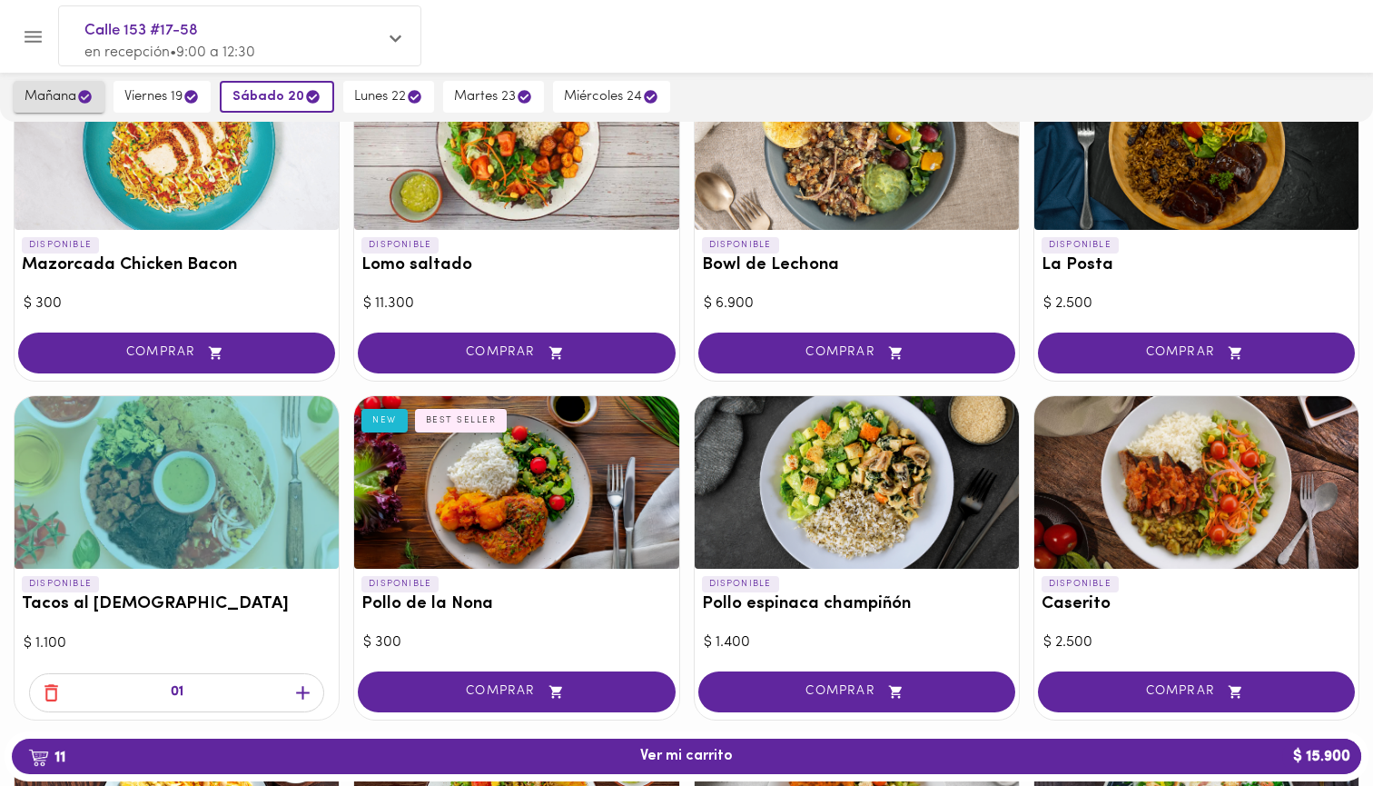
click at [61, 97] on span "mañana" at bounding box center [59, 96] width 69 height 17
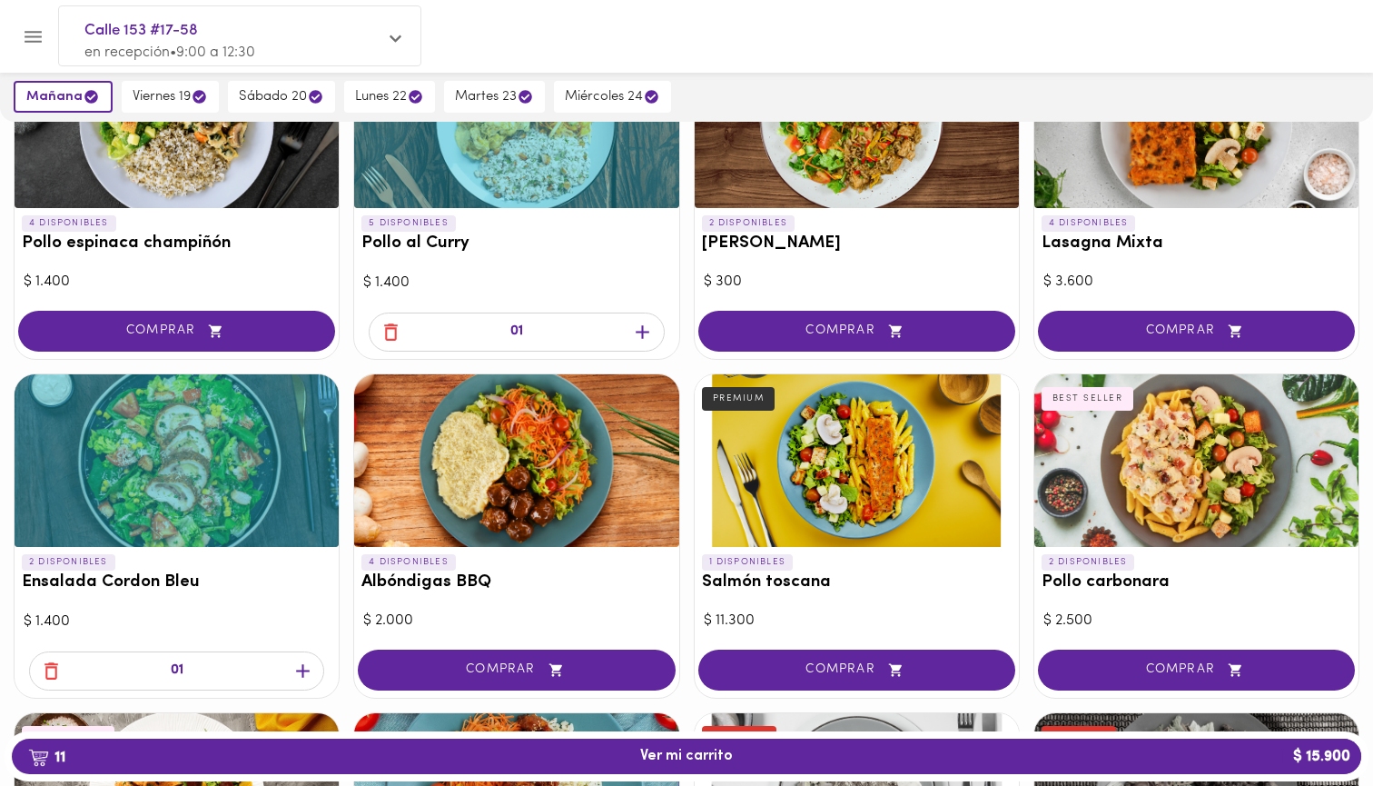
scroll to position [882, 0]
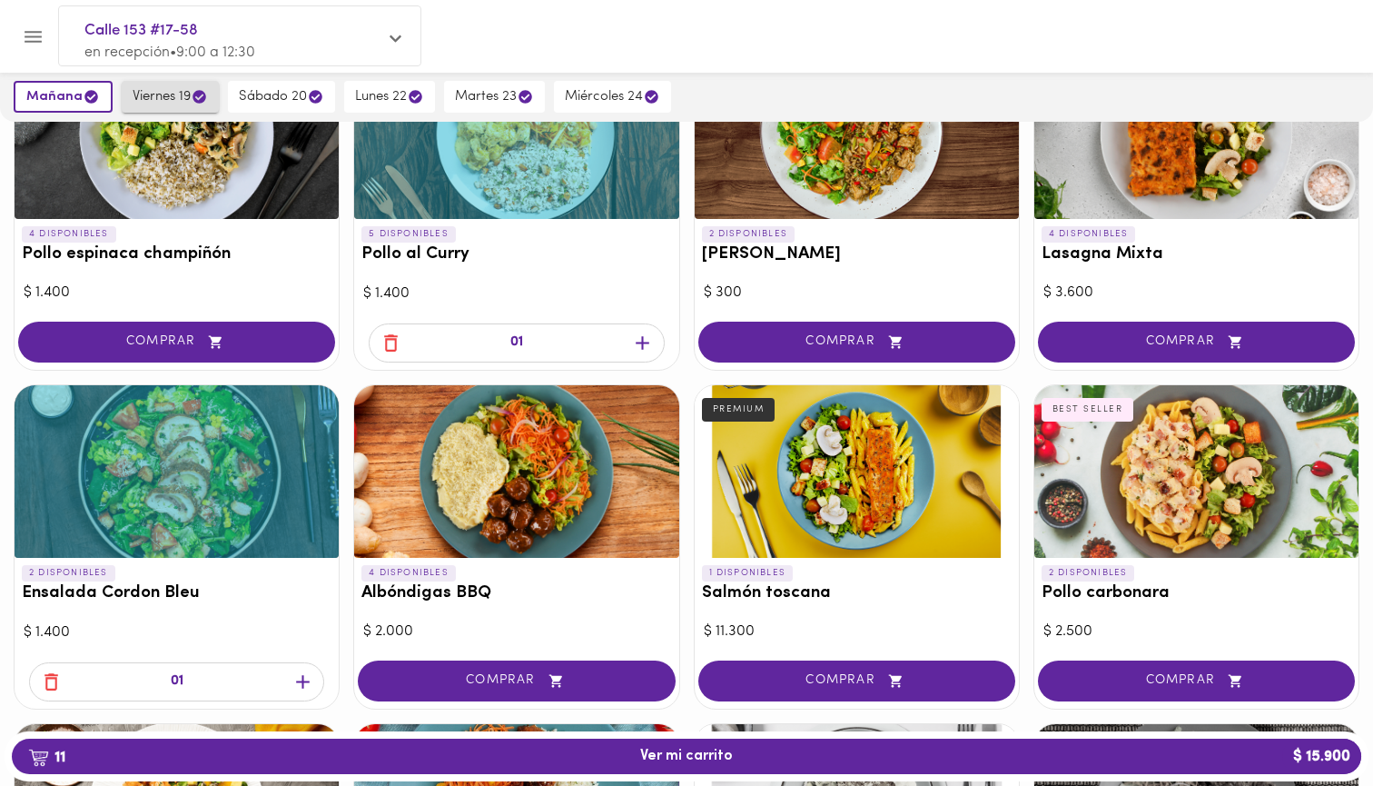
click at [165, 85] on button "viernes 19" at bounding box center [170, 97] width 97 height 32
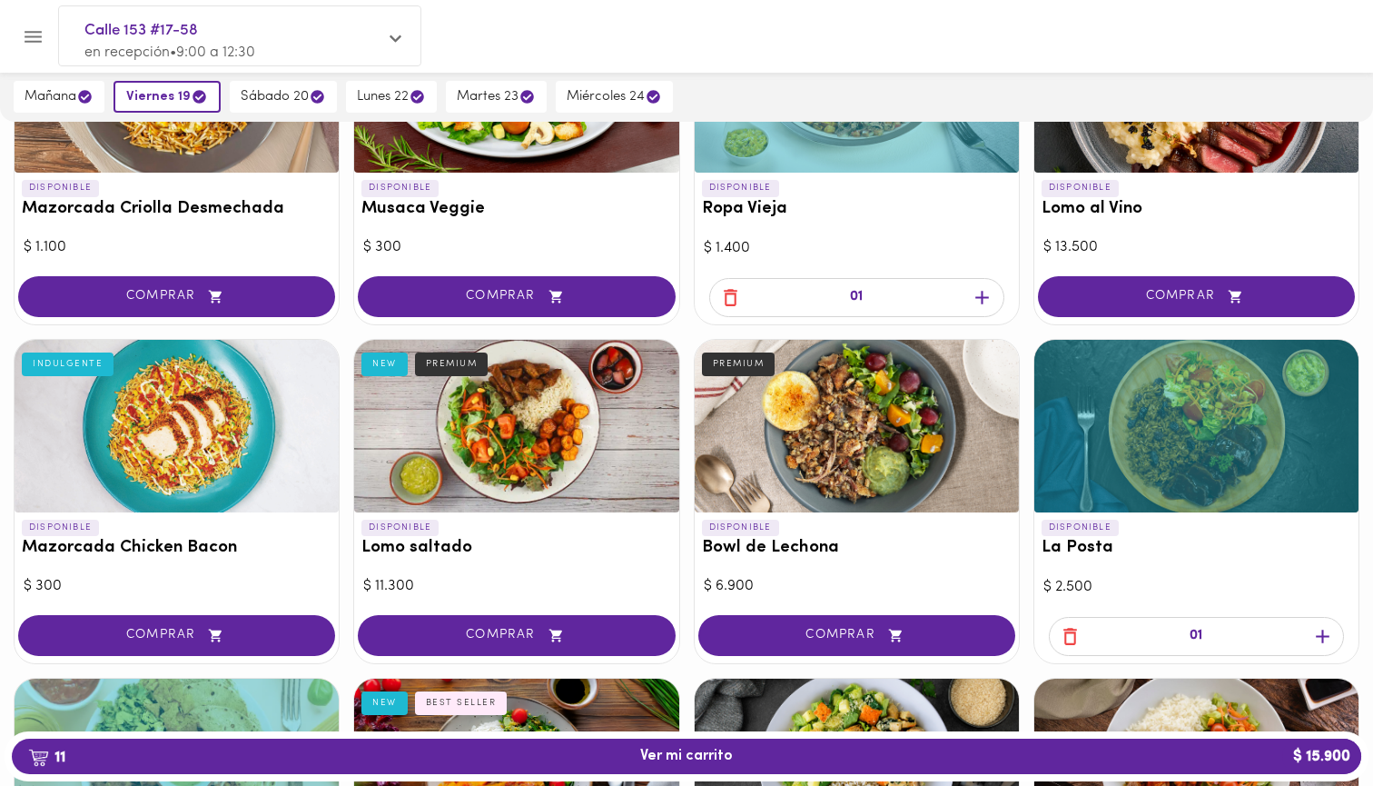
scroll to position [251, 0]
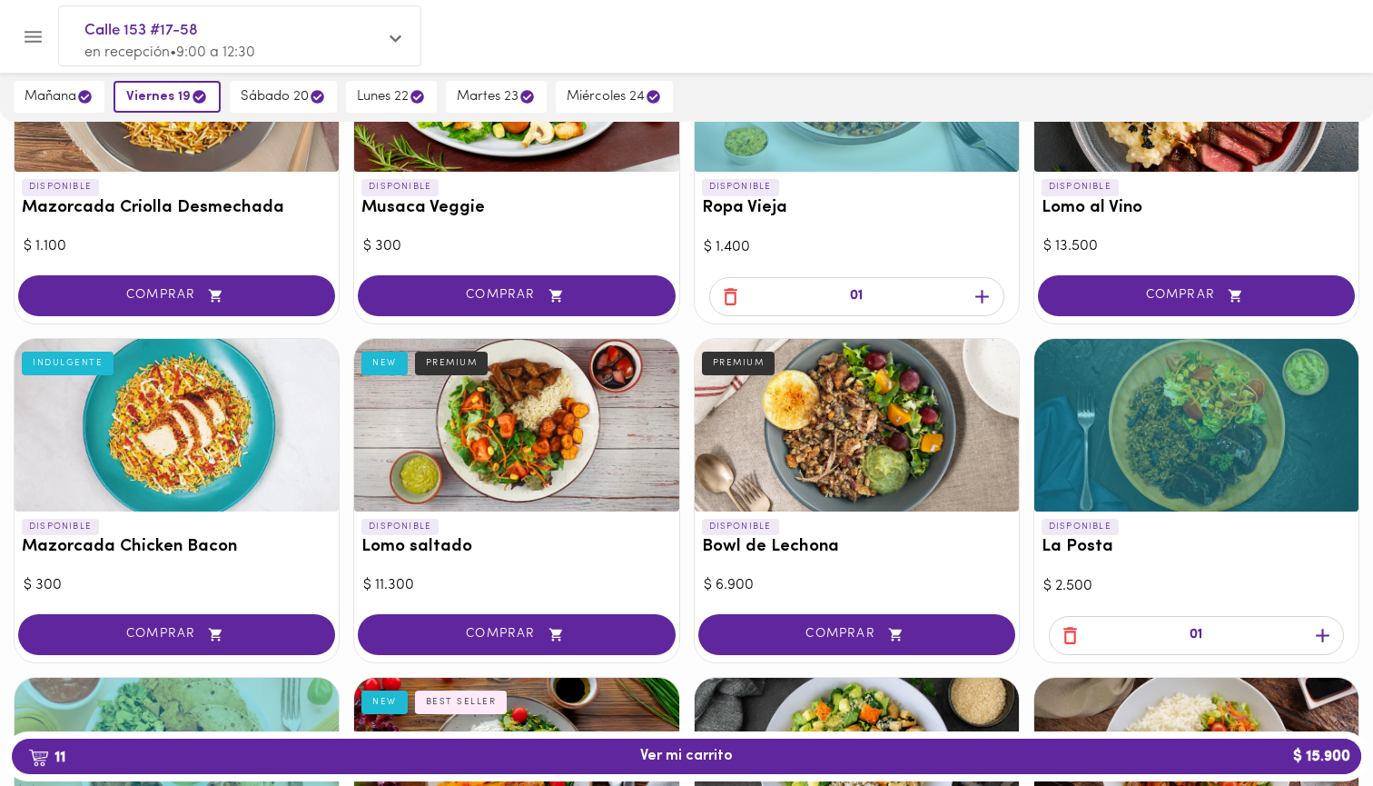
click at [1071, 628] on icon "button" at bounding box center [1070, 635] width 23 height 23
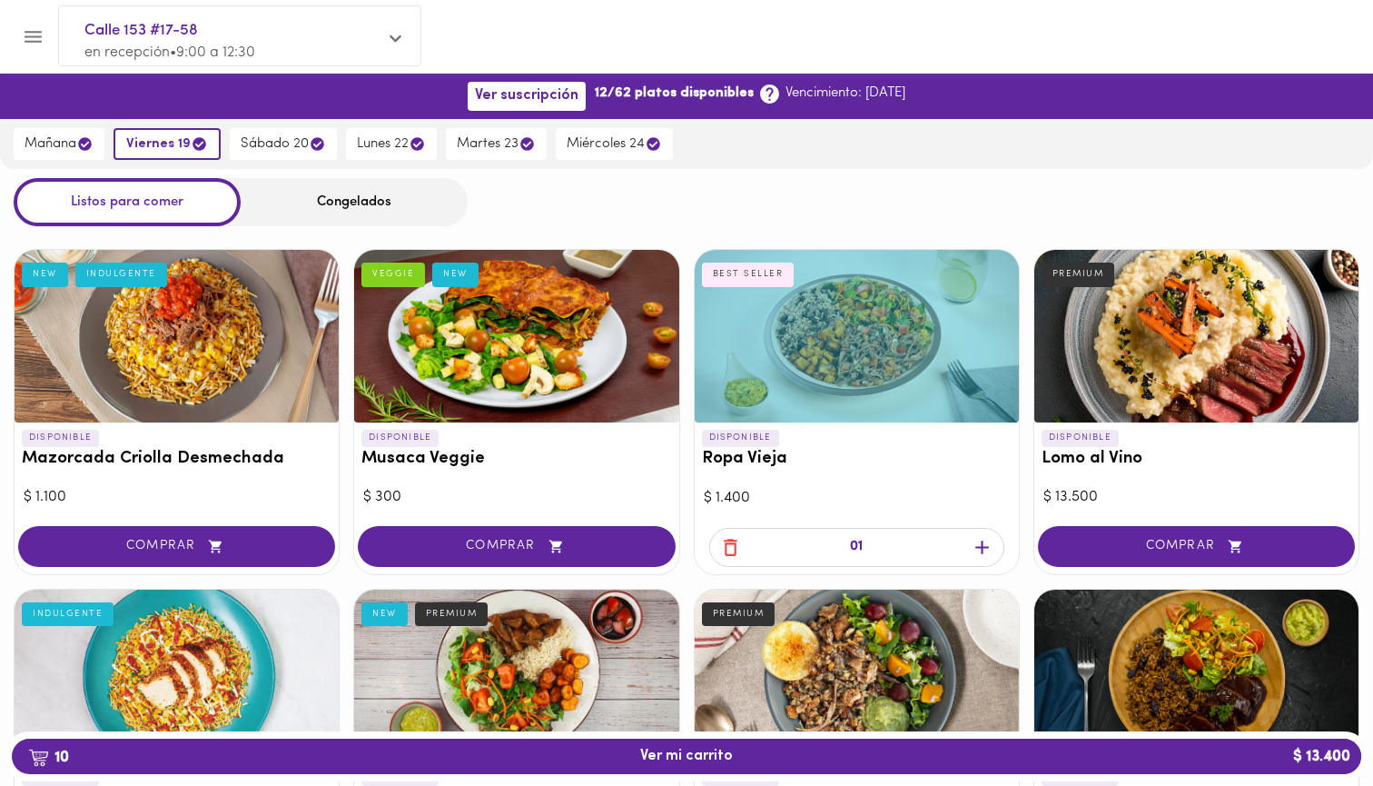
scroll to position [0, 0]
click at [292, 146] on span "sábado 20" at bounding box center [283, 143] width 85 height 17
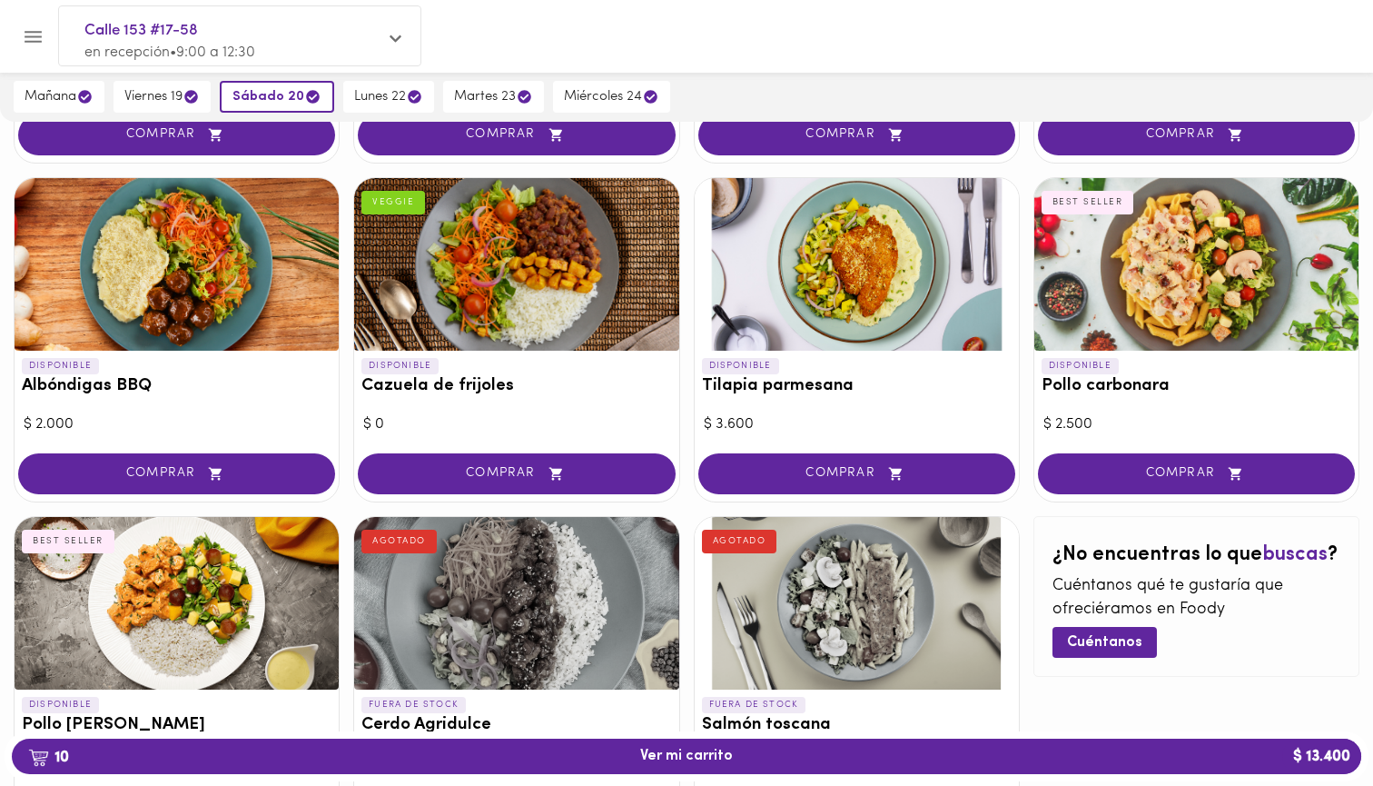
scroll to position [1426, 0]
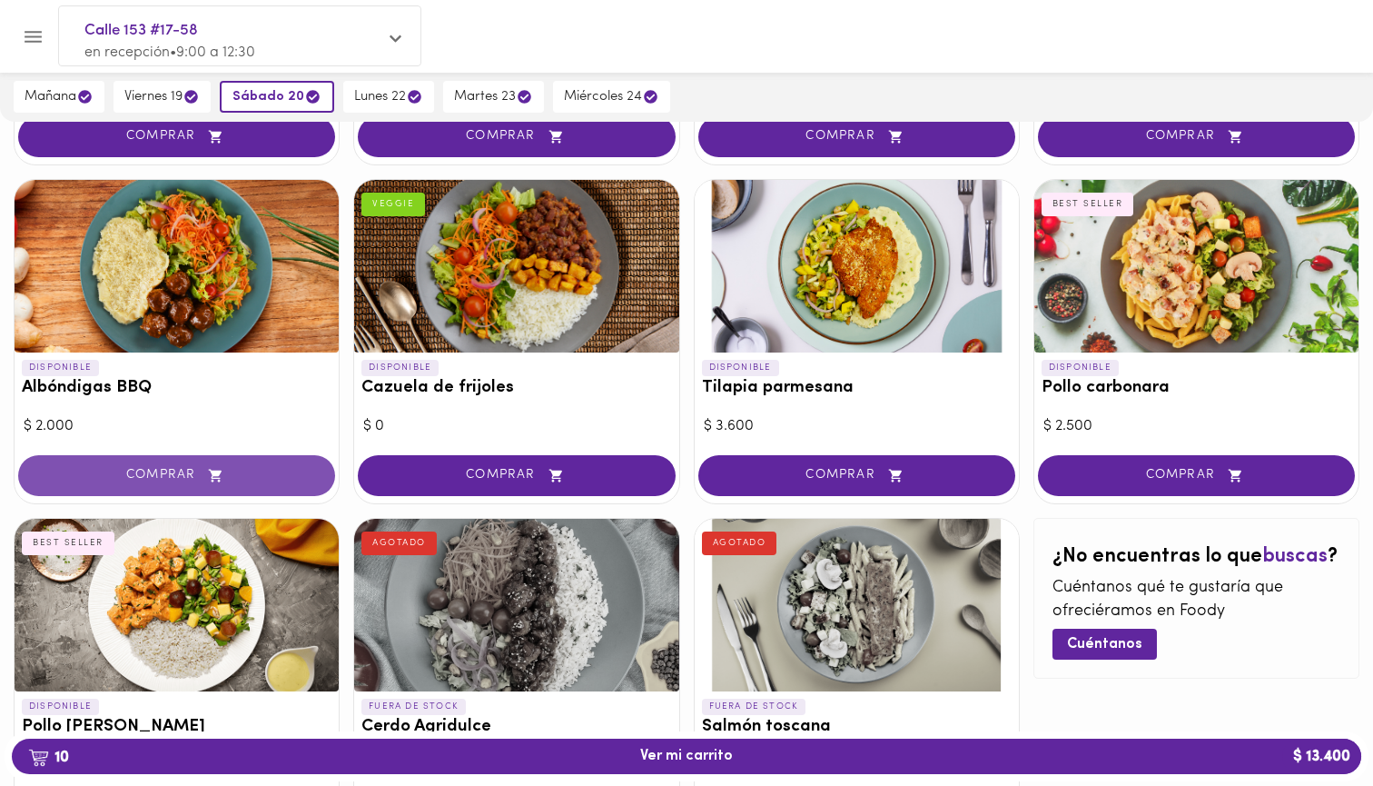
click at [232, 468] on span "COMPRAR" at bounding box center [177, 475] width 272 height 15
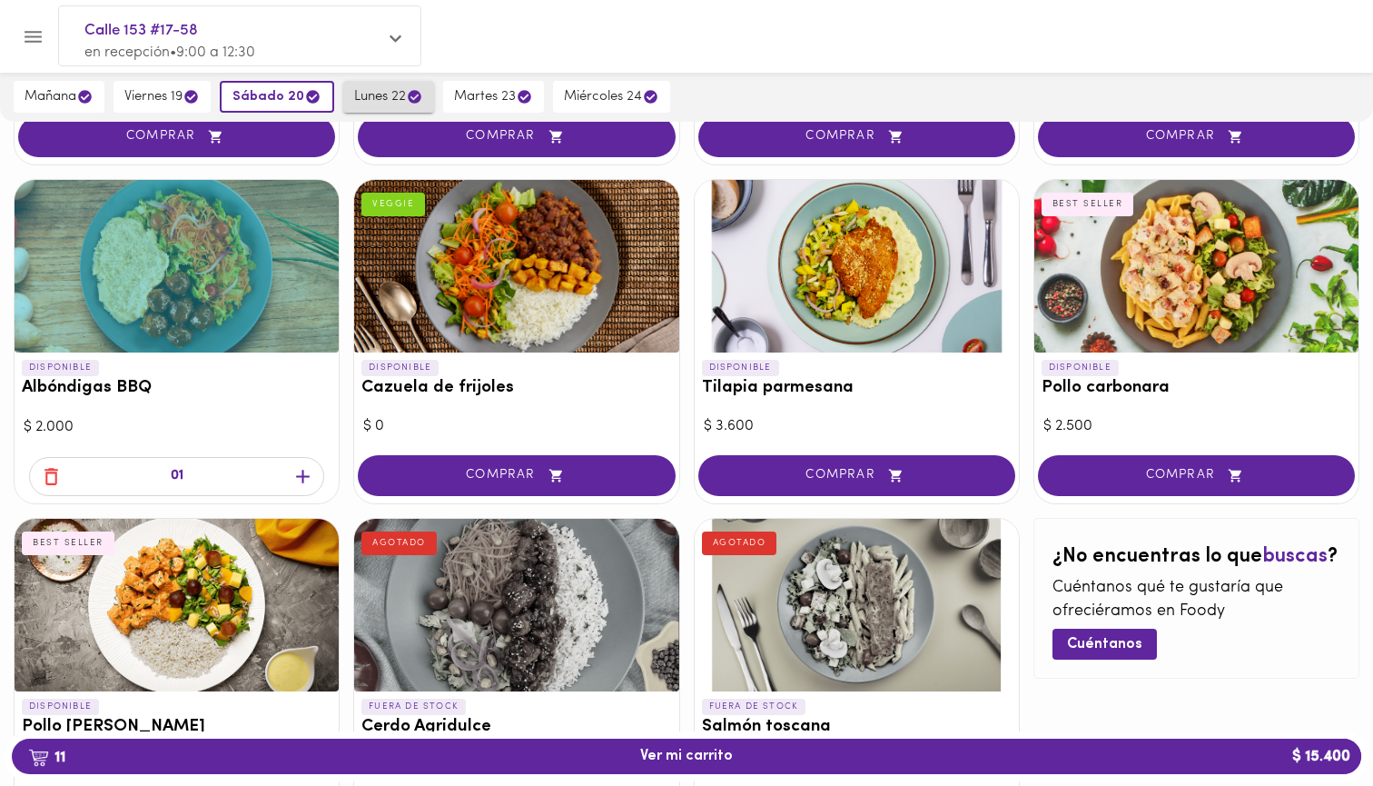
click at [383, 93] on span "lunes 22" at bounding box center [388, 96] width 69 height 17
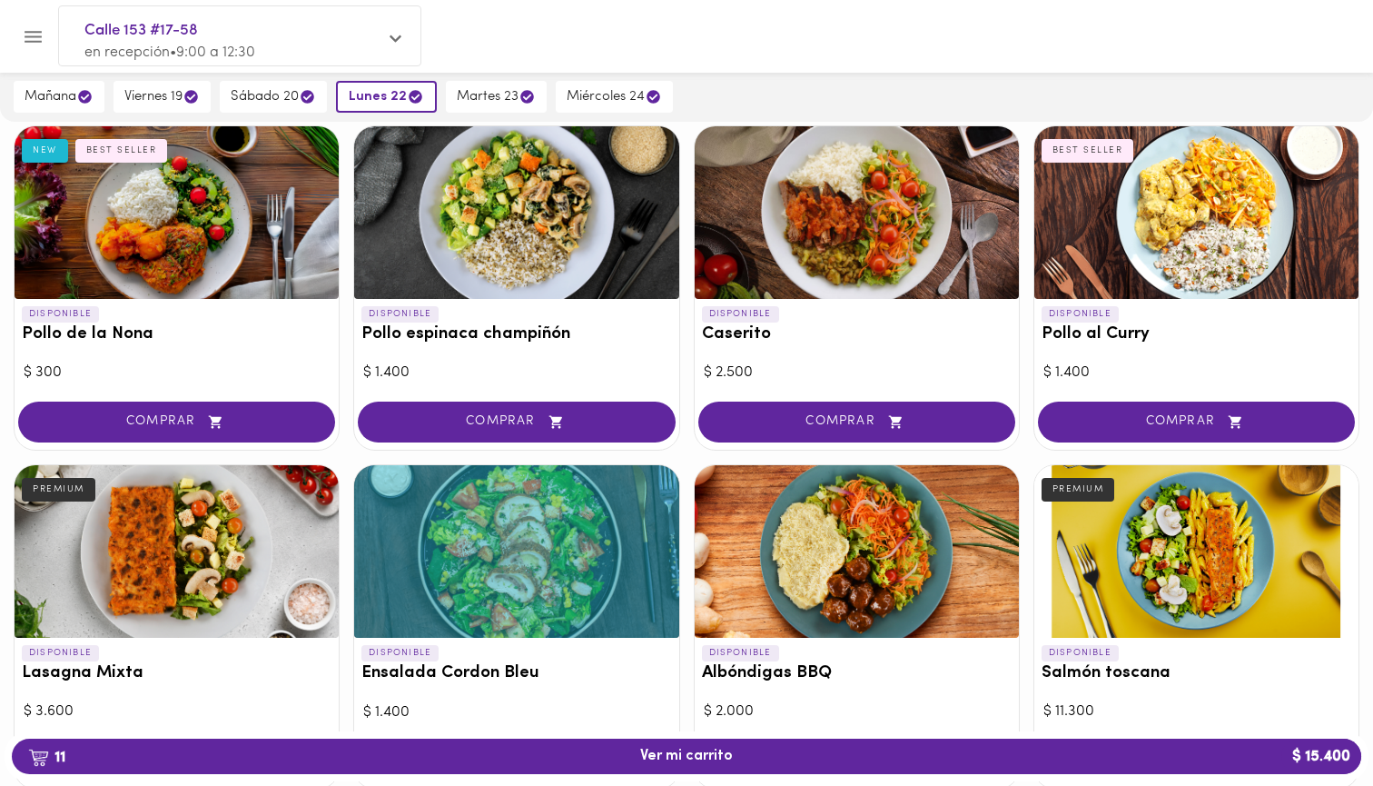
scroll to position [448, 0]
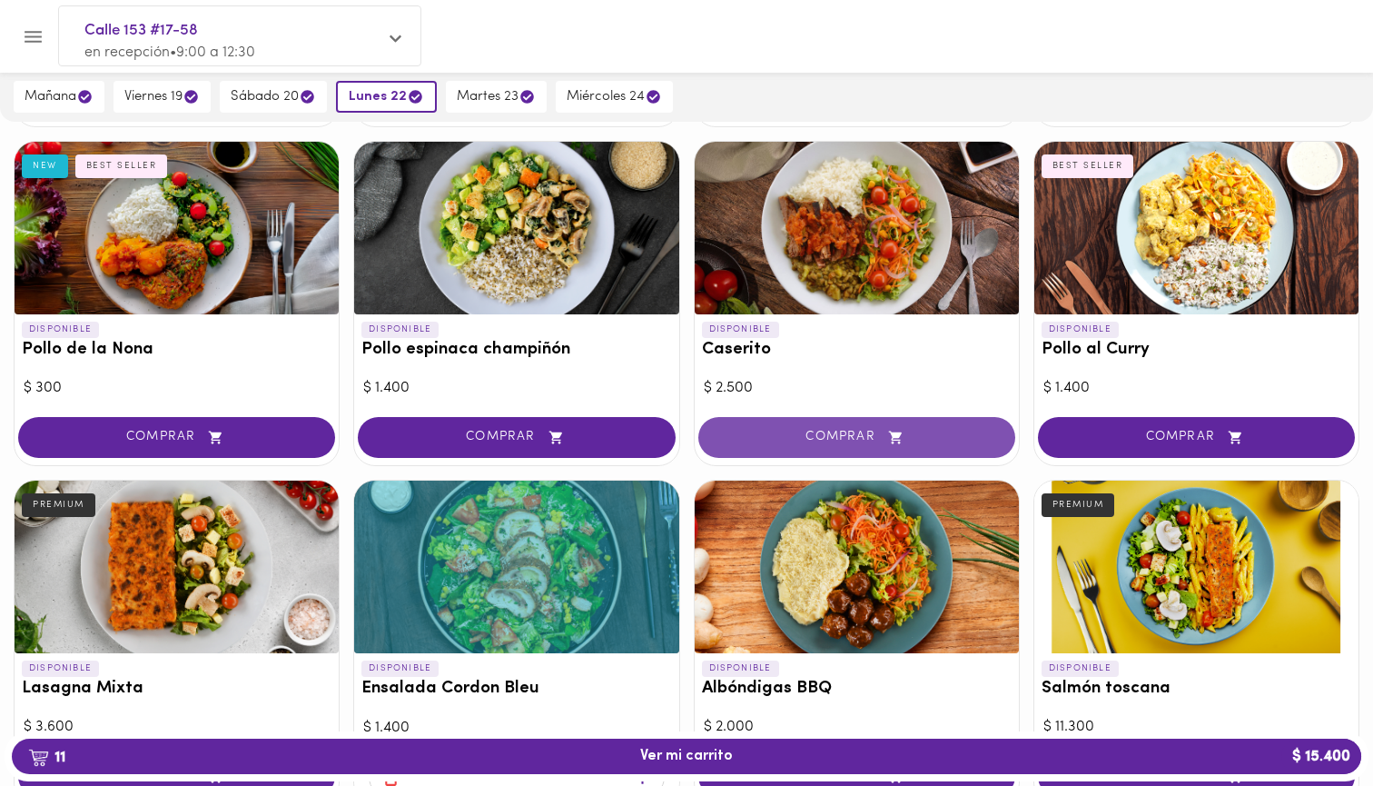
click at [856, 436] on span "COMPRAR" at bounding box center [857, 437] width 272 height 15
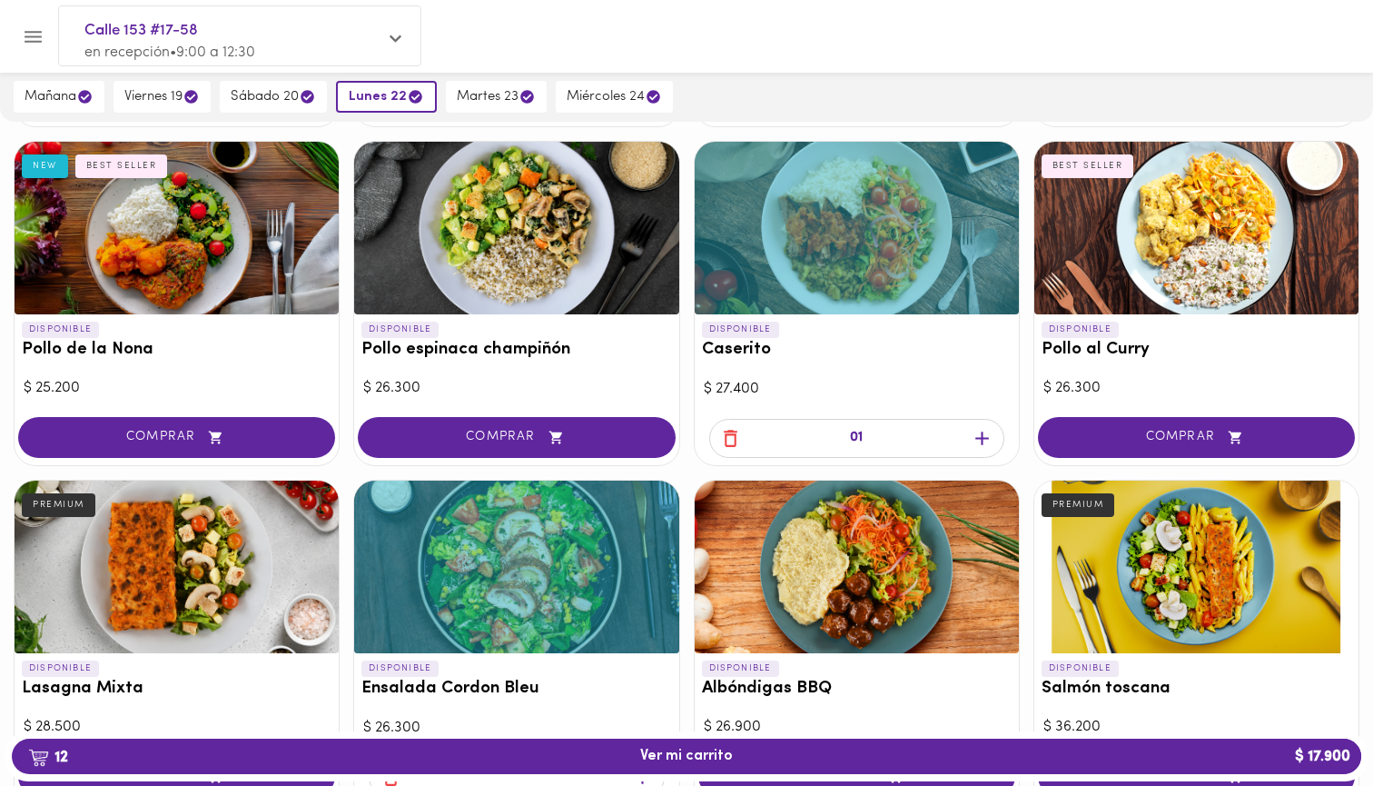
scroll to position [433, 0]
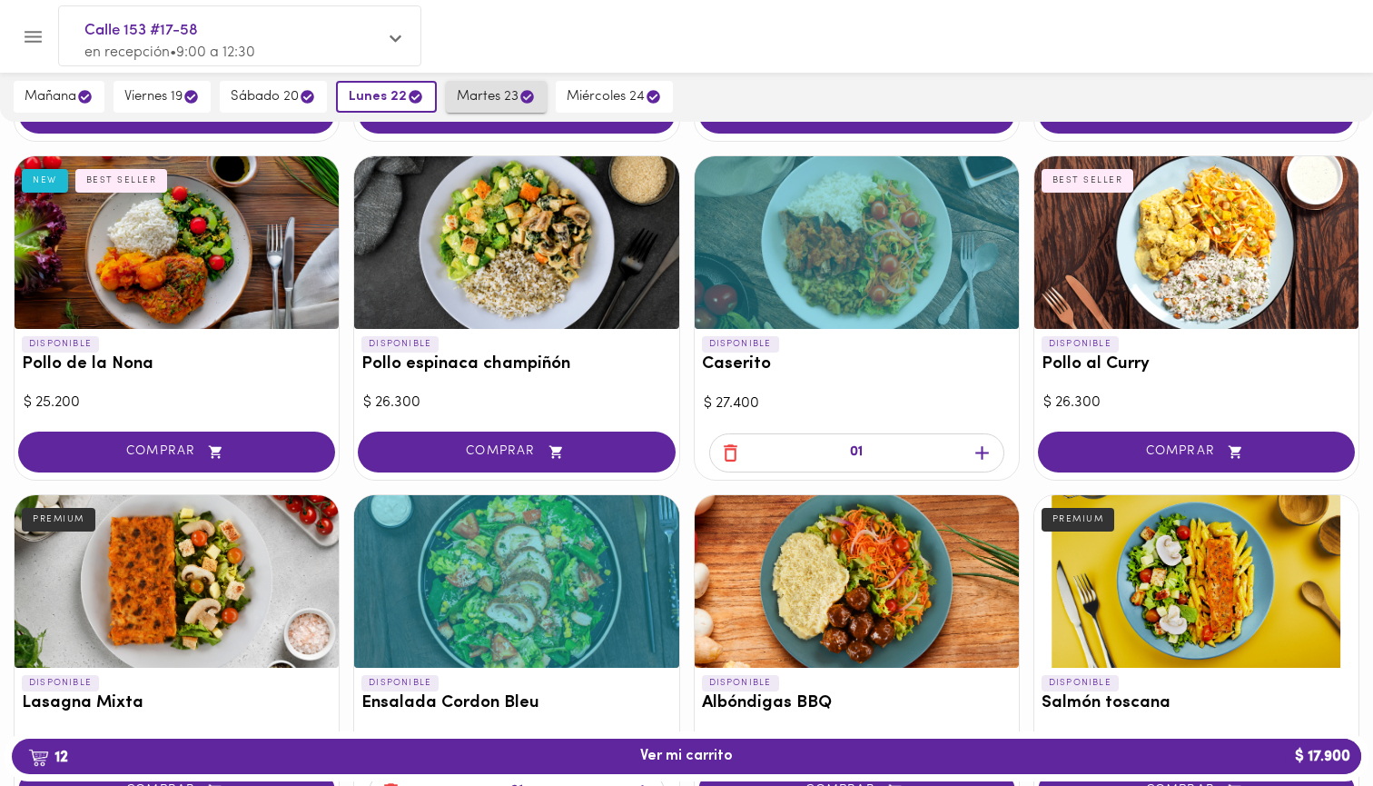
click at [475, 102] on span "martes 23" at bounding box center [496, 96] width 79 height 17
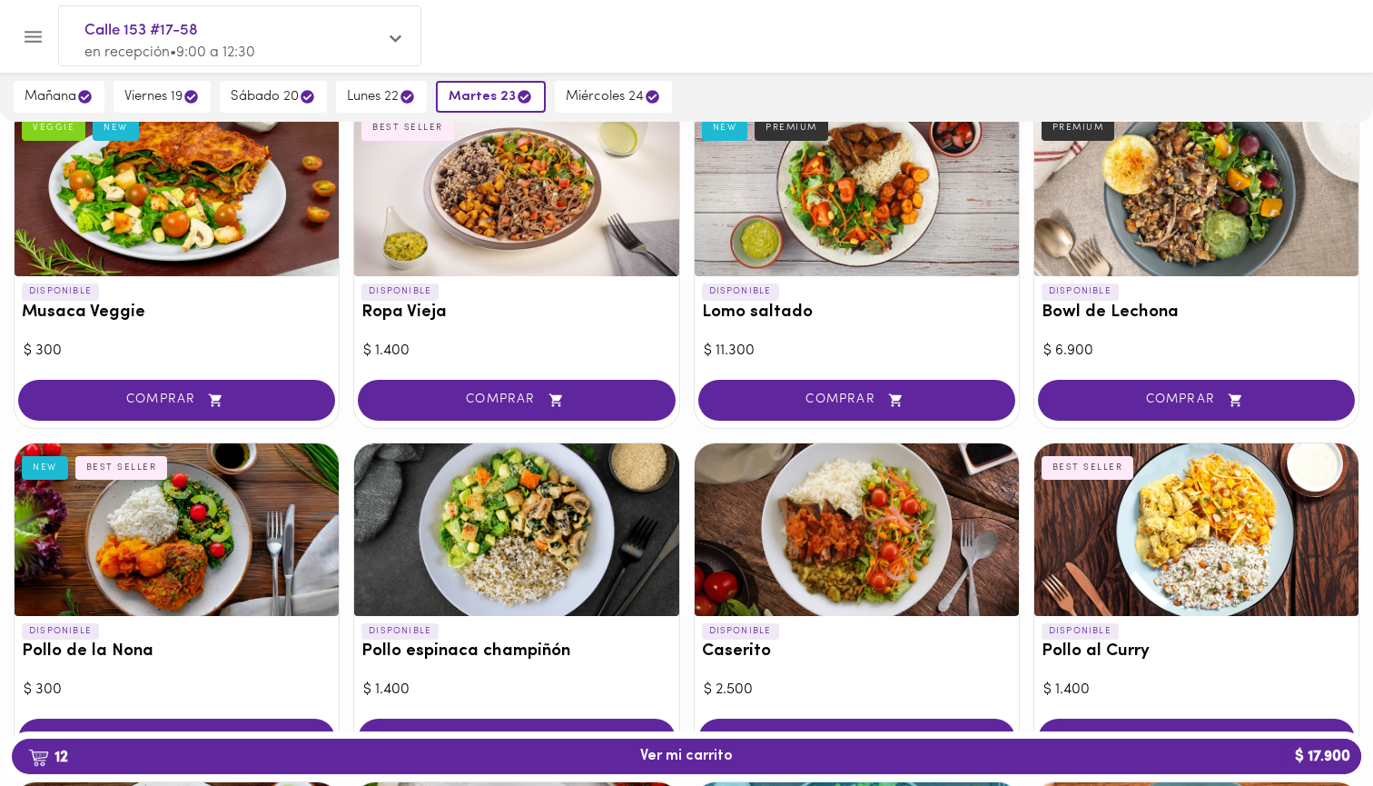
scroll to position [144, 0]
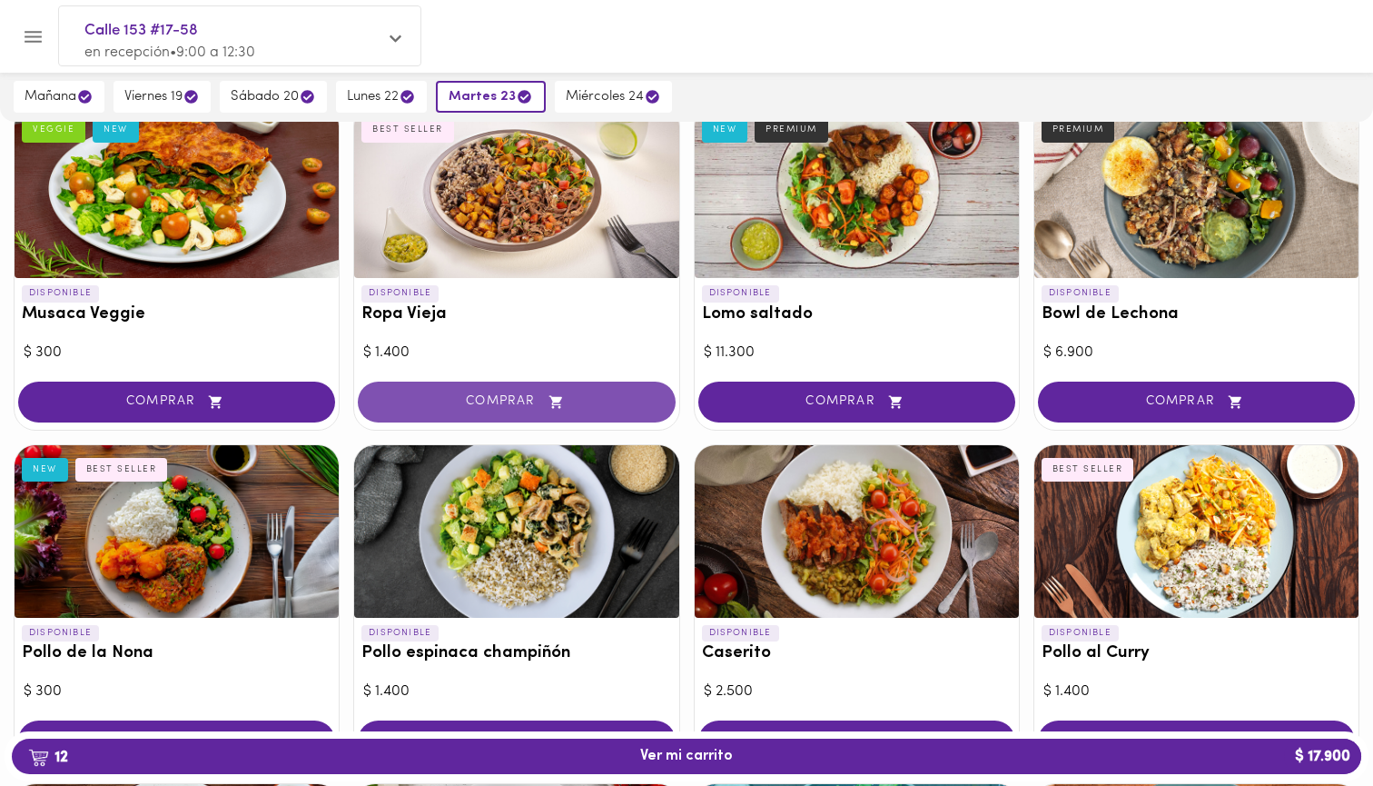
click at [557, 400] on icon "button" at bounding box center [555, 401] width 13 height 13
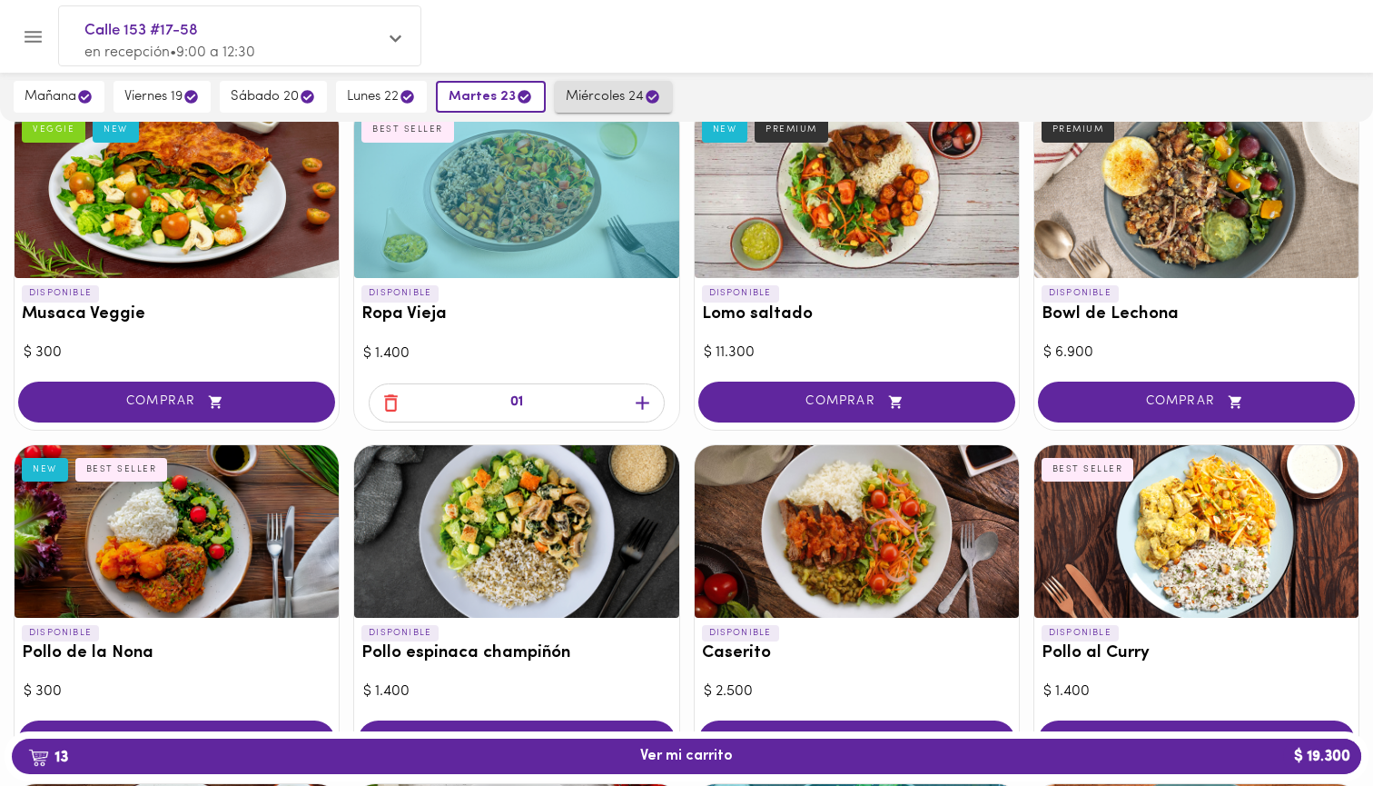
click at [615, 100] on span "miércoles 24" at bounding box center [613, 96] width 95 height 17
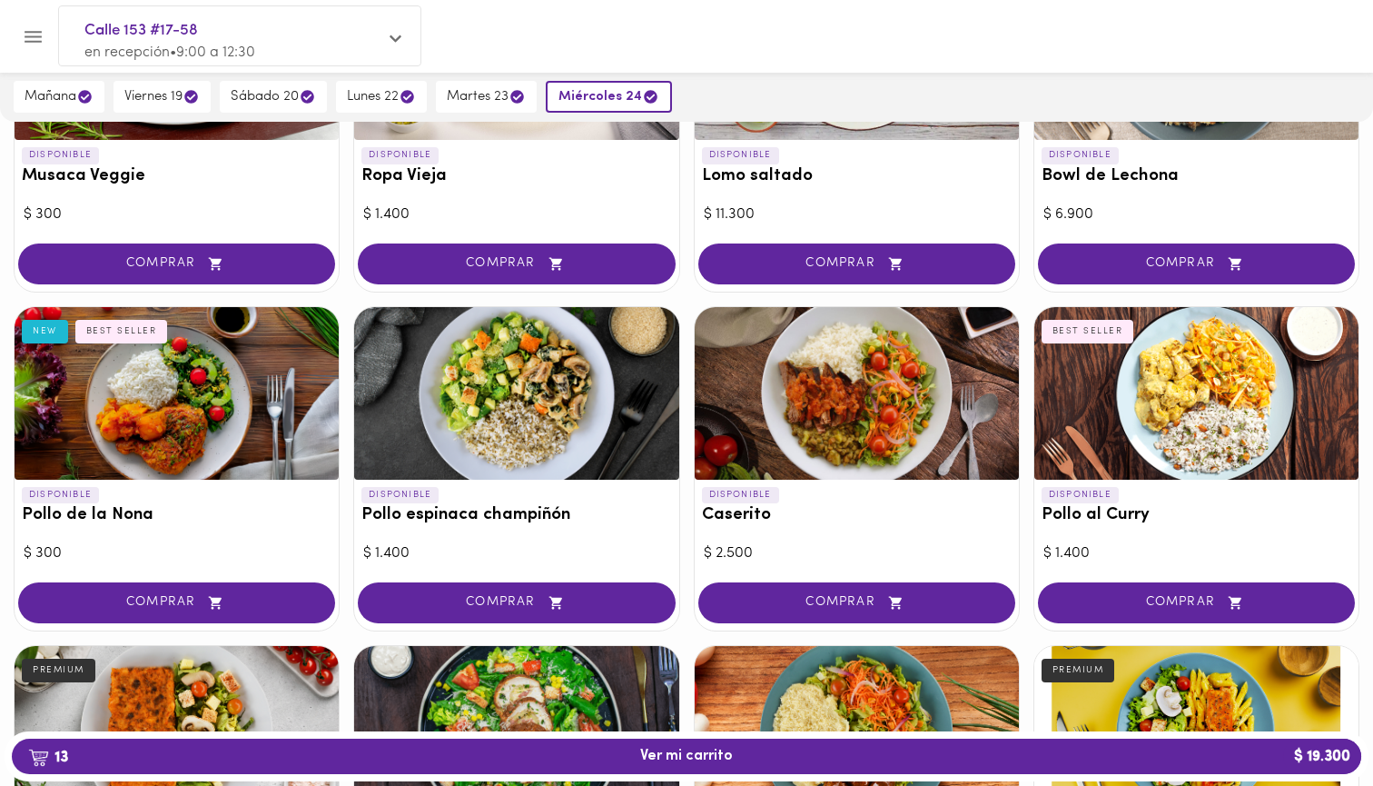
scroll to position [361, 0]
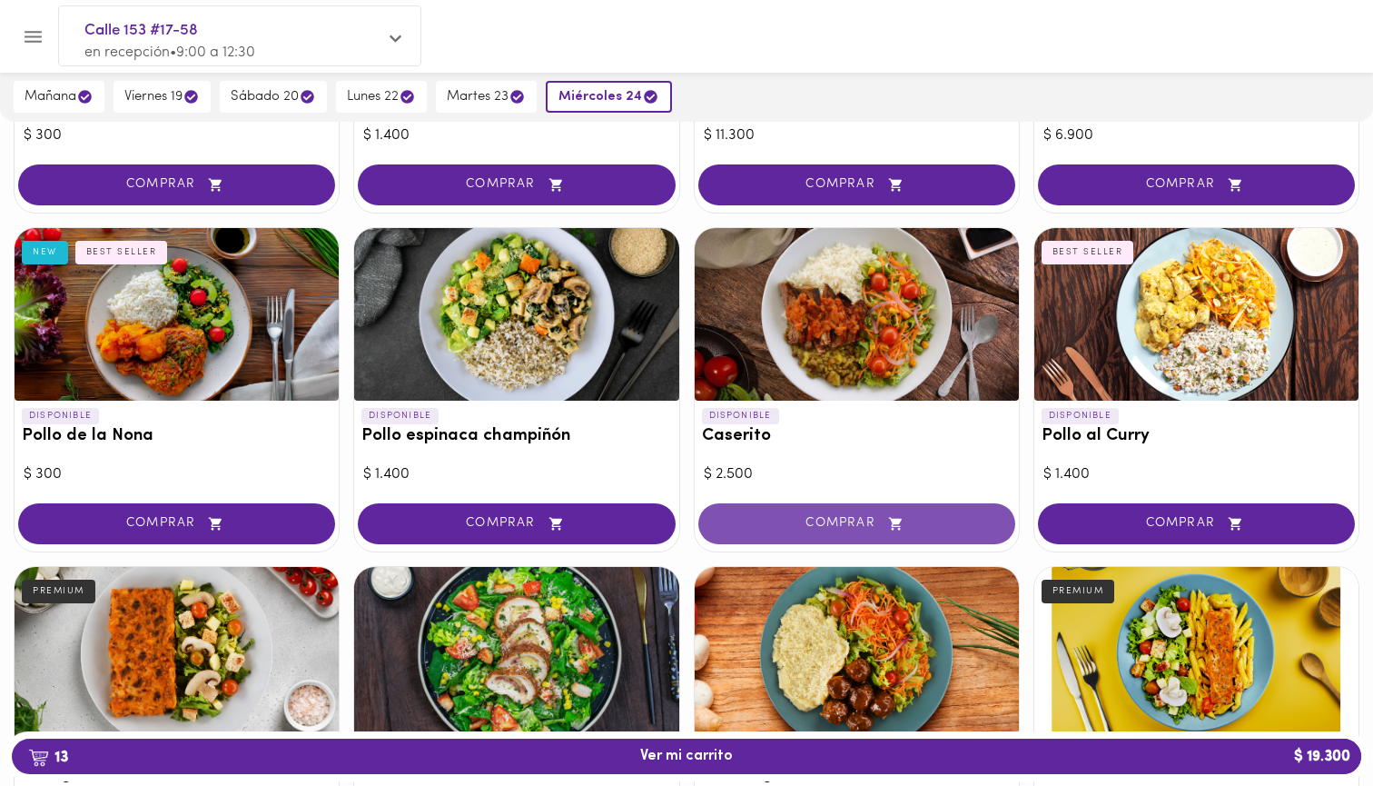
click at [894, 519] on icon "button" at bounding box center [895, 523] width 13 height 13
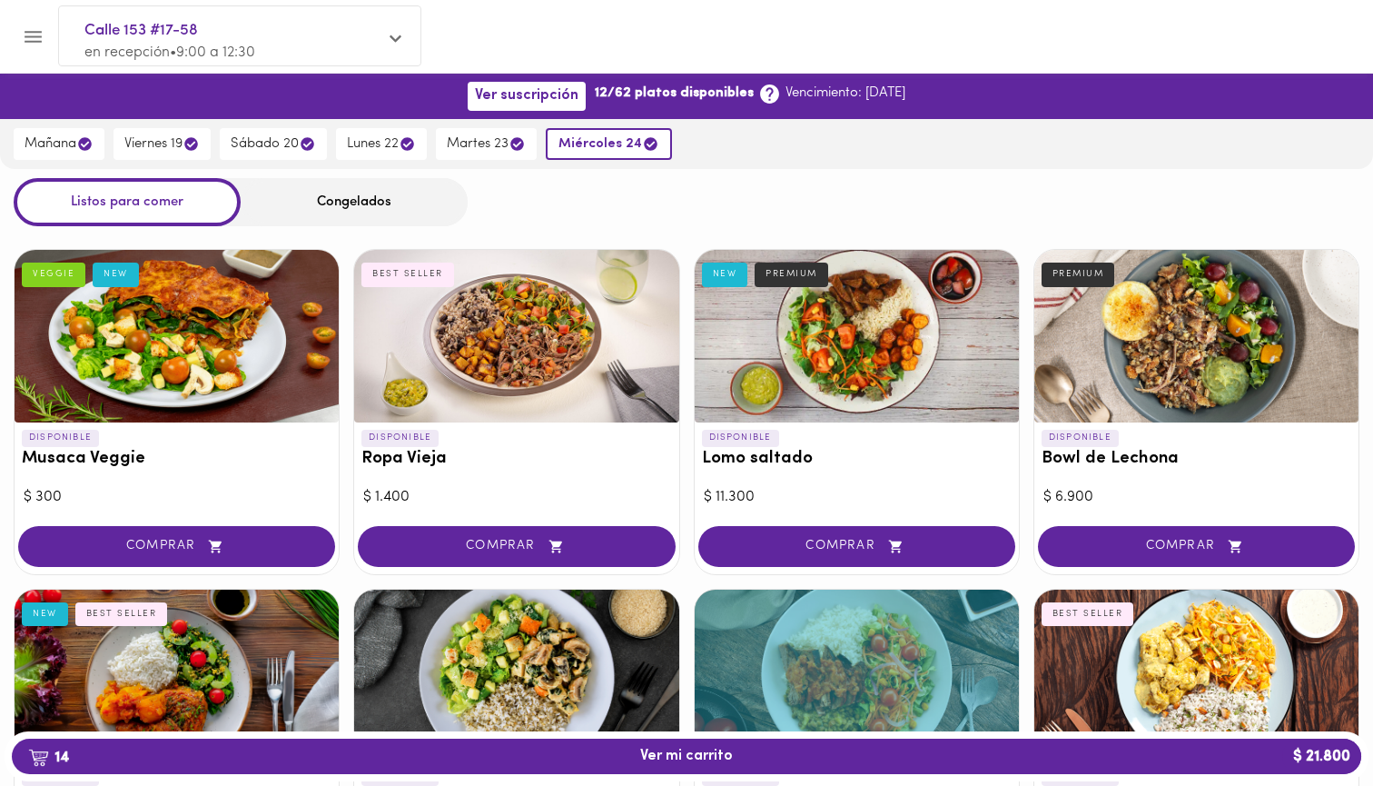
scroll to position [0, 0]
click at [68, 145] on span "mañana" at bounding box center [59, 143] width 69 height 17
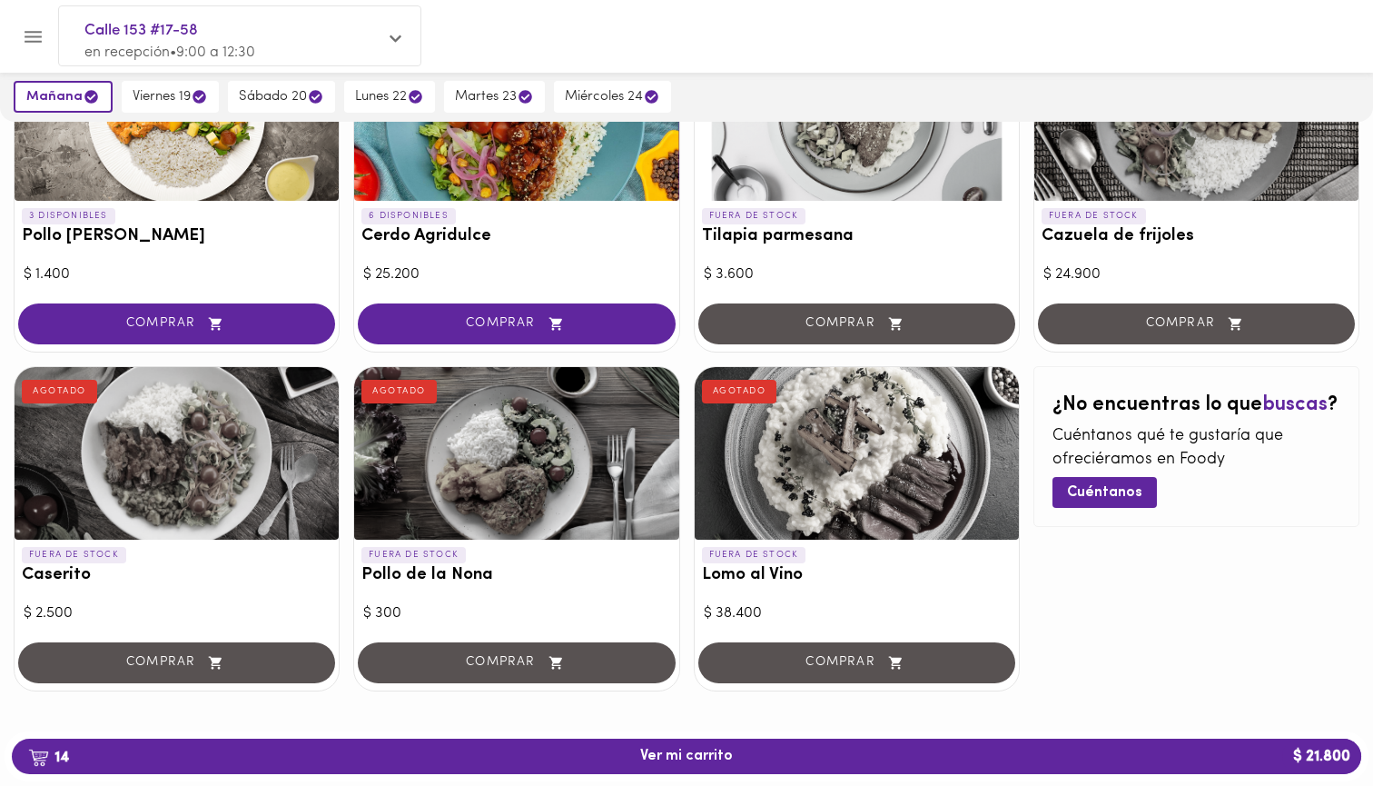
scroll to position [1576, 0]
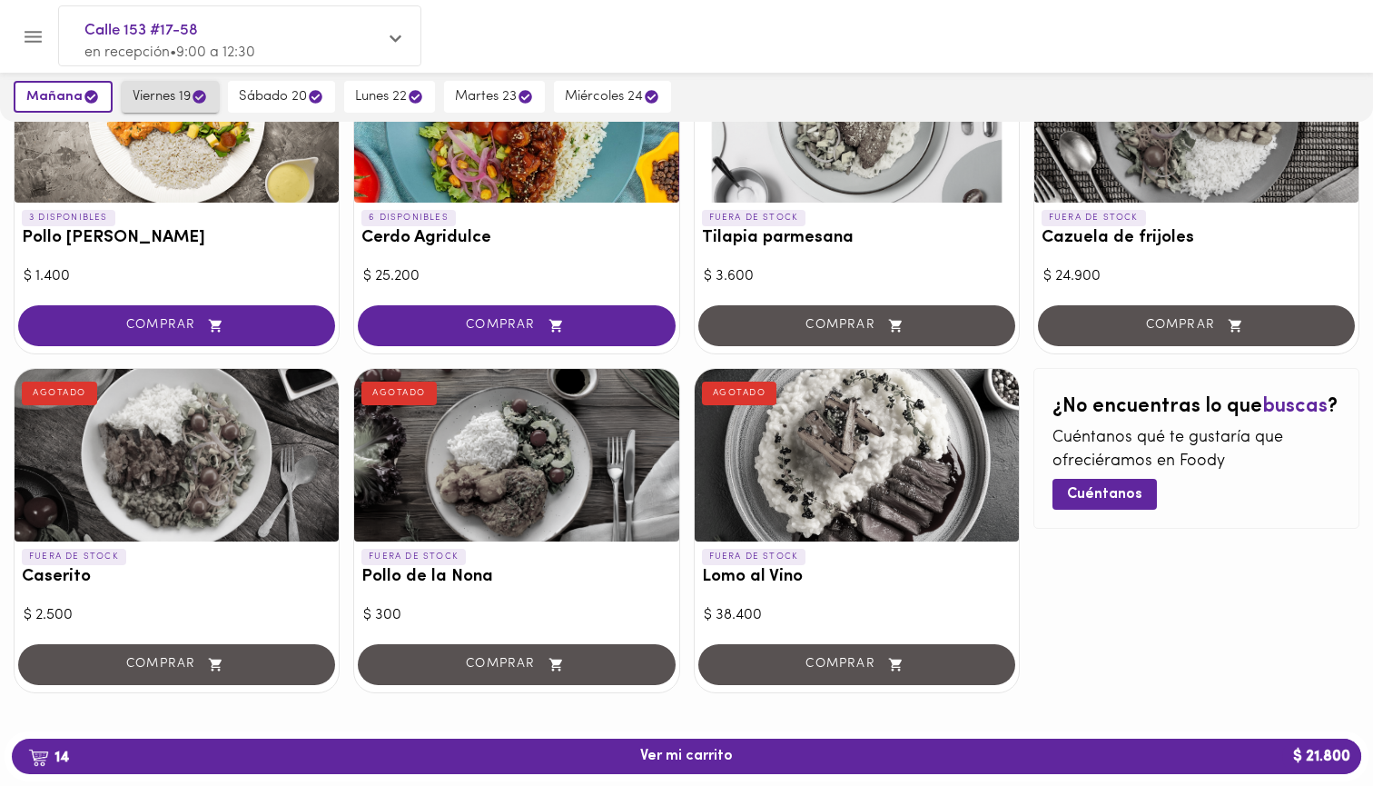
click at [152, 86] on button "viernes 19" at bounding box center [170, 97] width 97 height 32
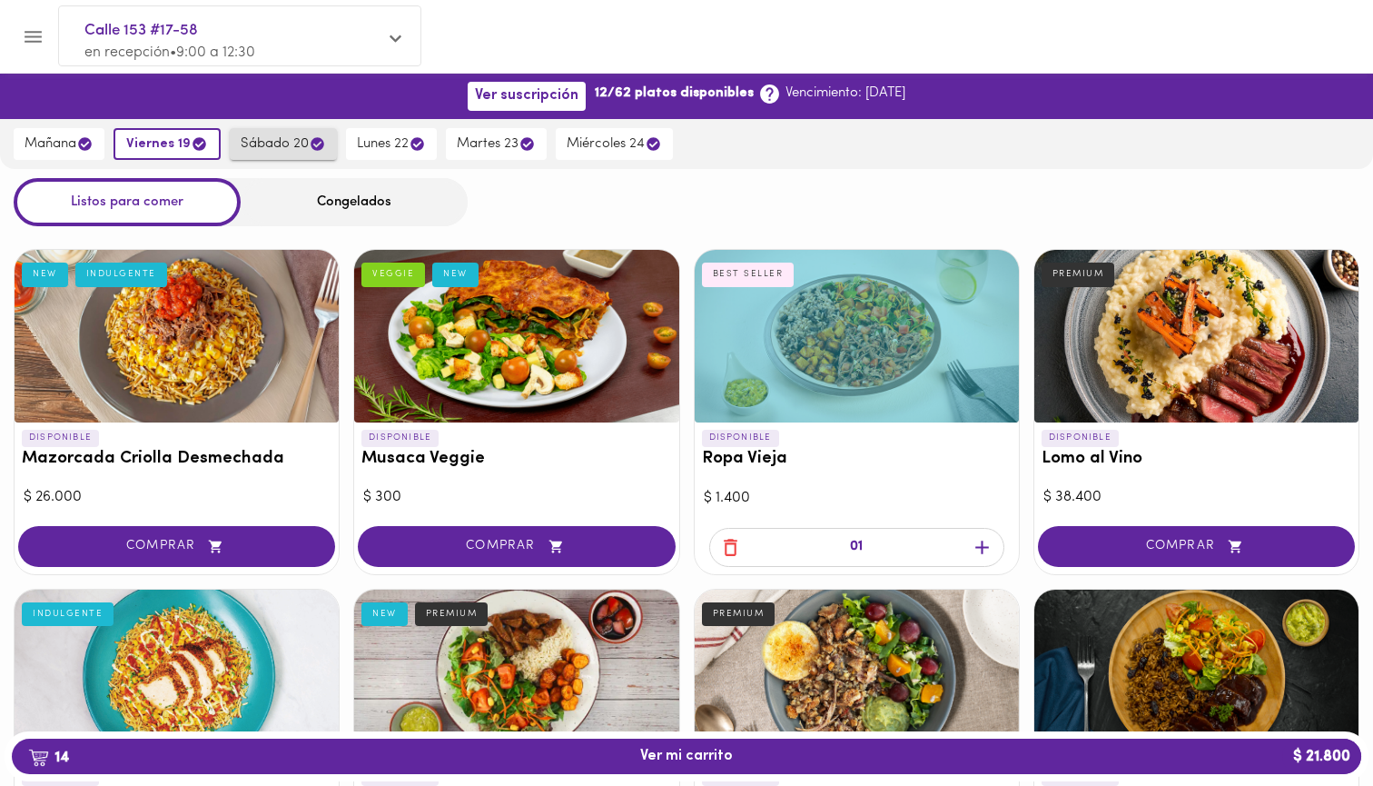
scroll to position [0, 0]
click at [279, 136] on span "sábado 20" at bounding box center [283, 143] width 85 height 17
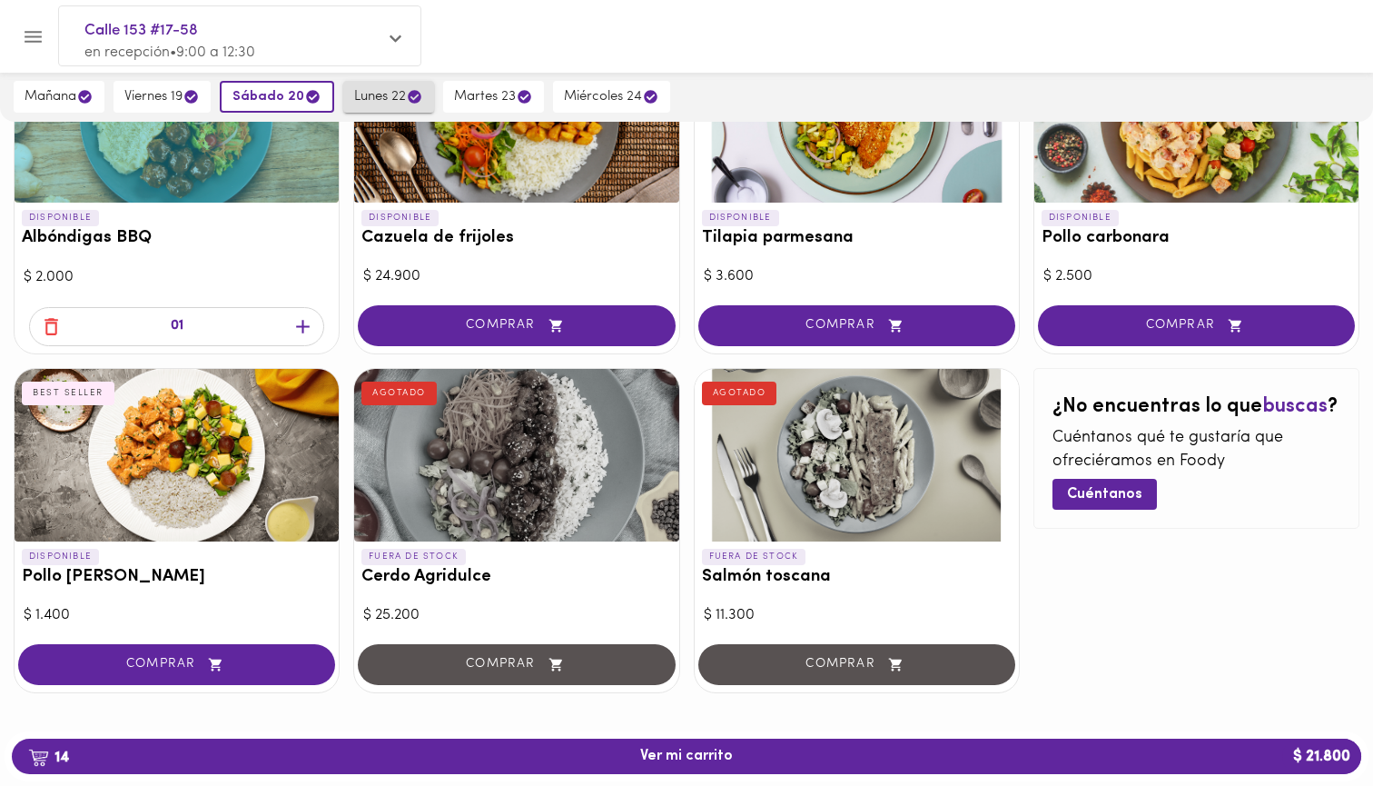
click at [381, 99] on span "lunes 22" at bounding box center [388, 96] width 69 height 17
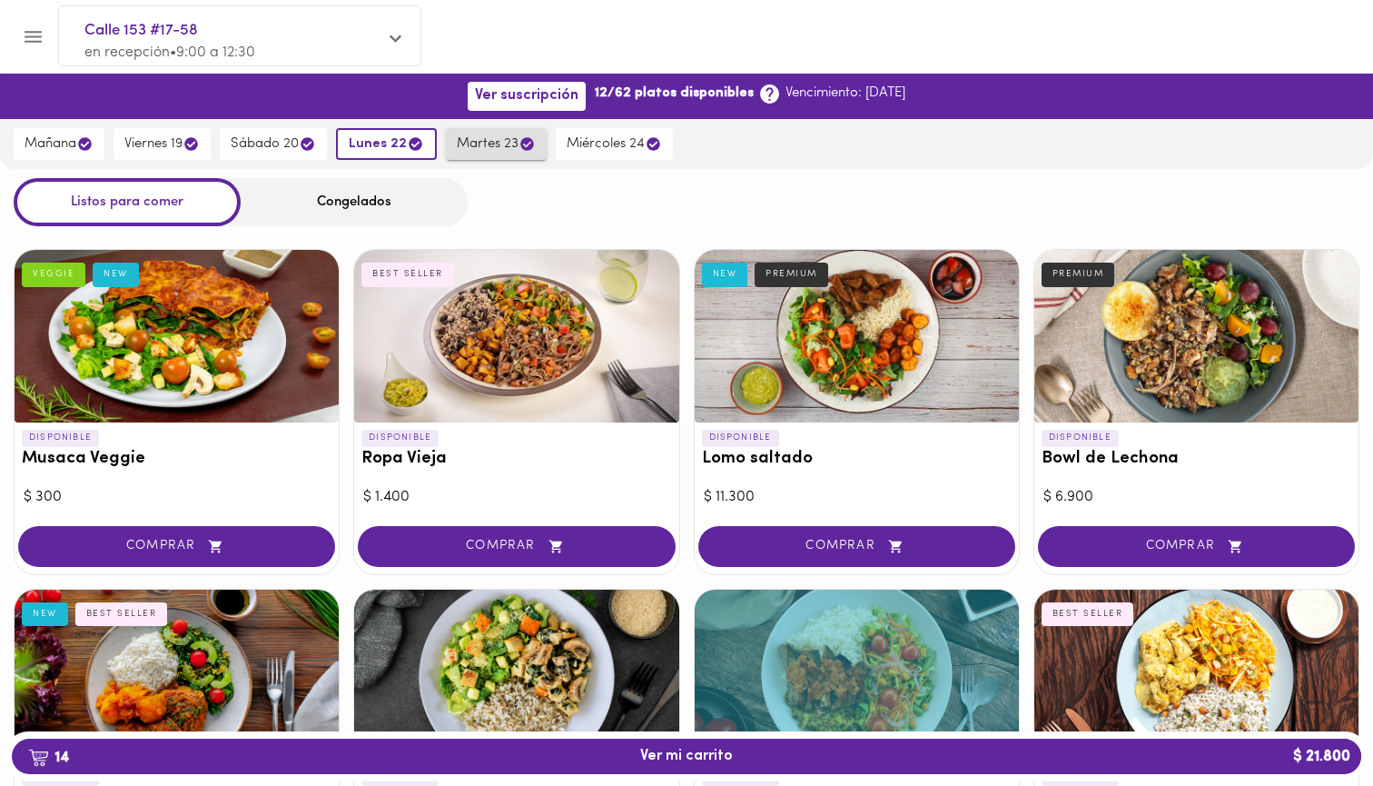
click at [491, 143] on span "martes 23" at bounding box center [496, 143] width 79 height 17
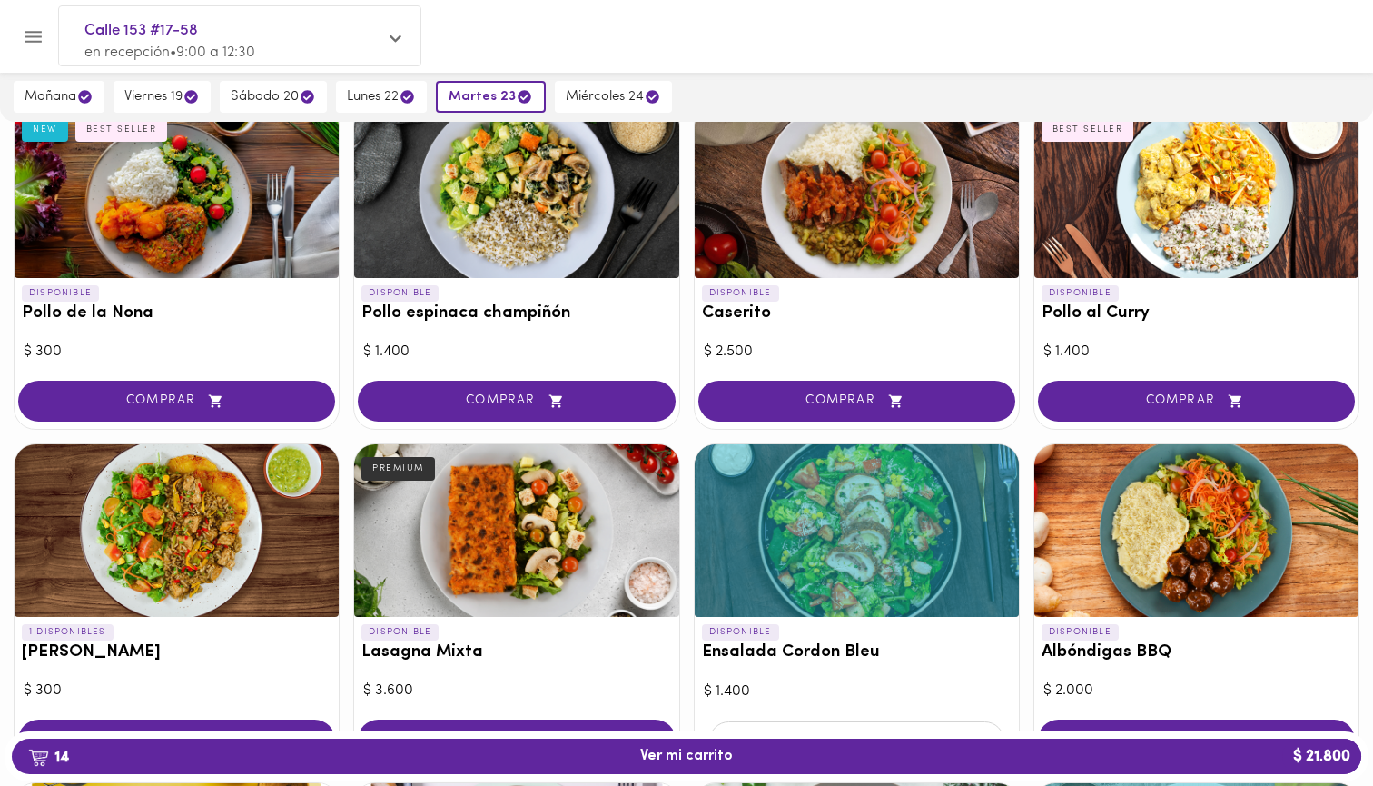
scroll to position [255, 0]
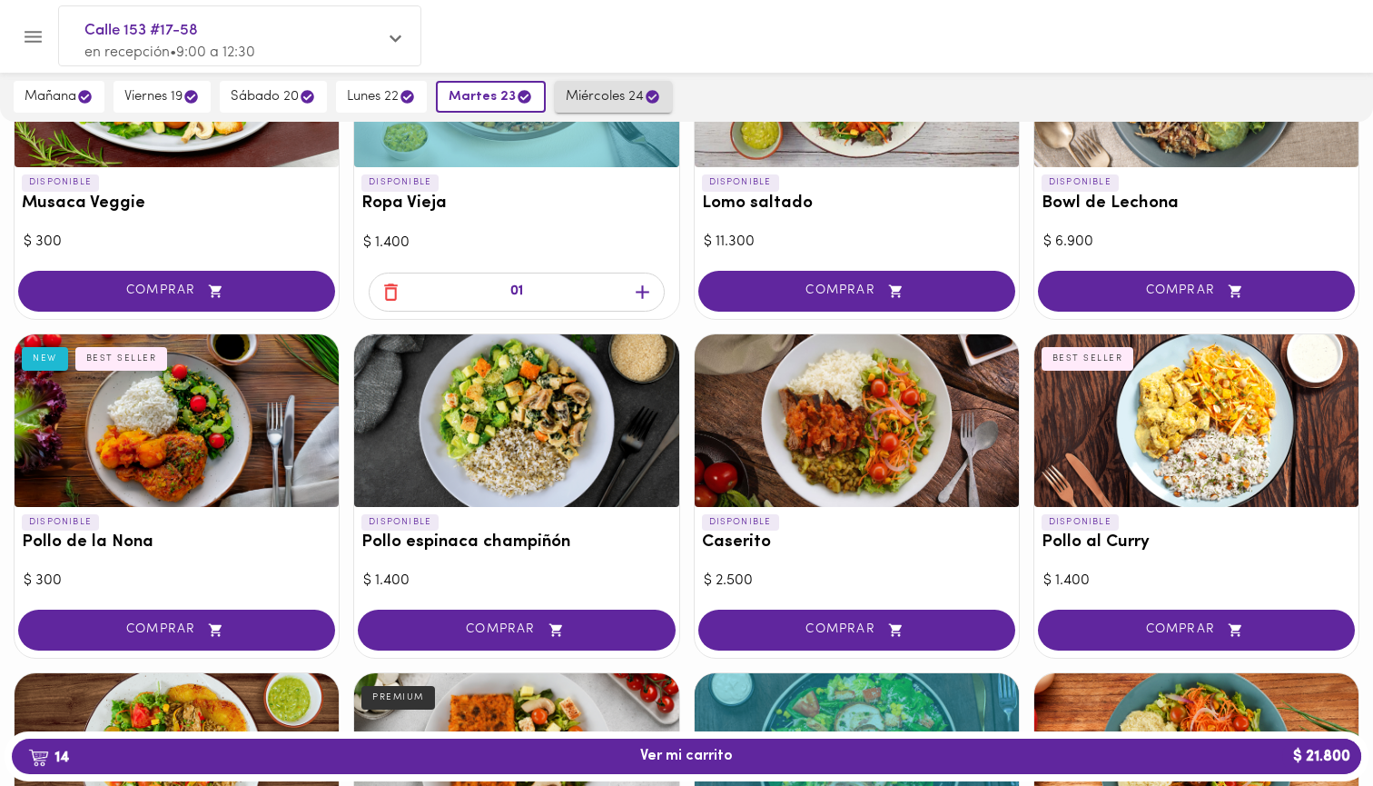
click at [583, 94] on span "miércoles 24" at bounding box center [613, 96] width 95 height 17
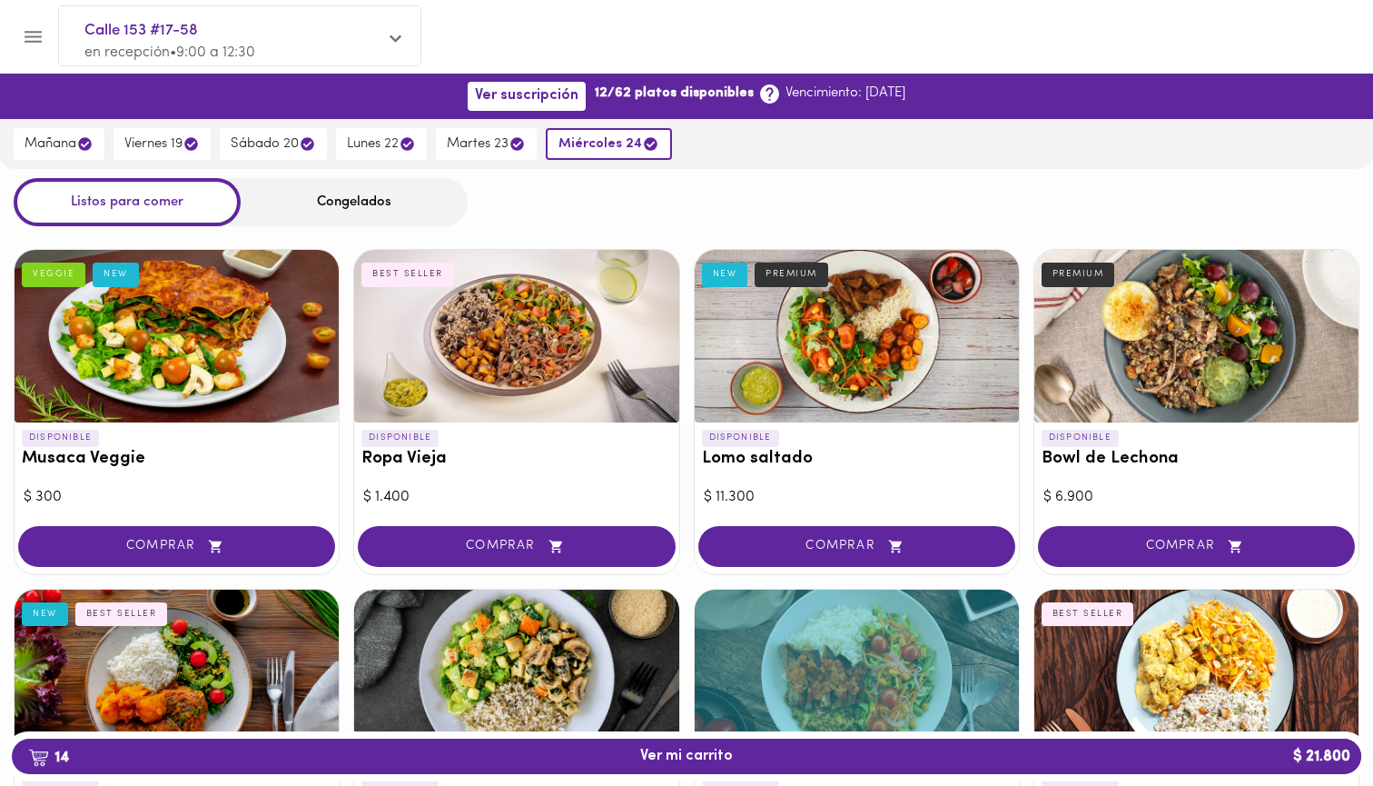
scroll to position [0, 0]
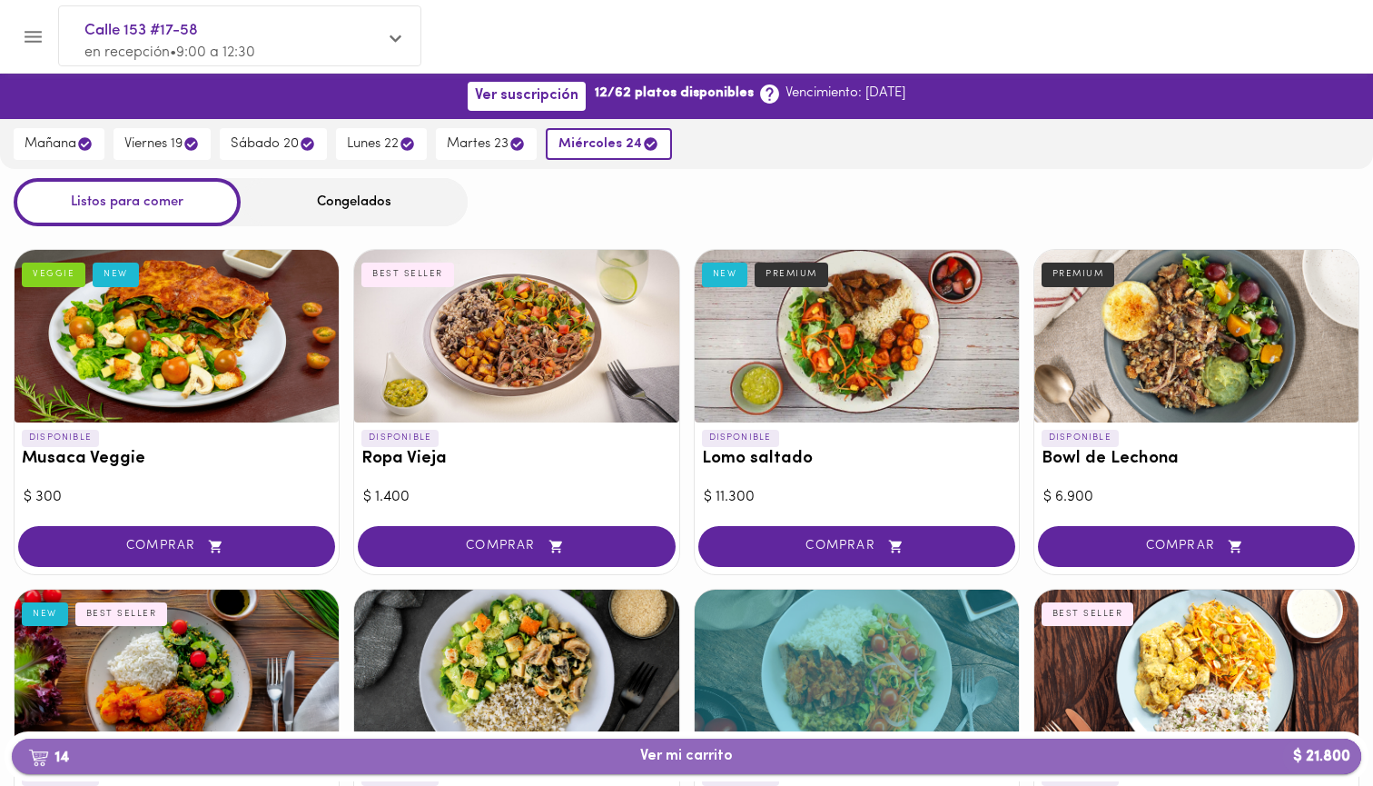
click at [676, 747] on button "14 Ver mi carrito $ 21.800" at bounding box center [687, 755] width 1350 height 35
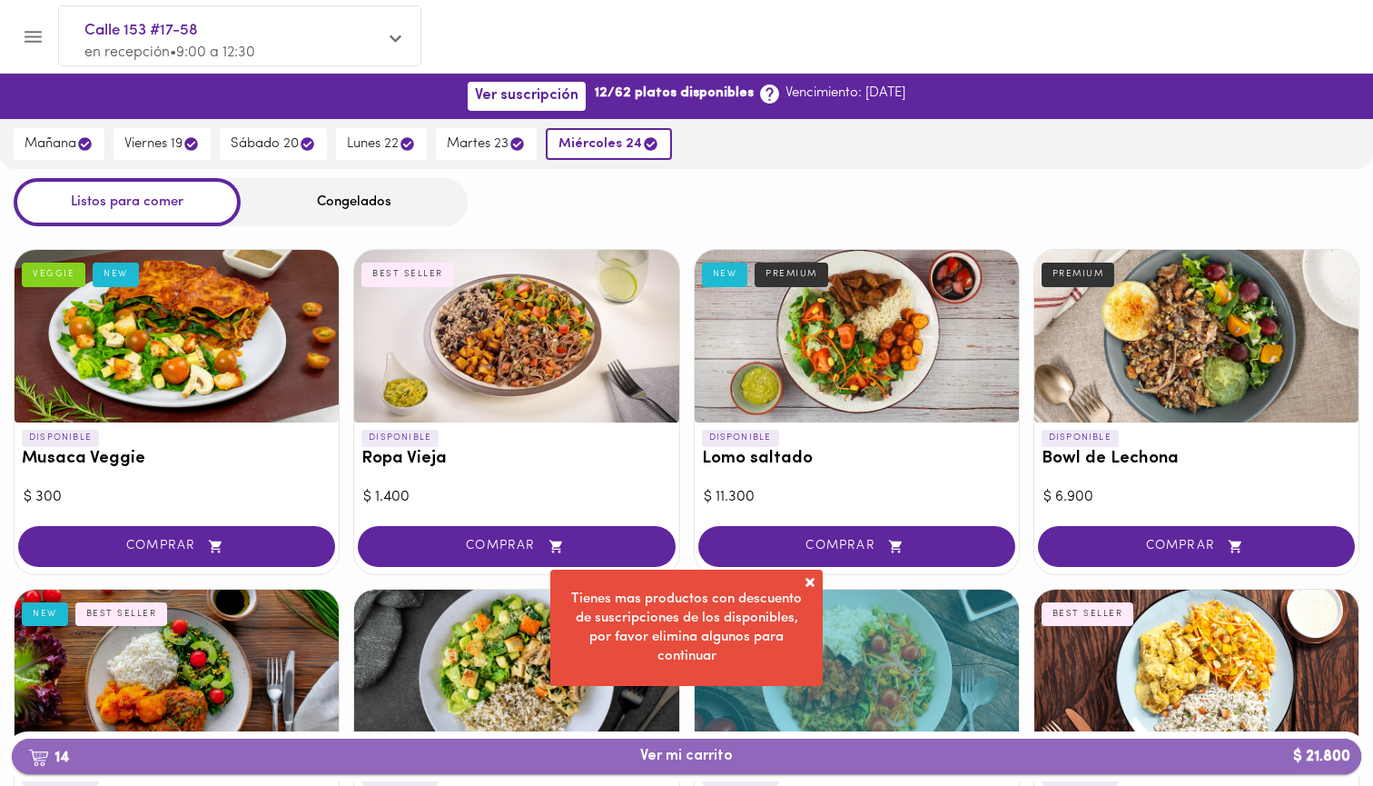
click at [740, 748] on span "14 Ver mi carrito $ 21.800" at bounding box center [686, 755] width 1320 height 17
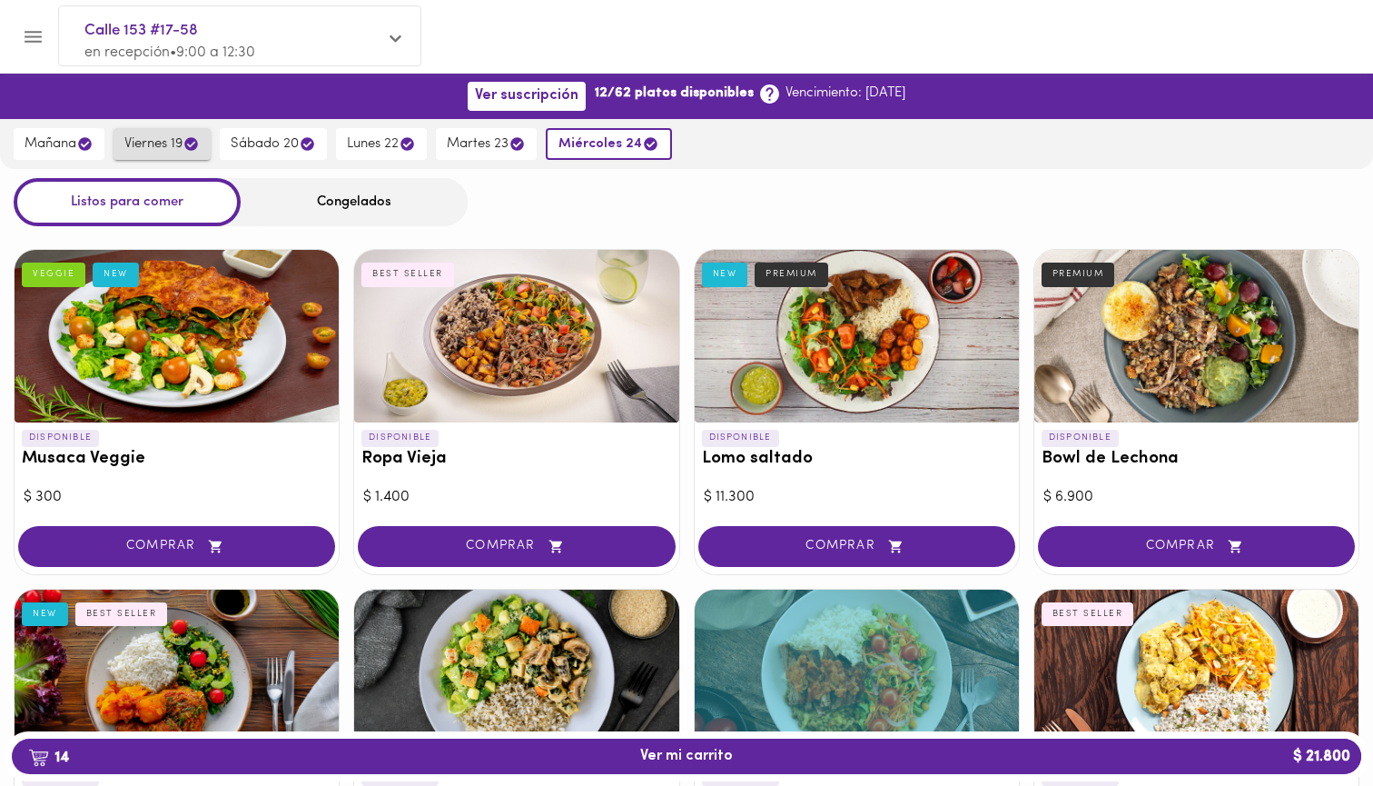
click at [157, 147] on span "viernes 19" at bounding box center [161, 143] width 75 height 17
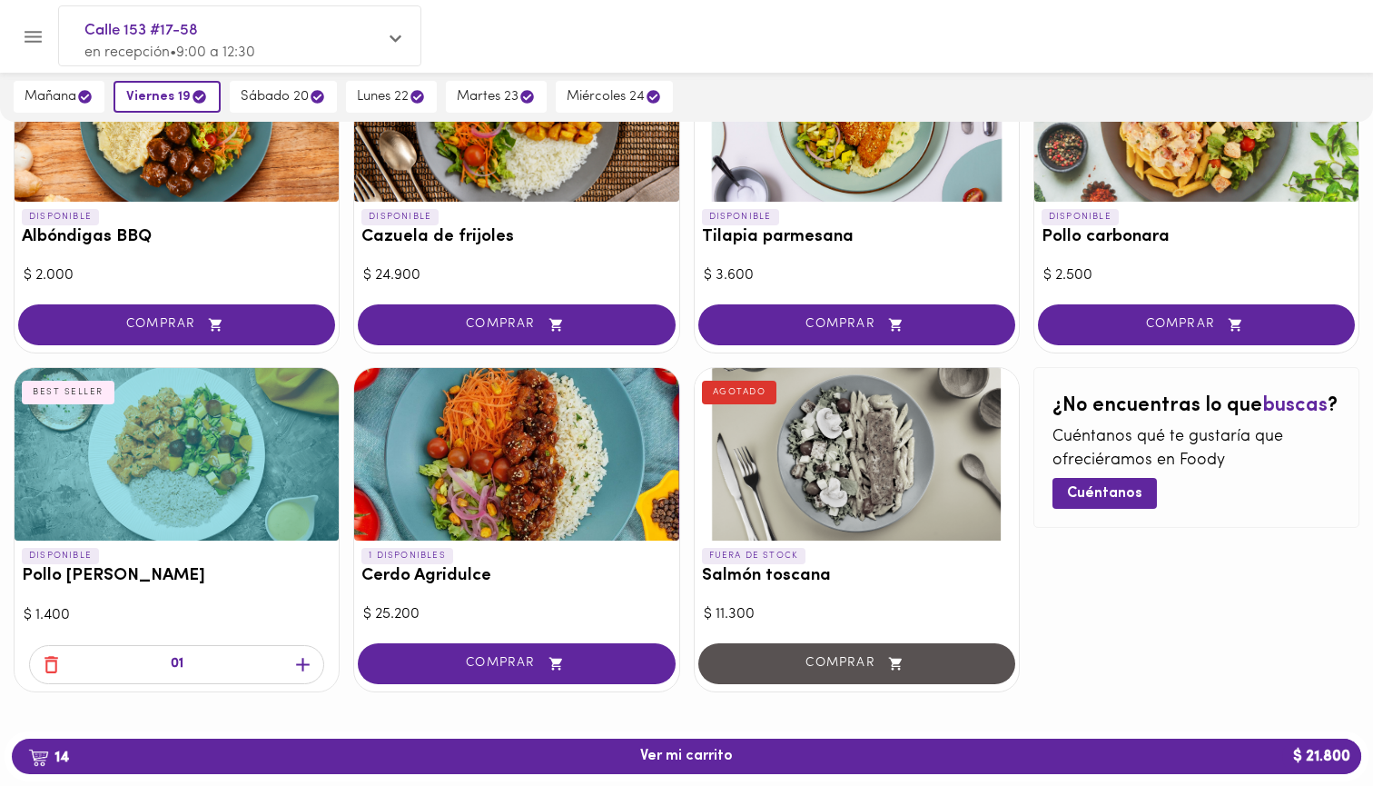
scroll to position [1576, 0]
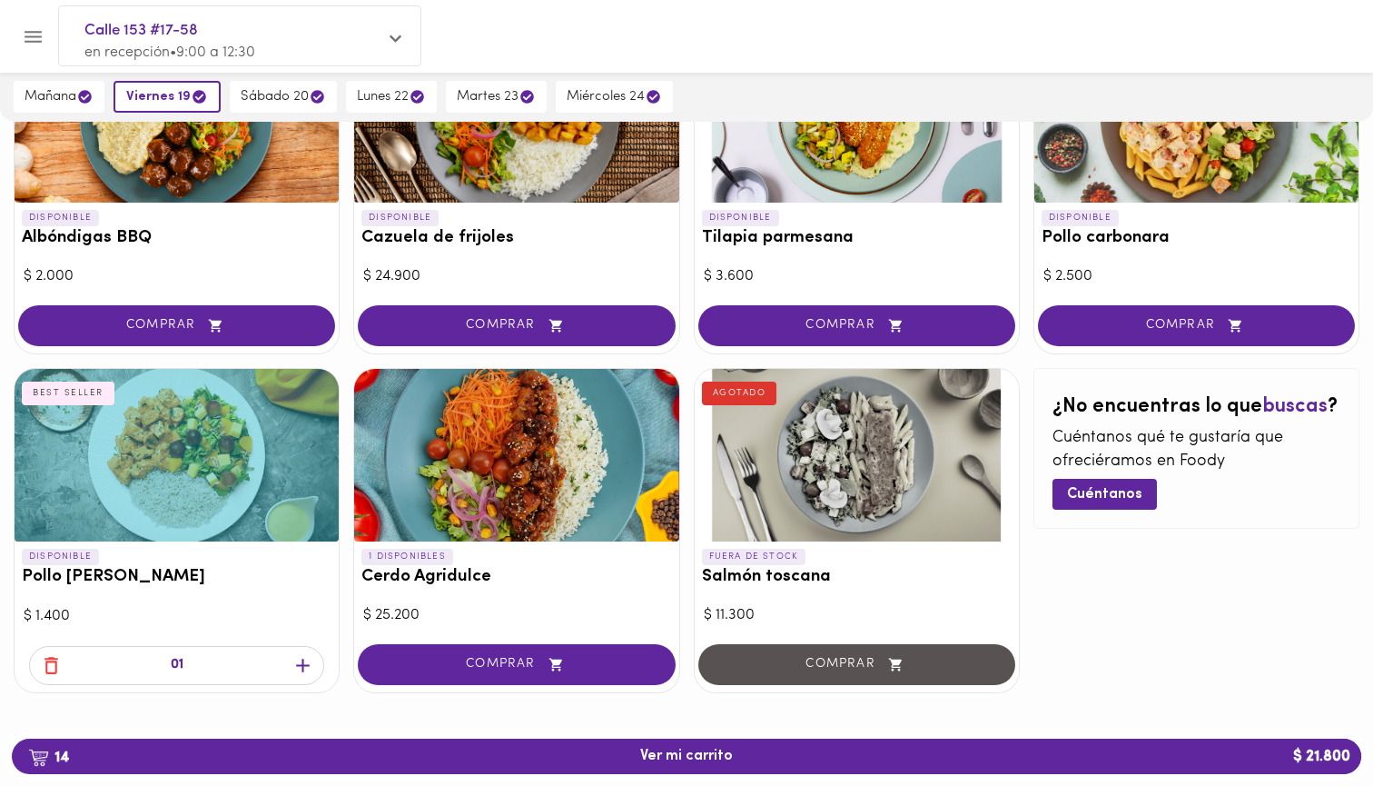
click at [53, 654] on icon "button" at bounding box center [51, 665] width 23 height 23
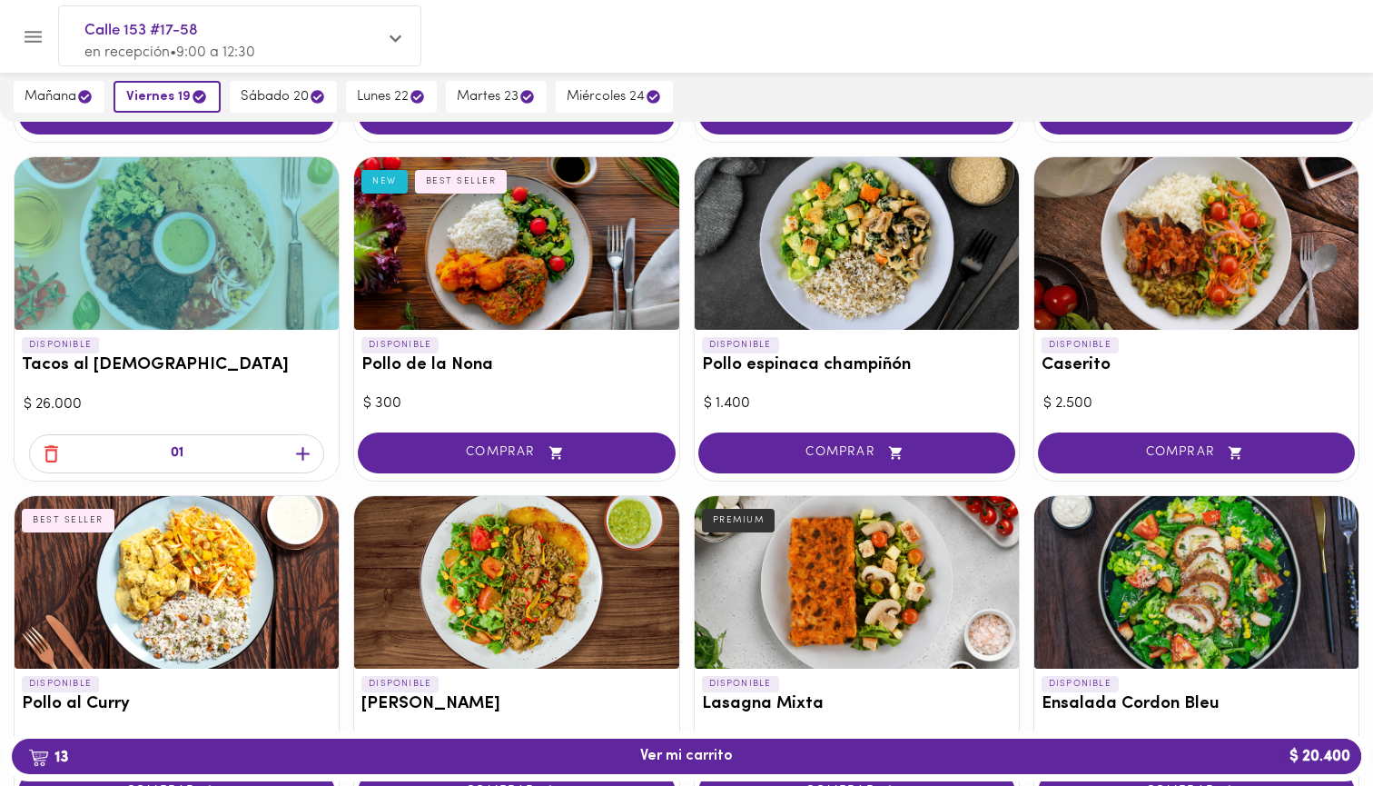
scroll to position [766, 0]
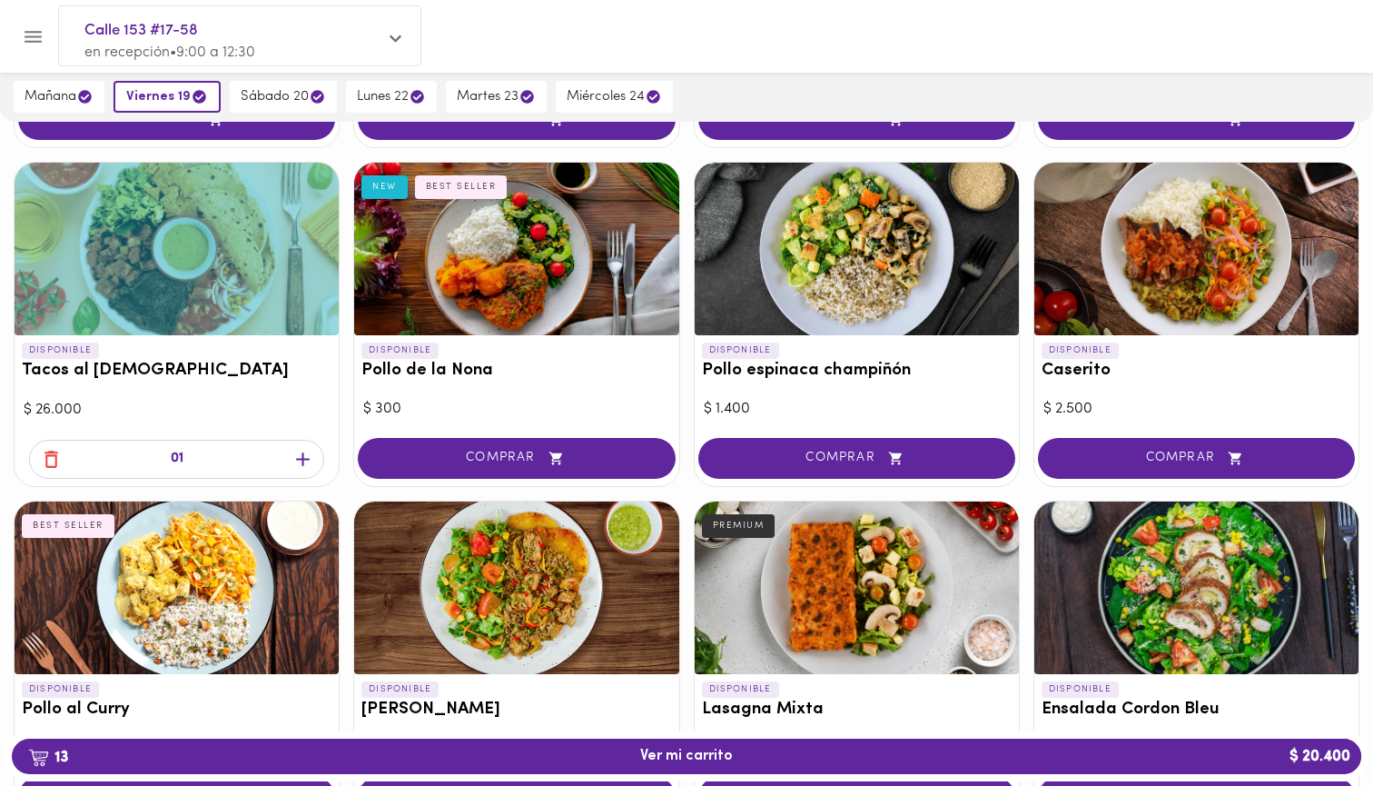
click at [59, 461] on icon "button" at bounding box center [51, 459] width 23 height 23
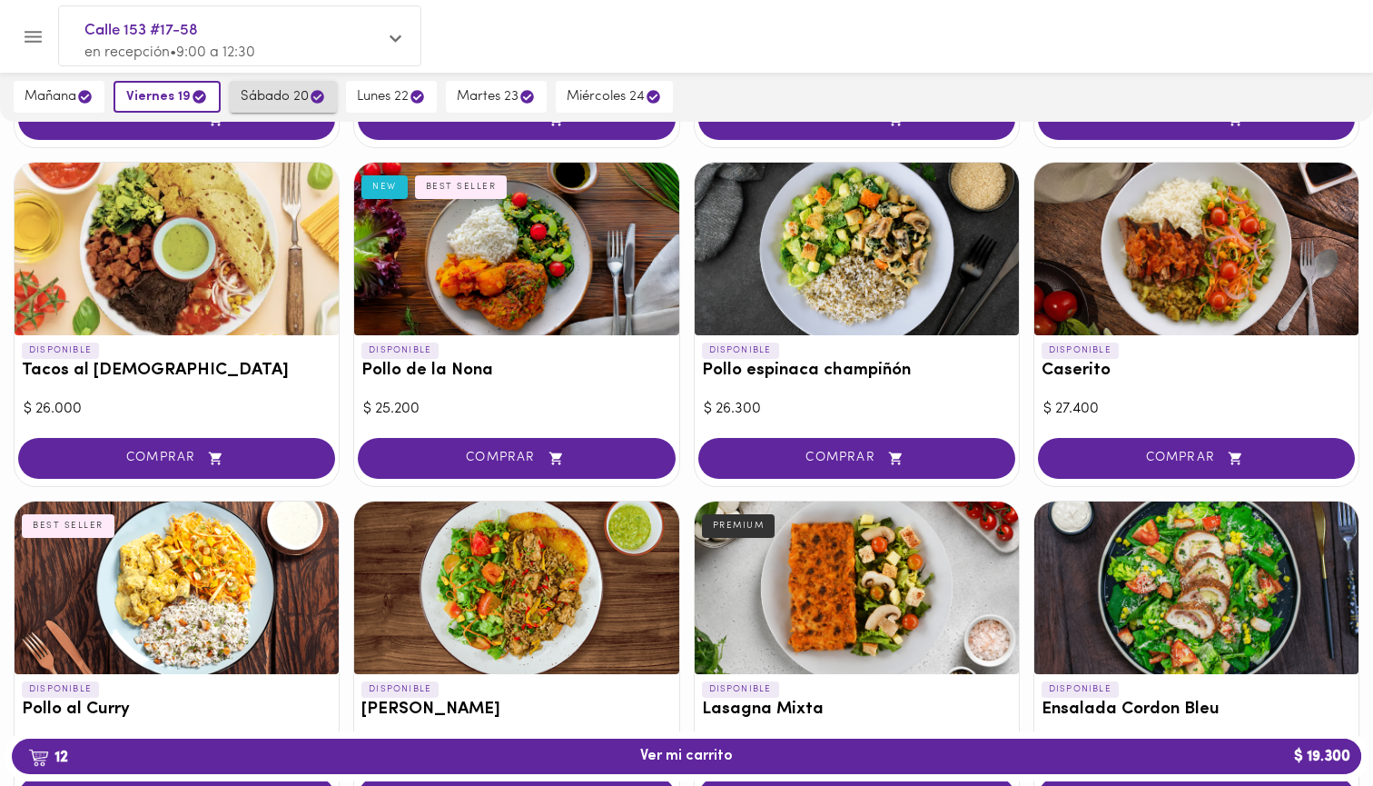
click at [286, 98] on span "sábado 20" at bounding box center [283, 96] width 85 height 17
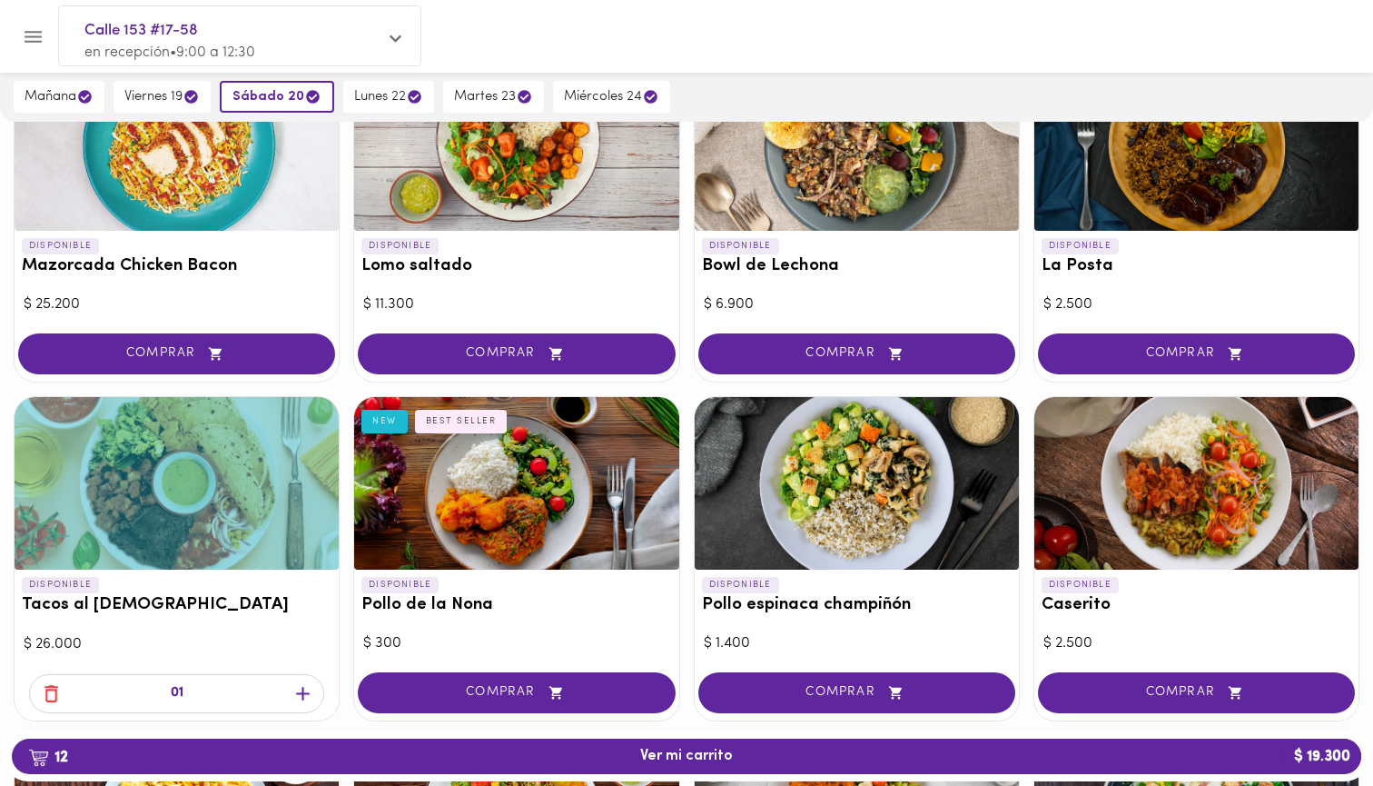
scroll to position [524, 0]
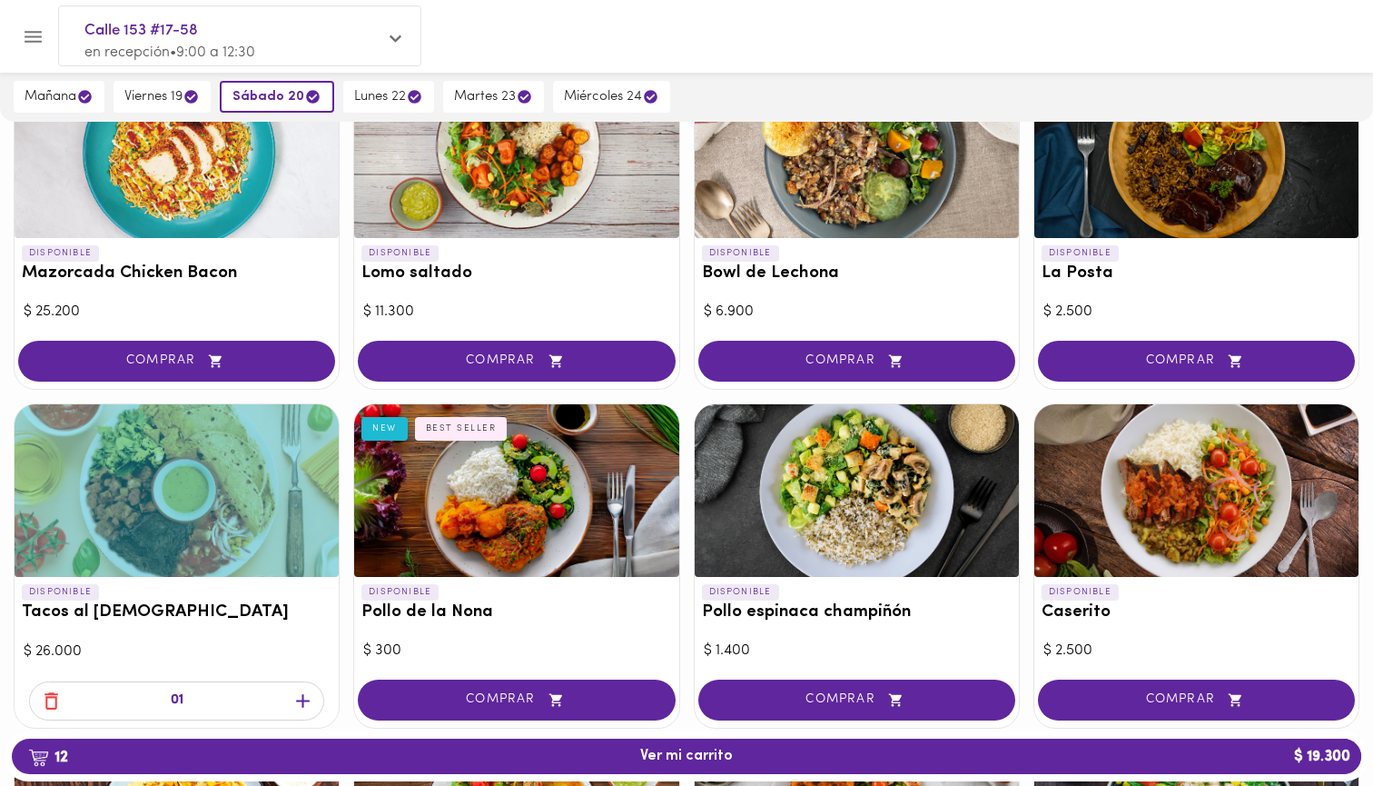
click at [48, 697] on icon "button" at bounding box center [51, 700] width 23 height 23
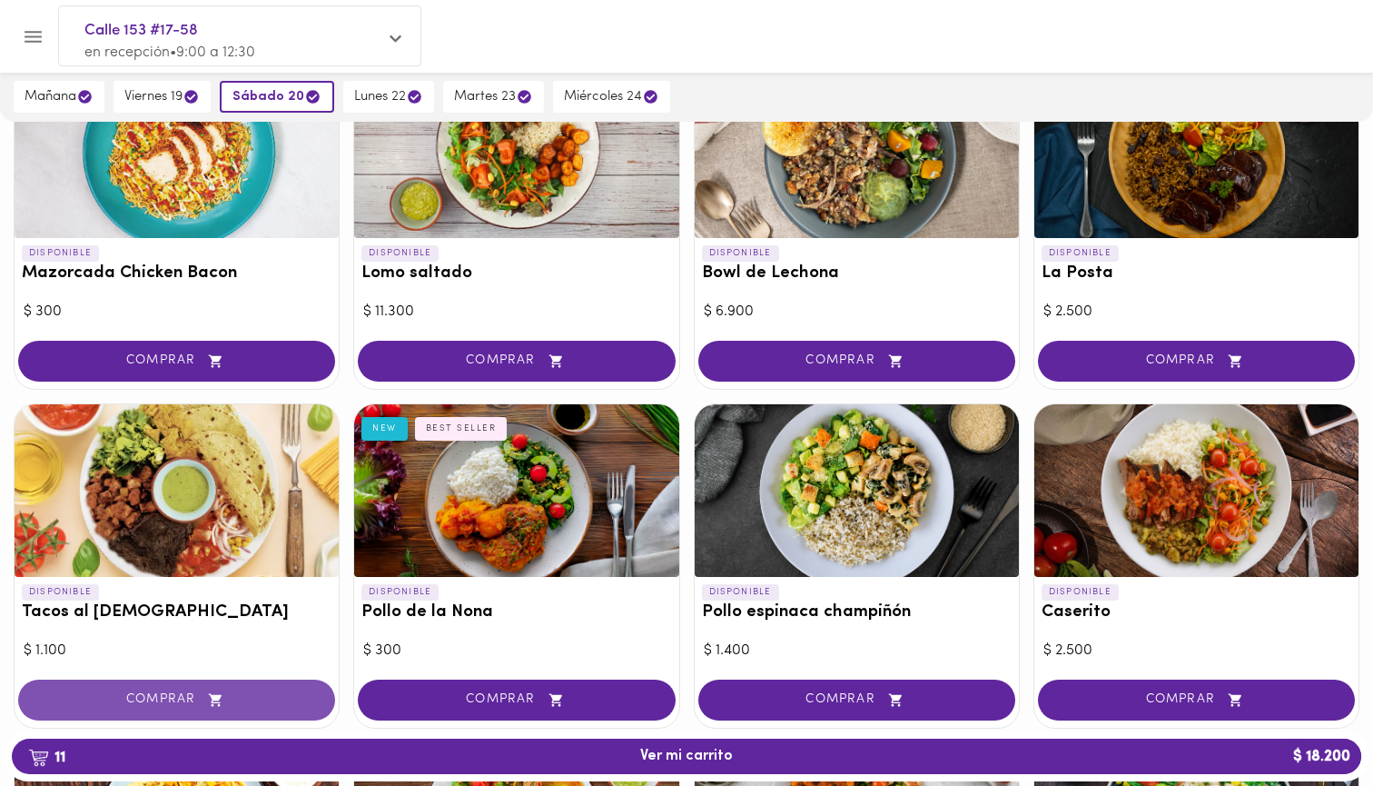
click at [107, 697] on span "COMPRAR" at bounding box center [177, 699] width 272 height 15
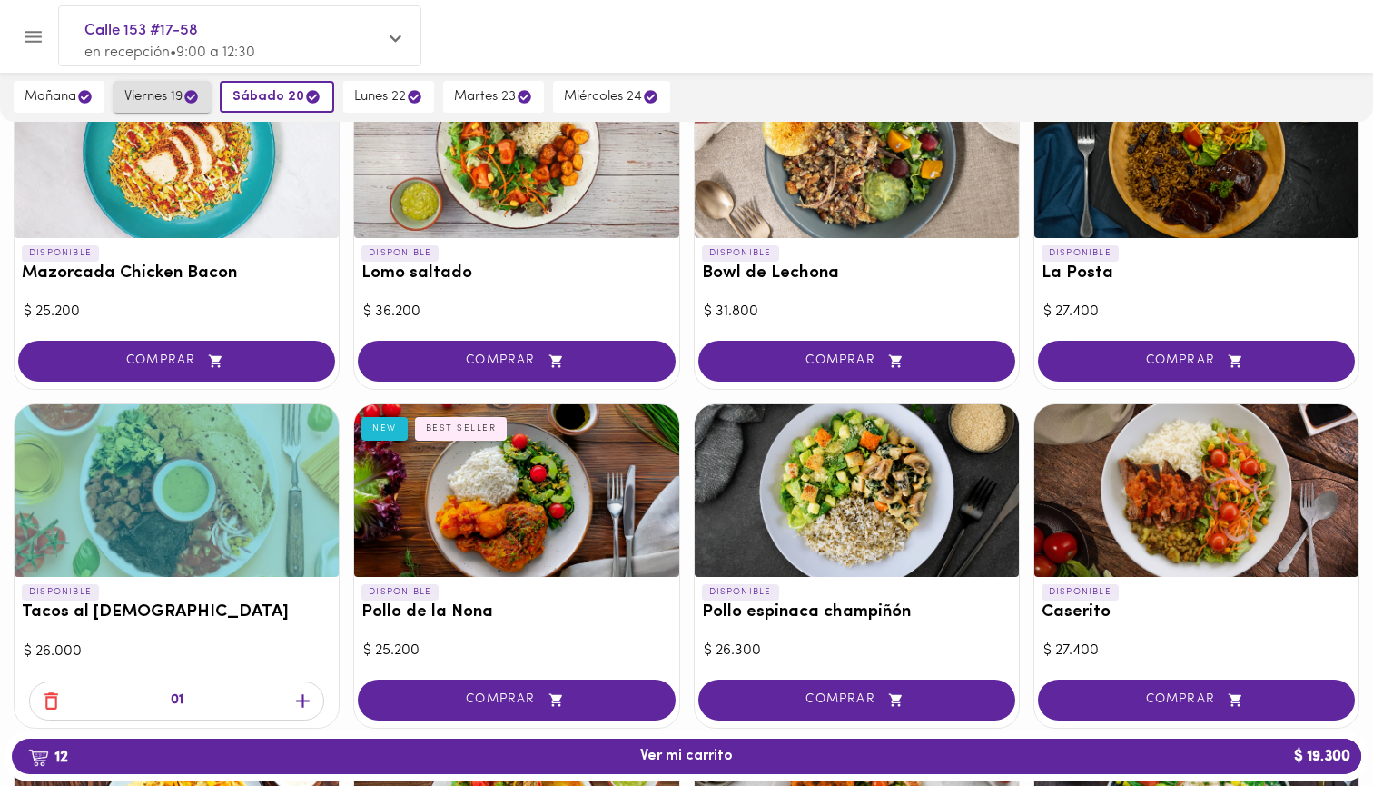
click at [177, 98] on span "viernes 19" at bounding box center [161, 96] width 75 height 17
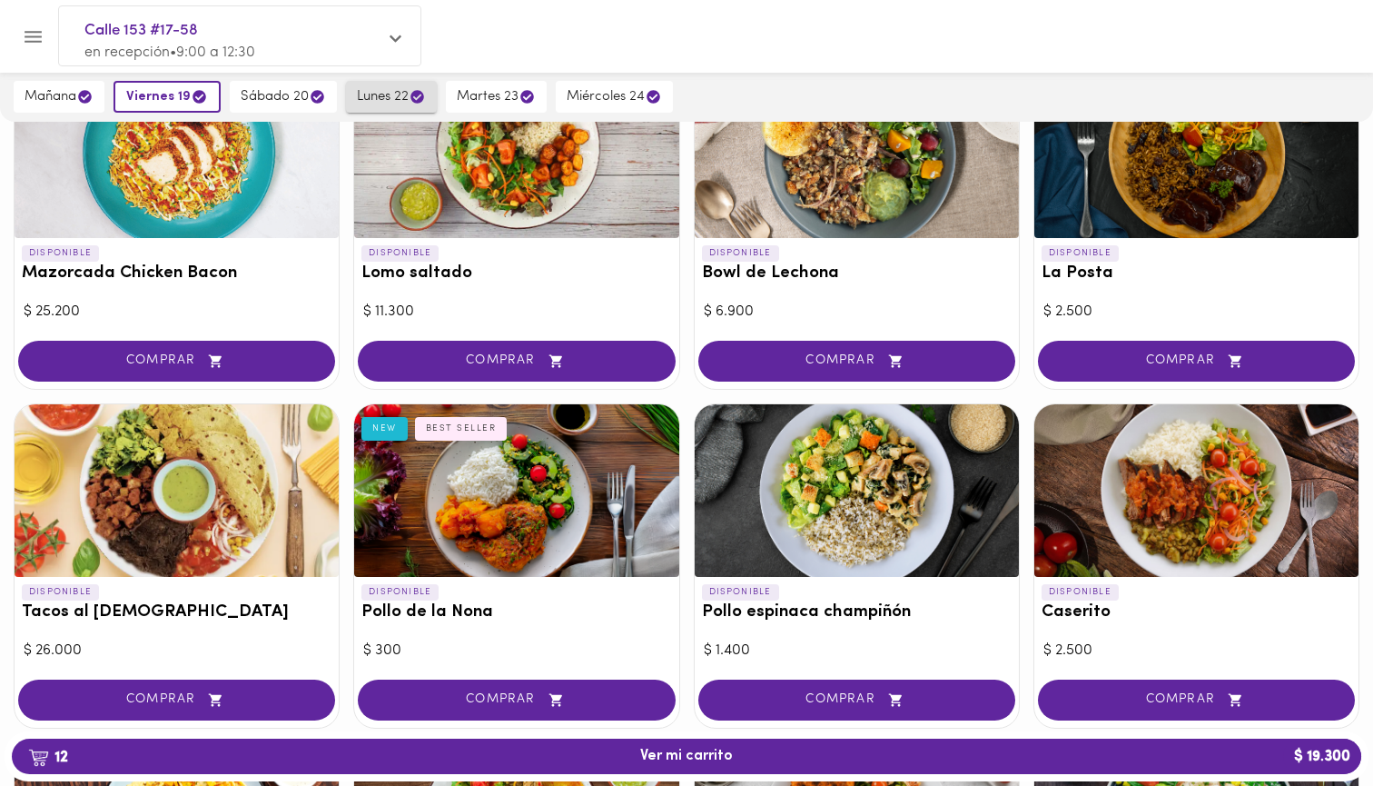
click at [400, 104] on span "lunes 22" at bounding box center [391, 96] width 69 height 17
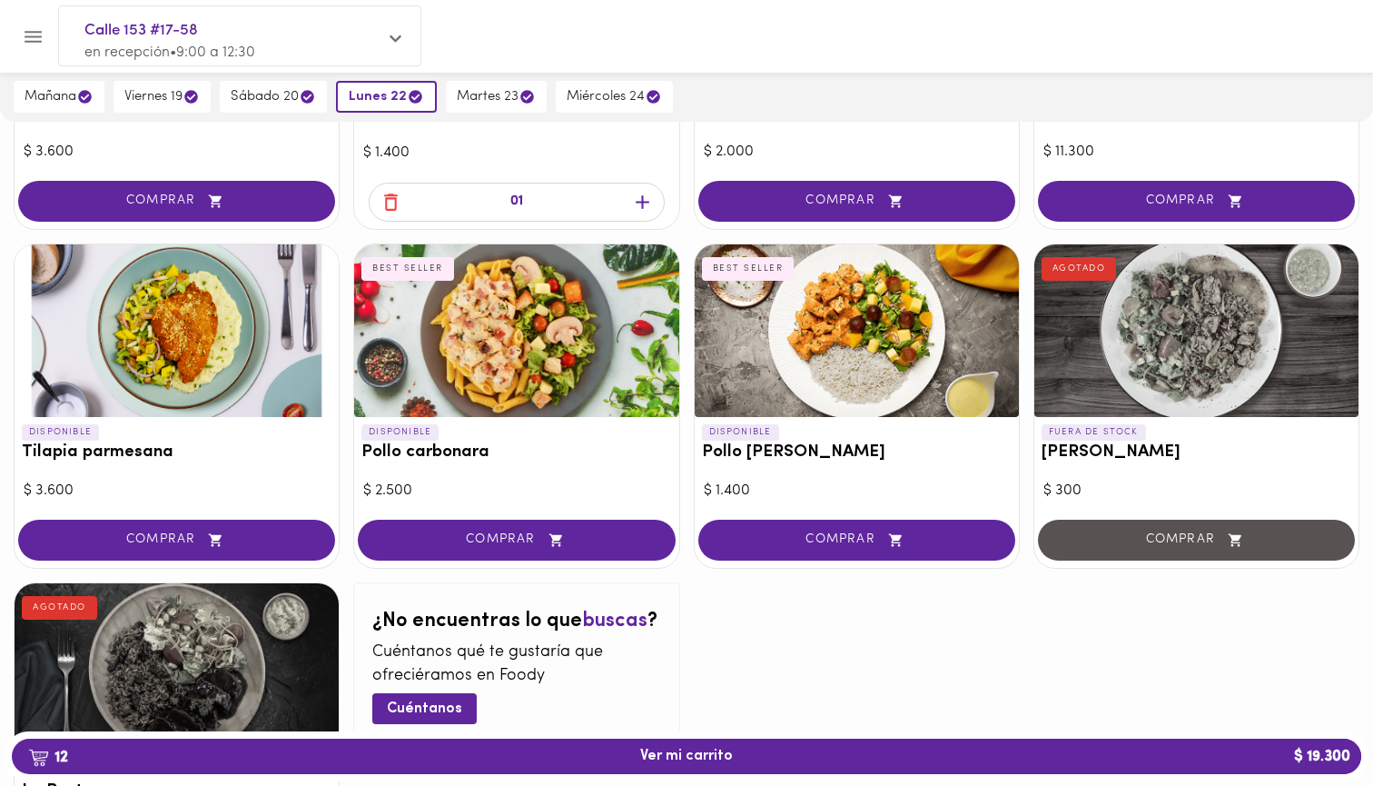
scroll to position [993, 0]
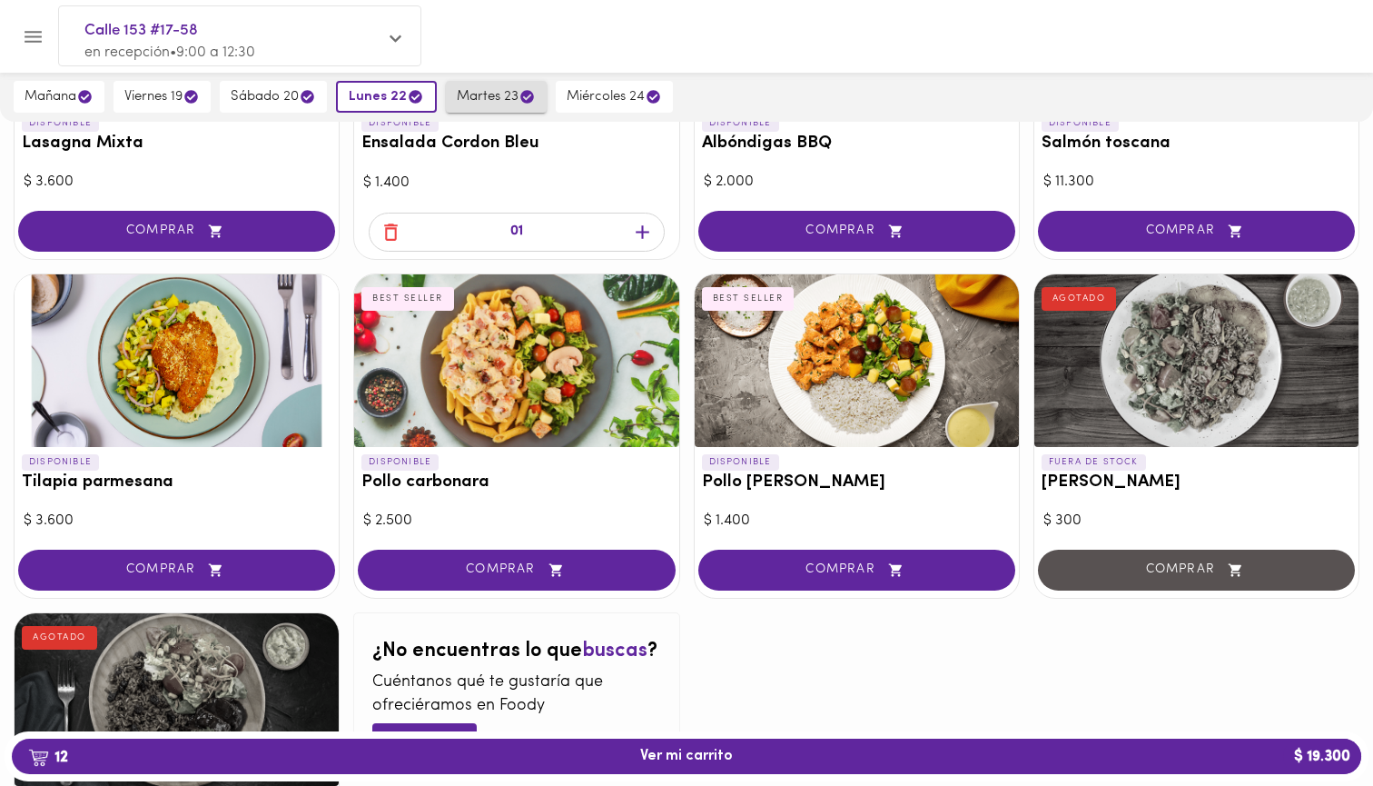
click at [490, 94] on span "martes 23" at bounding box center [496, 96] width 79 height 17
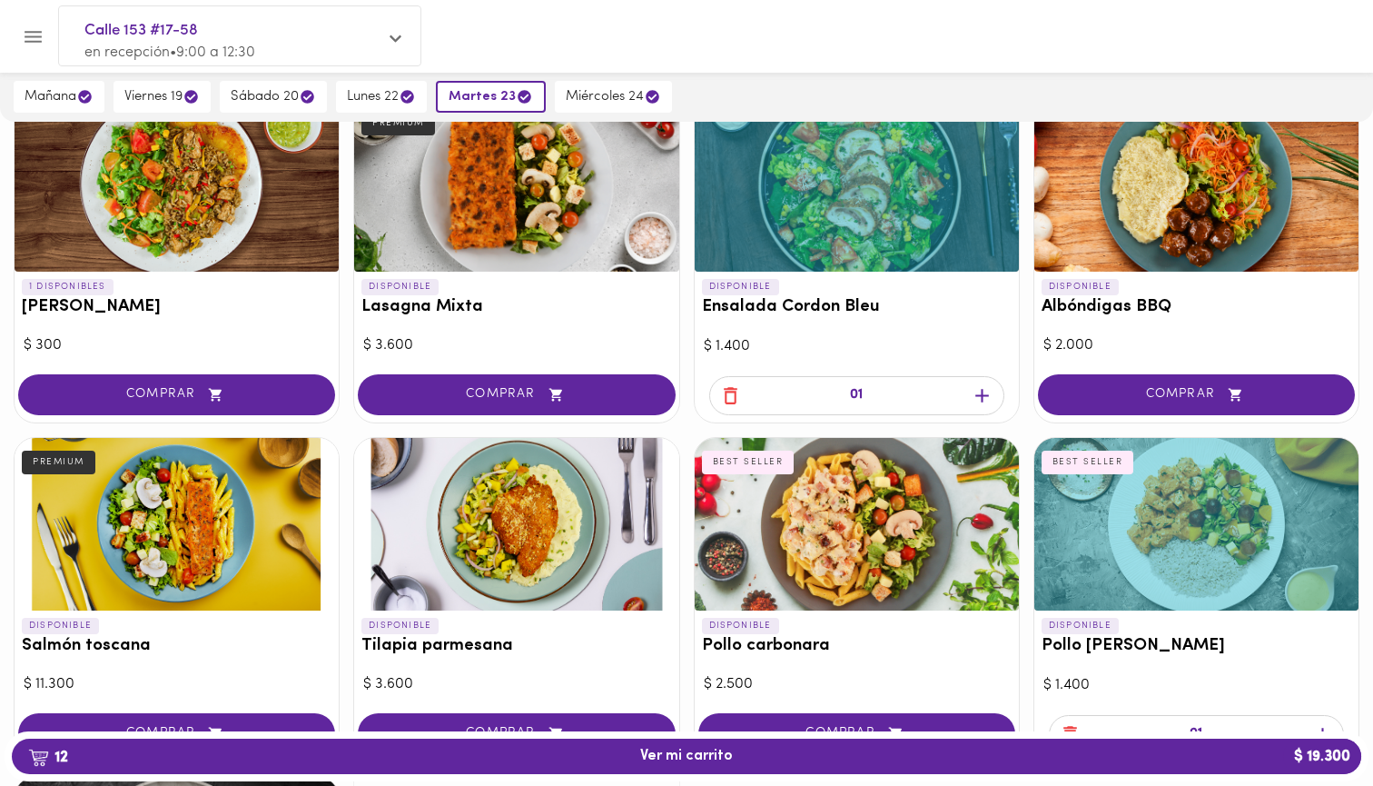
scroll to position [936, 0]
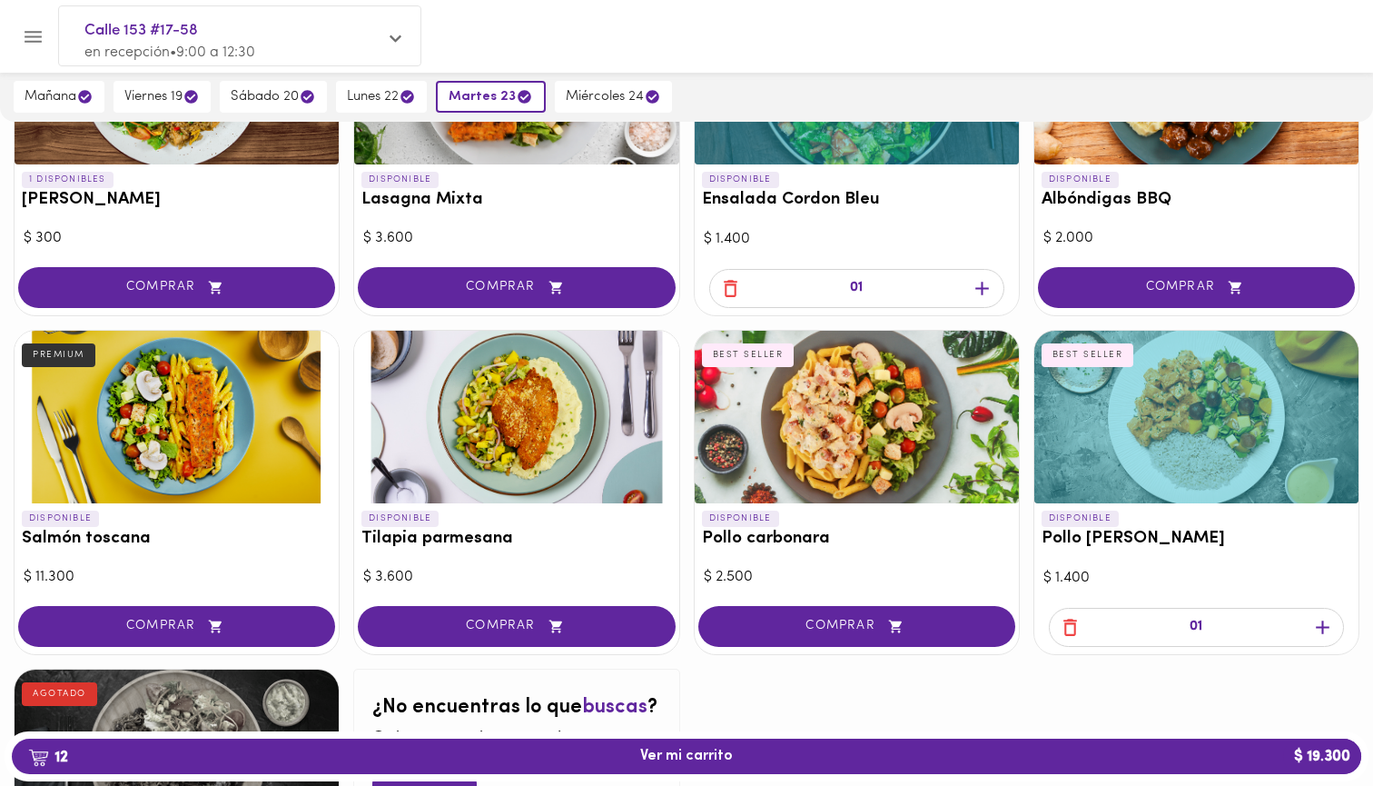
click at [724, 292] on icon "button" at bounding box center [730, 288] width 23 height 23
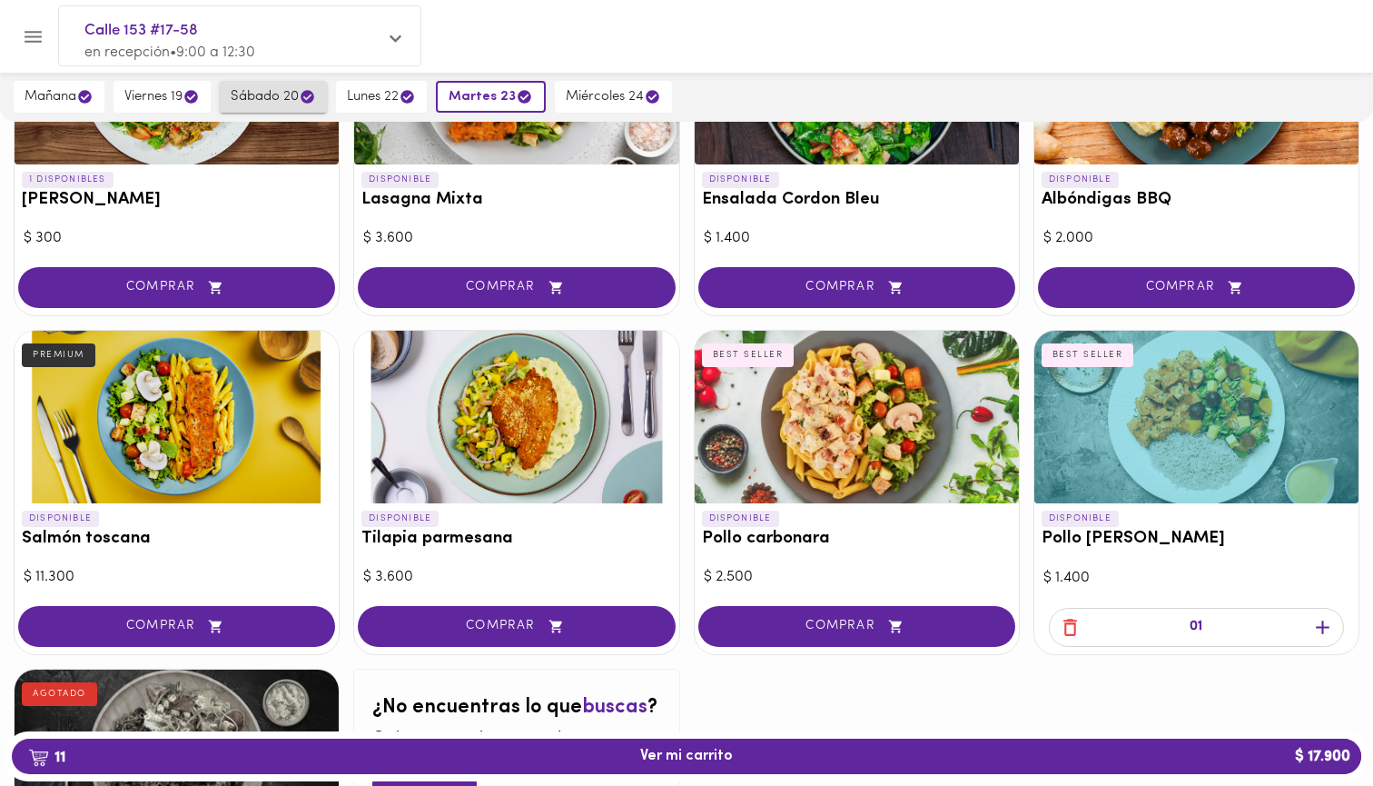
click at [274, 107] on button "sábado 20" at bounding box center [273, 97] width 107 height 32
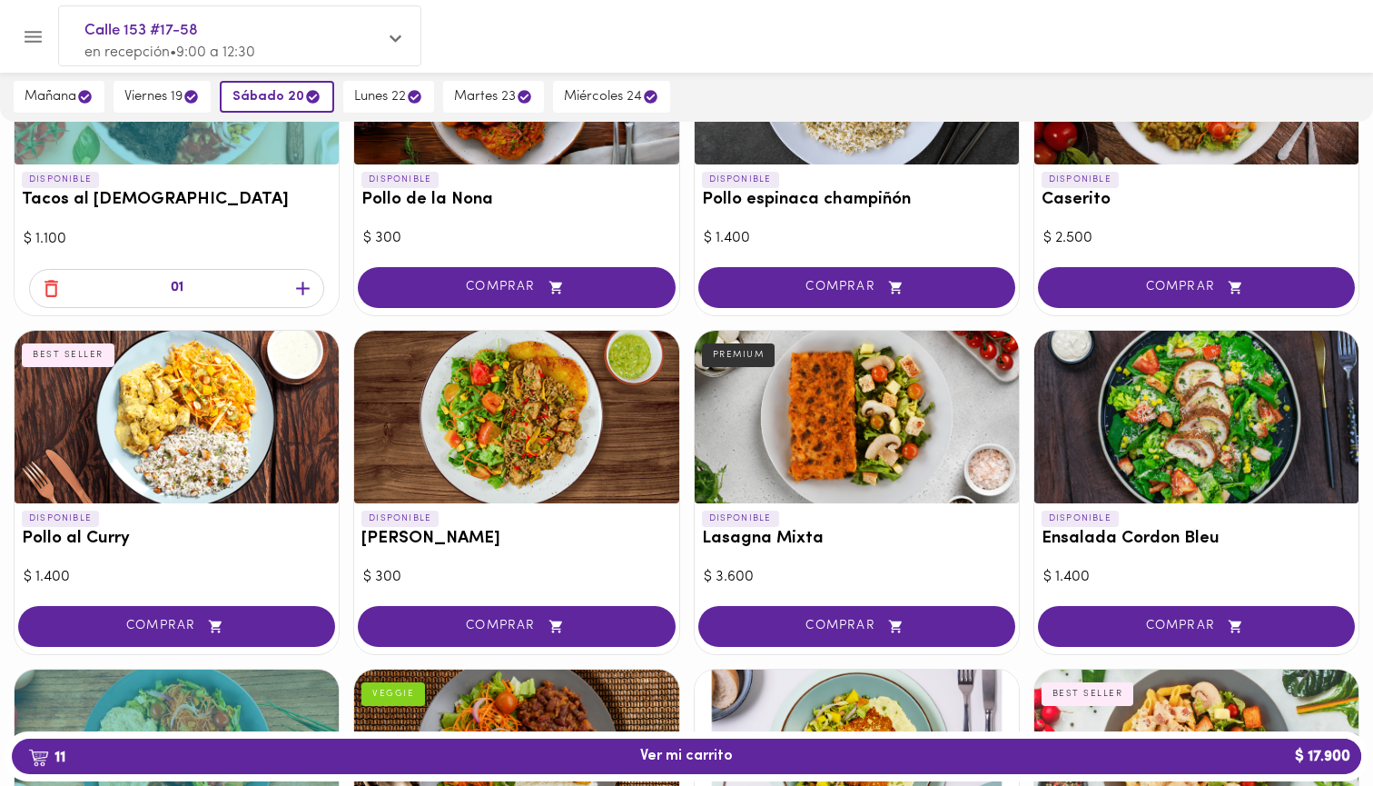
scroll to position [863, 0]
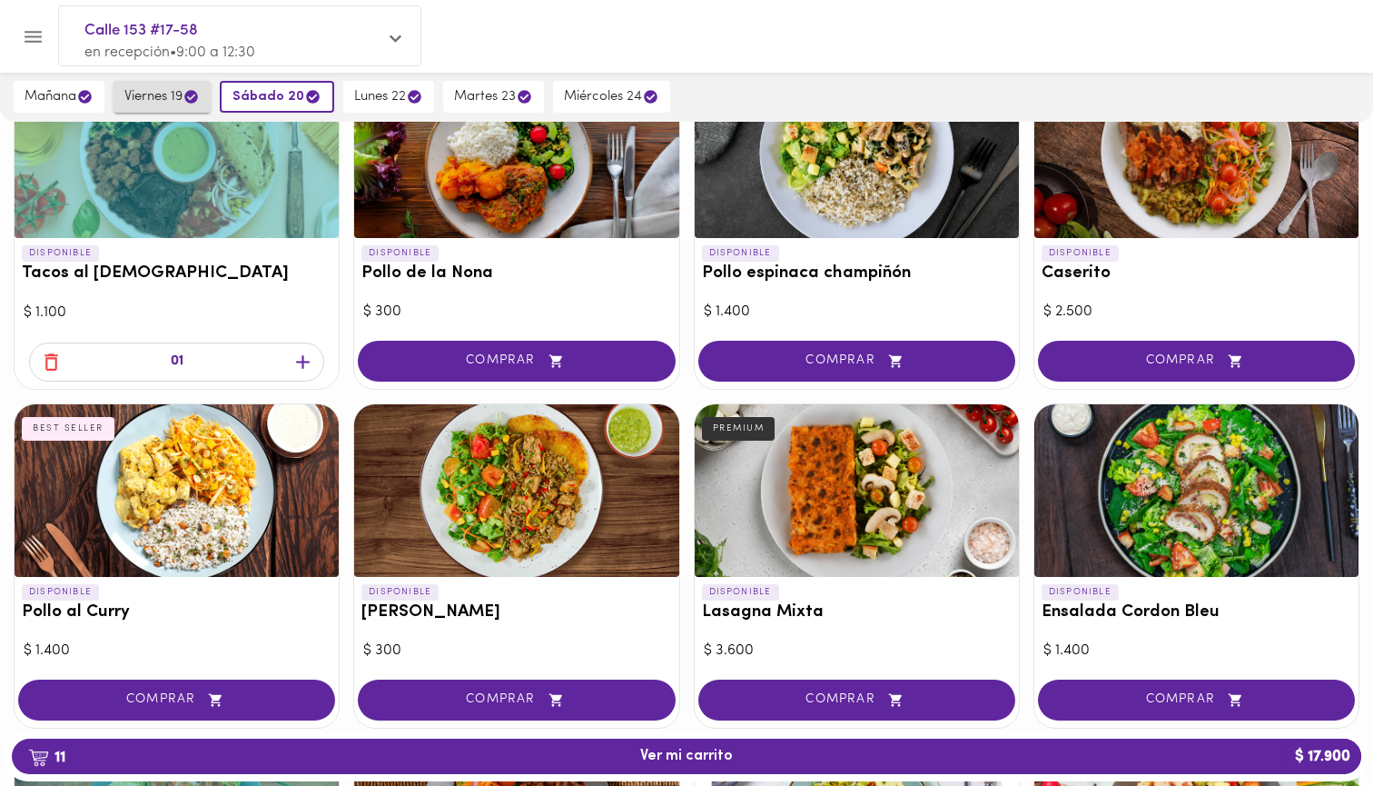
click at [160, 89] on span "viernes 19" at bounding box center [161, 96] width 75 height 17
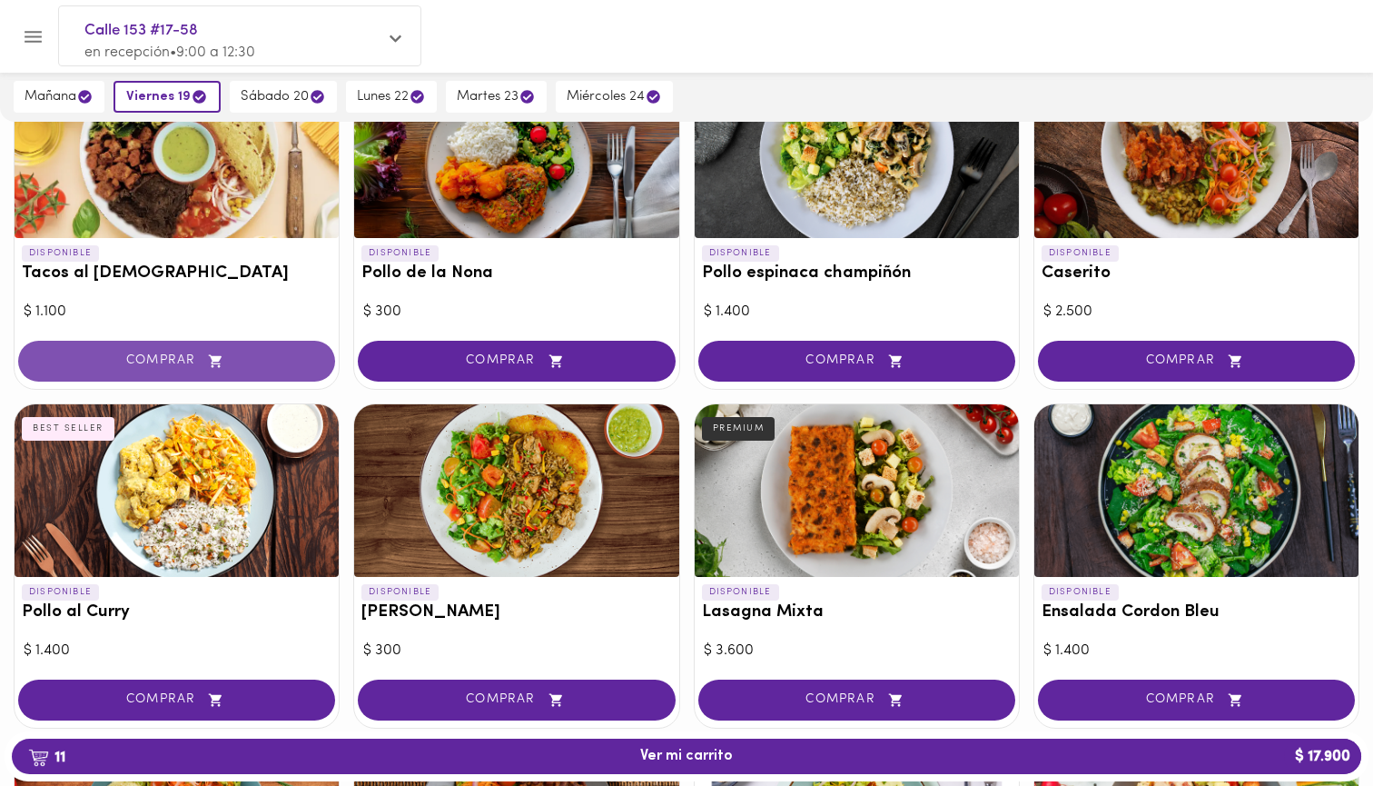
click at [148, 353] on span "COMPRAR" at bounding box center [177, 360] width 272 height 15
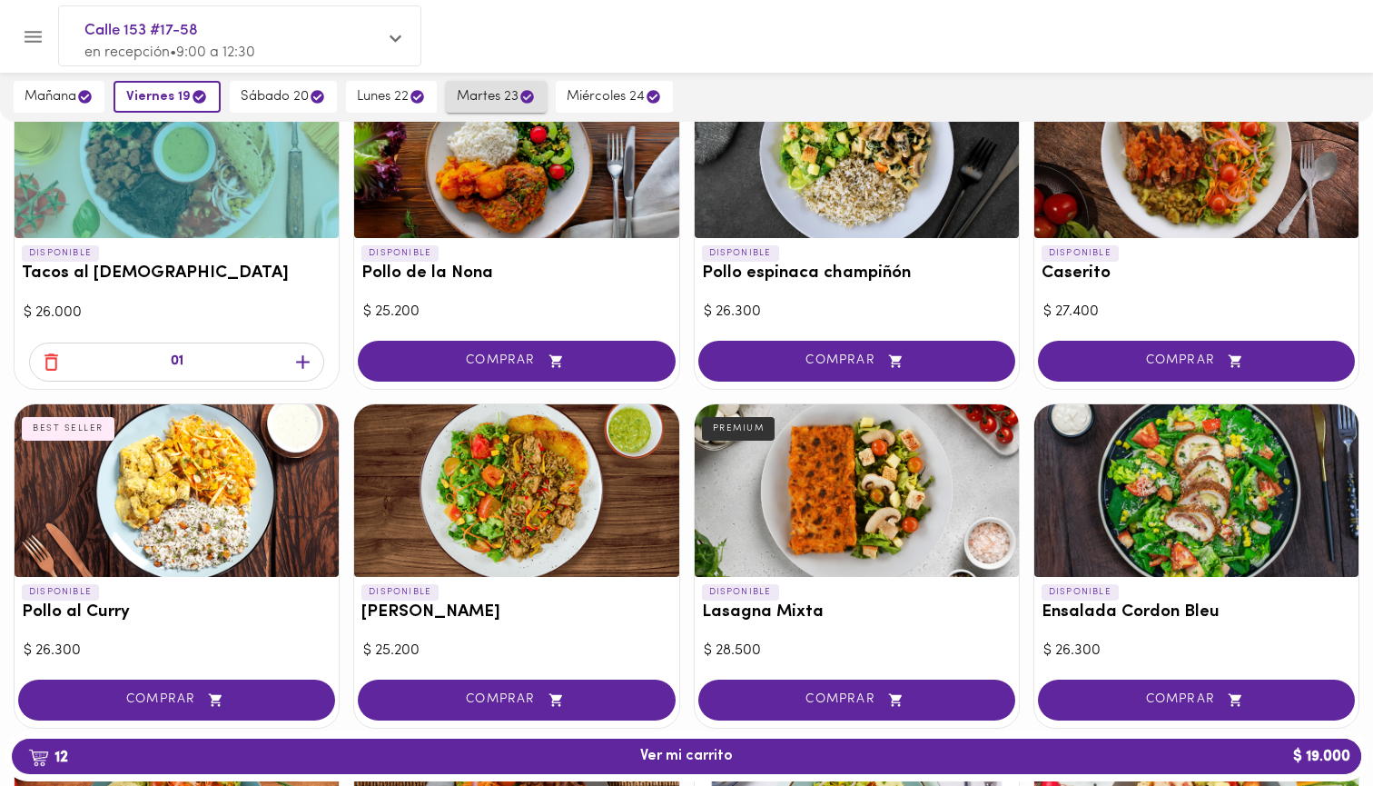
click at [486, 87] on button "martes 23" at bounding box center [496, 97] width 101 height 32
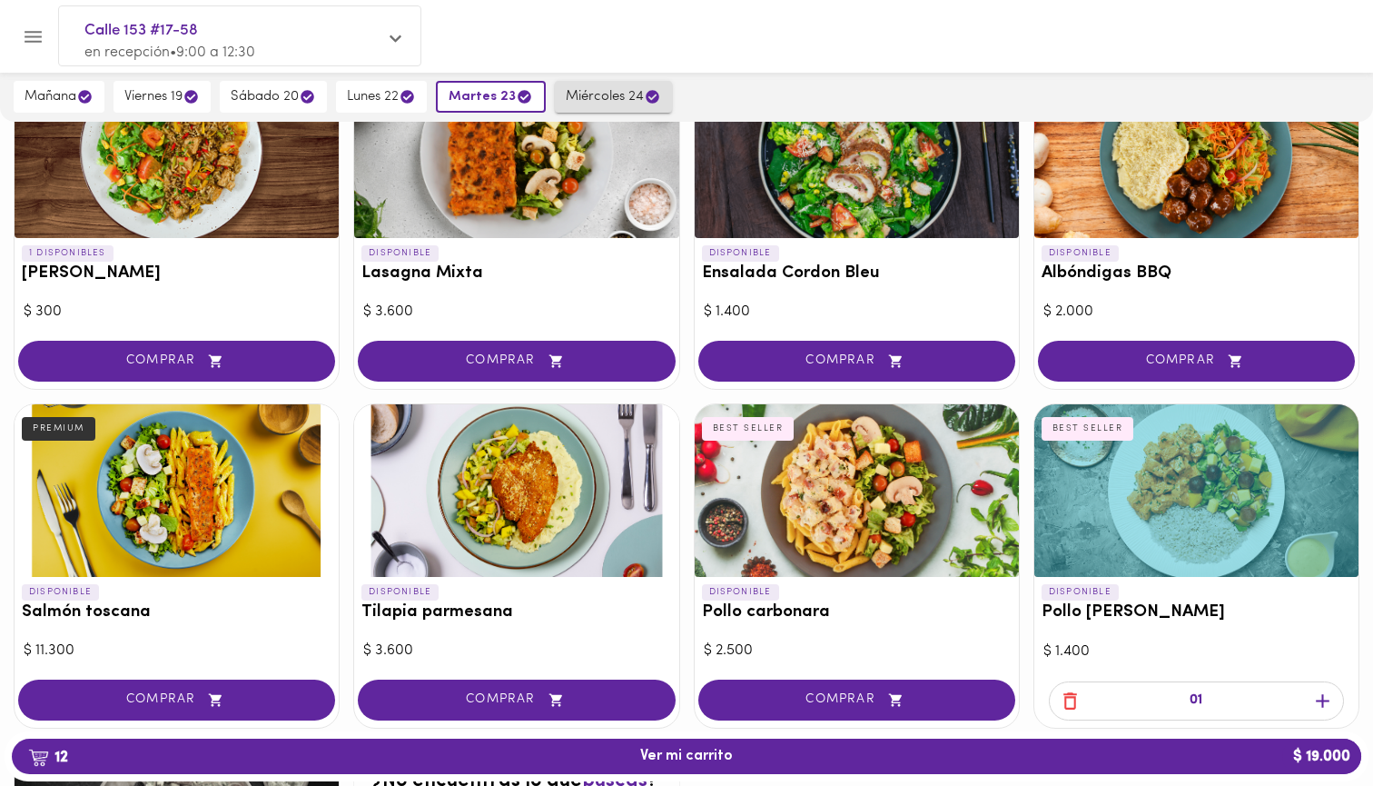
click at [596, 101] on span "miércoles 24" at bounding box center [613, 96] width 95 height 17
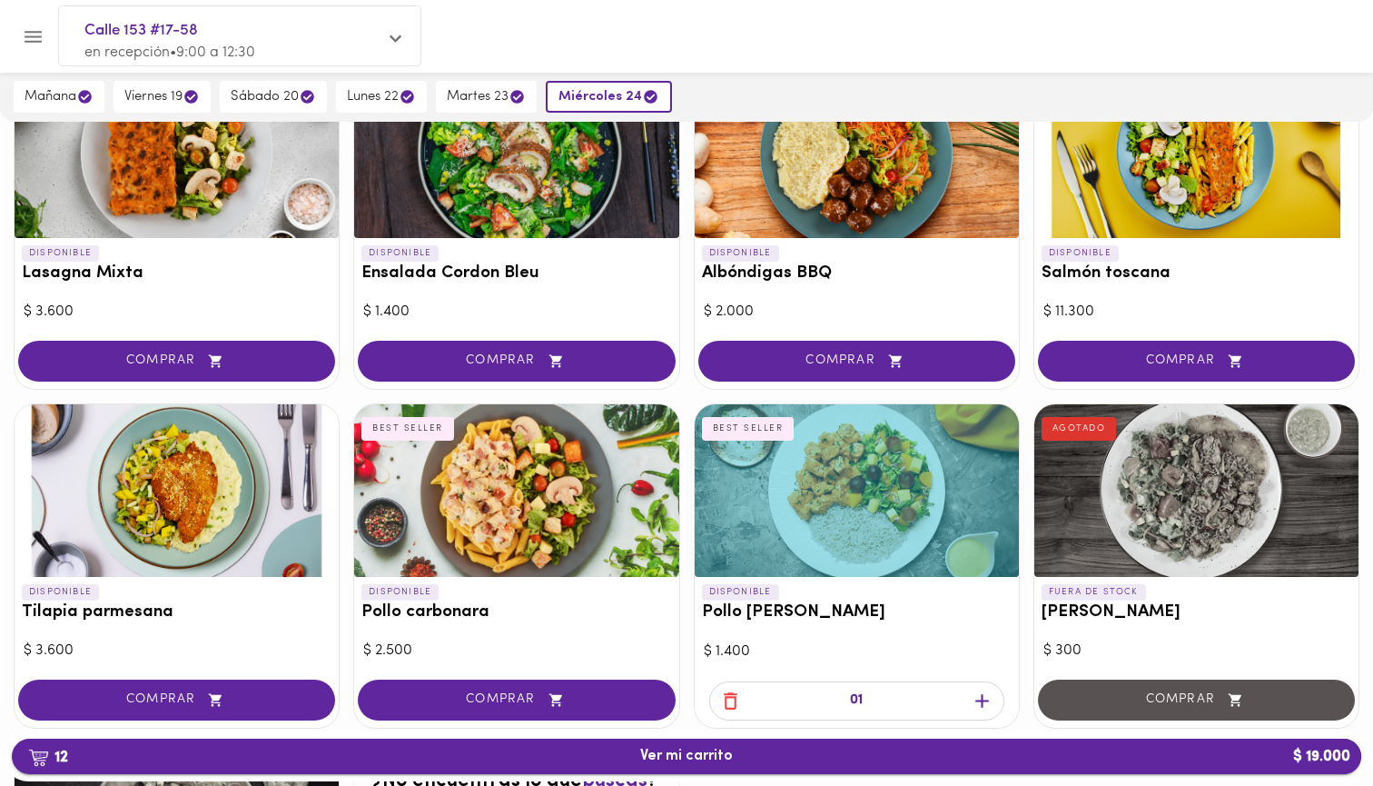
click at [497, 763] on span "12 Ver mi carrito $ 19.000" at bounding box center [686, 755] width 1320 height 17
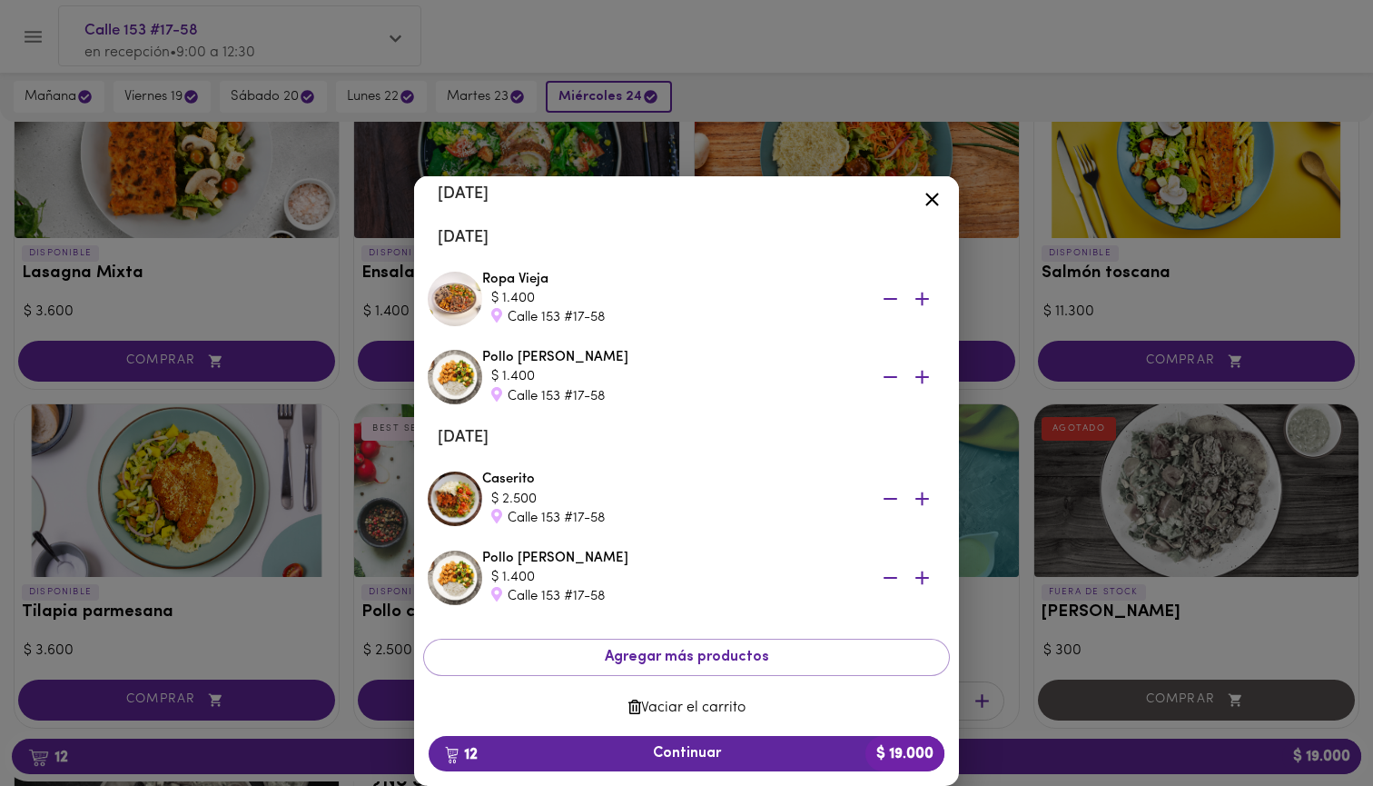
scroll to position [844, 0]
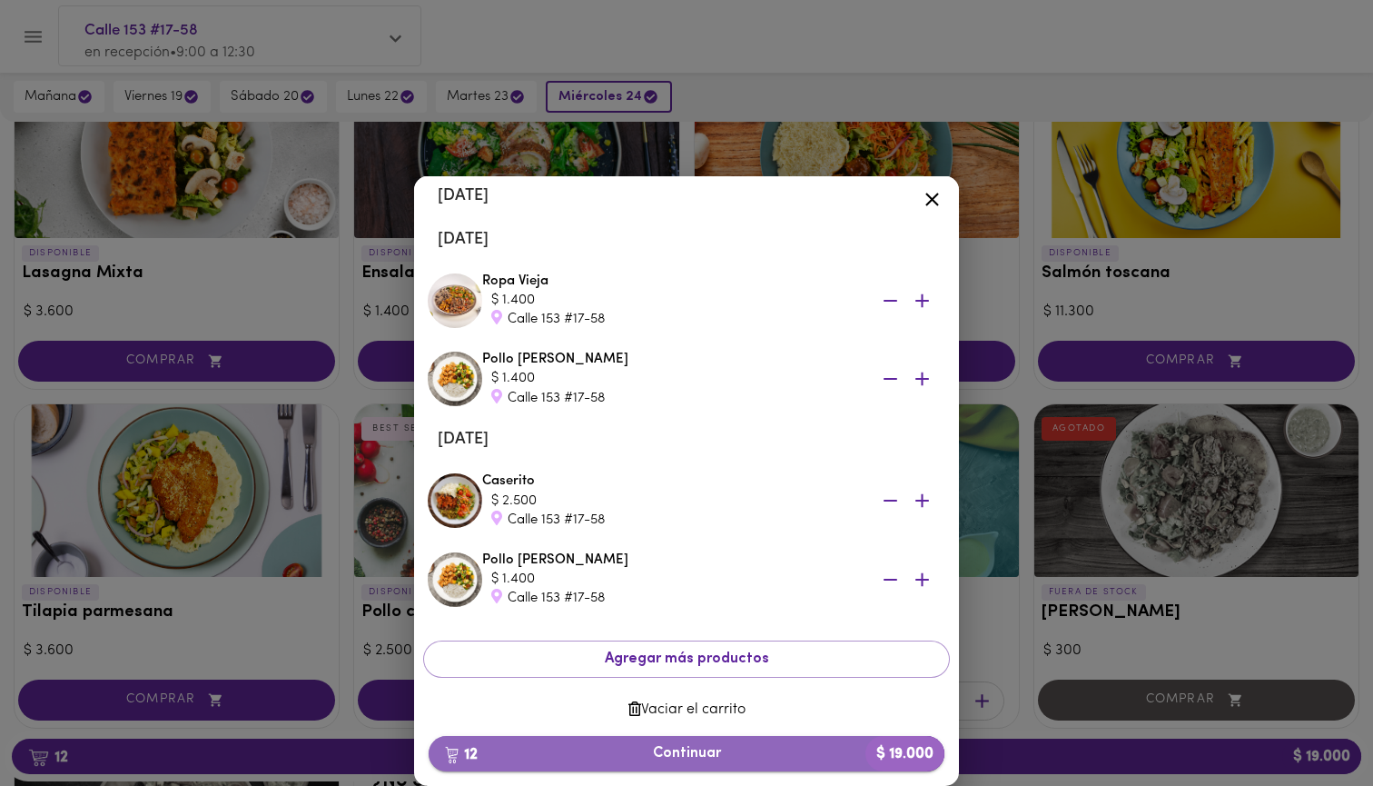
click at [736, 754] on span "12 Continuar $ 19.000" at bounding box center [686, 753] width 487 height 17
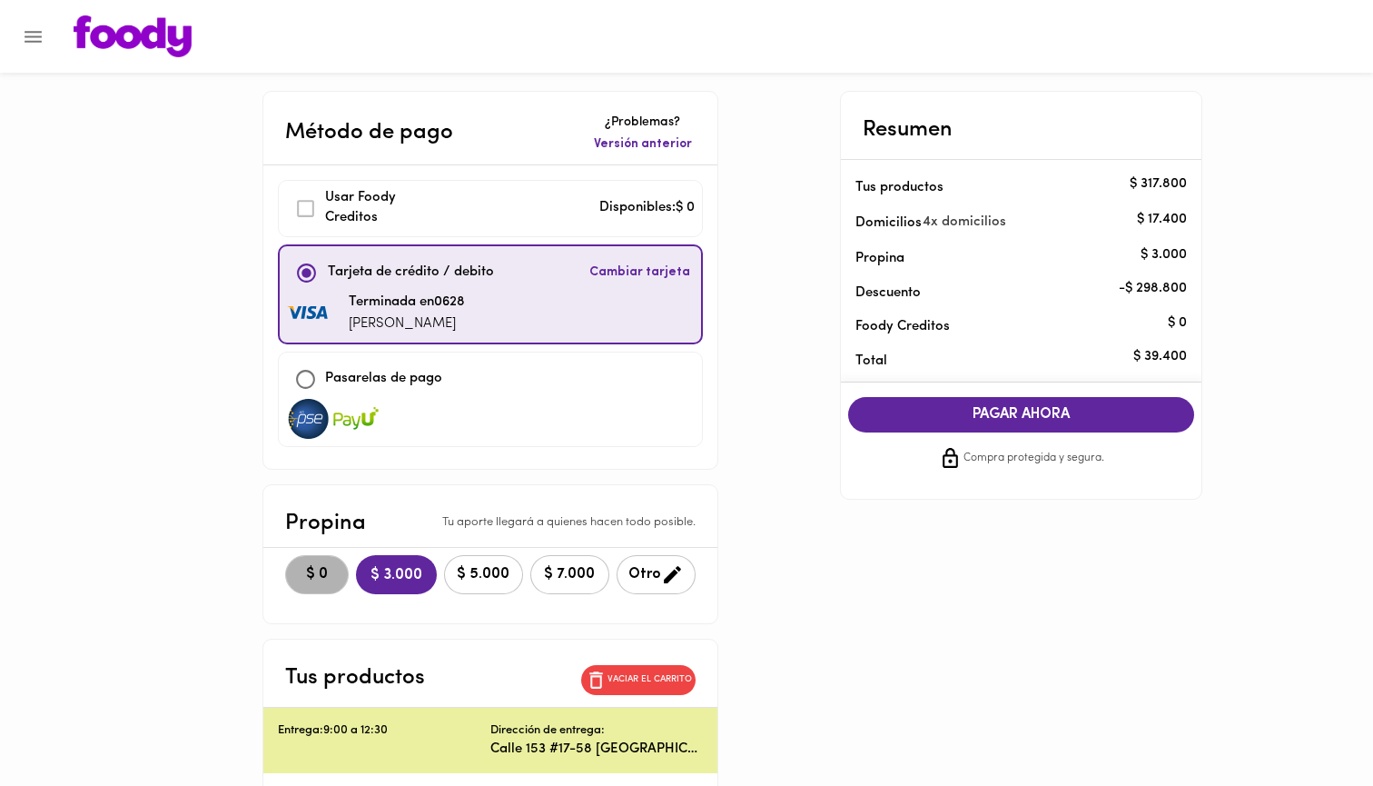
click at [316, 573] on span "$ 0" at bounding box center [317, 574] width 40 height 17
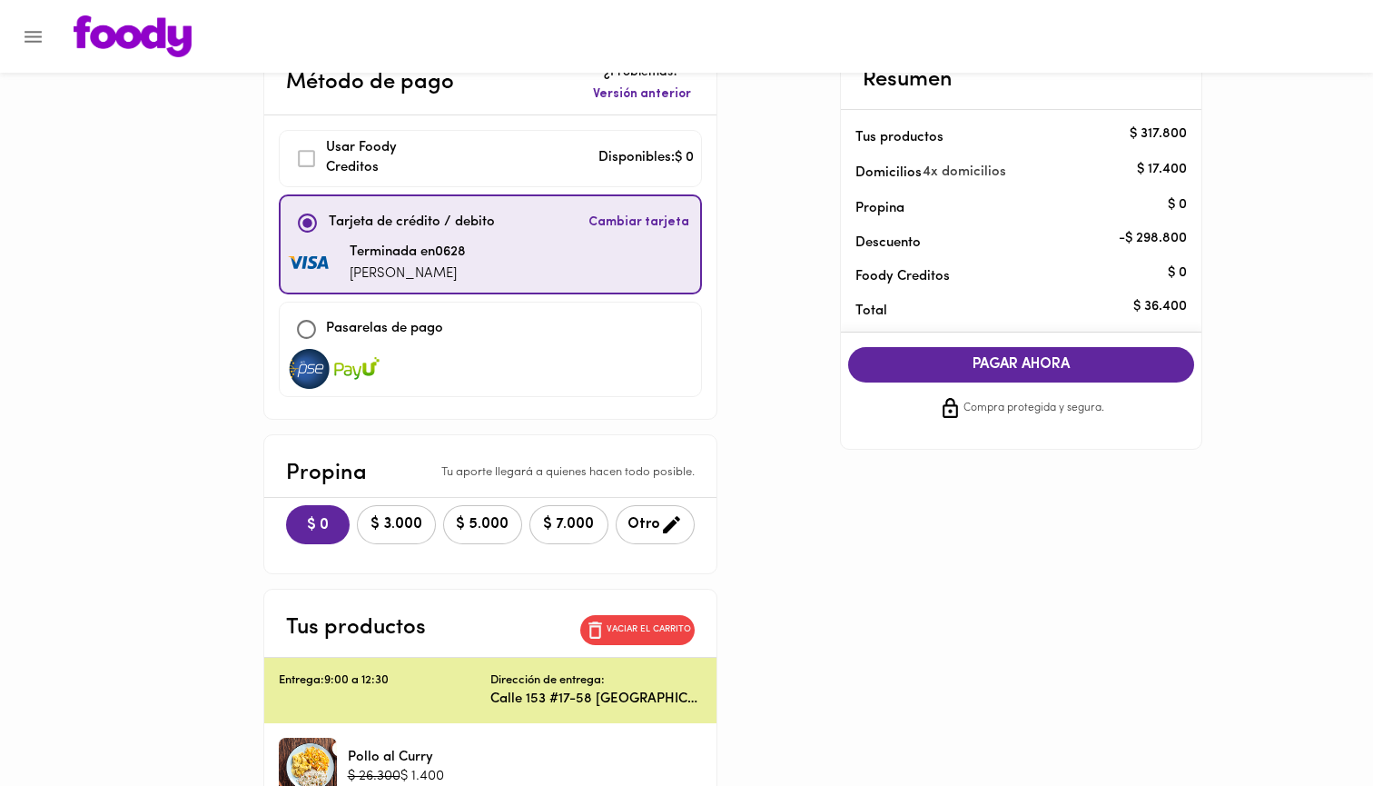
scroll to position [56, 0]
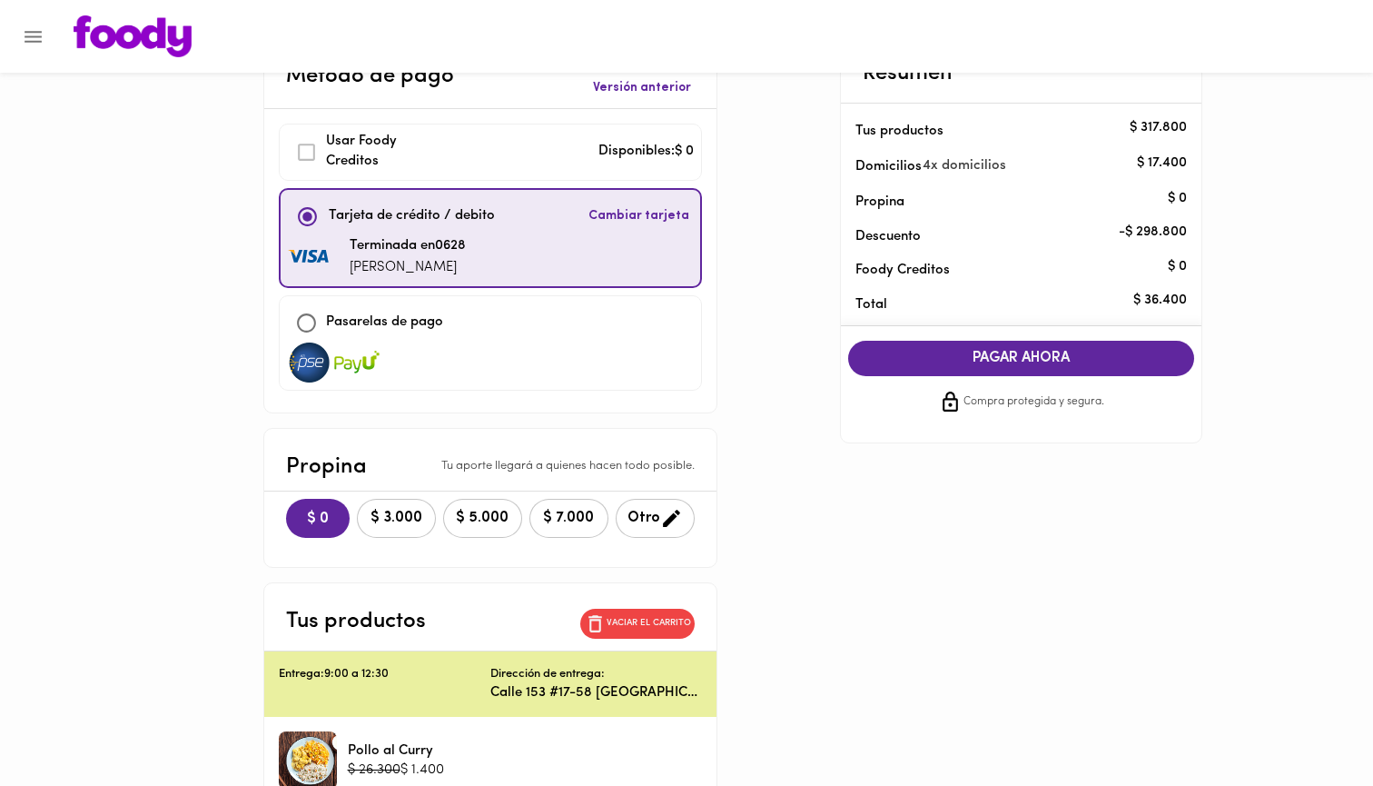
click at [945, 350] on span "PAGAR AHORA" at bounding box center [1021, 358] width 311 height 17
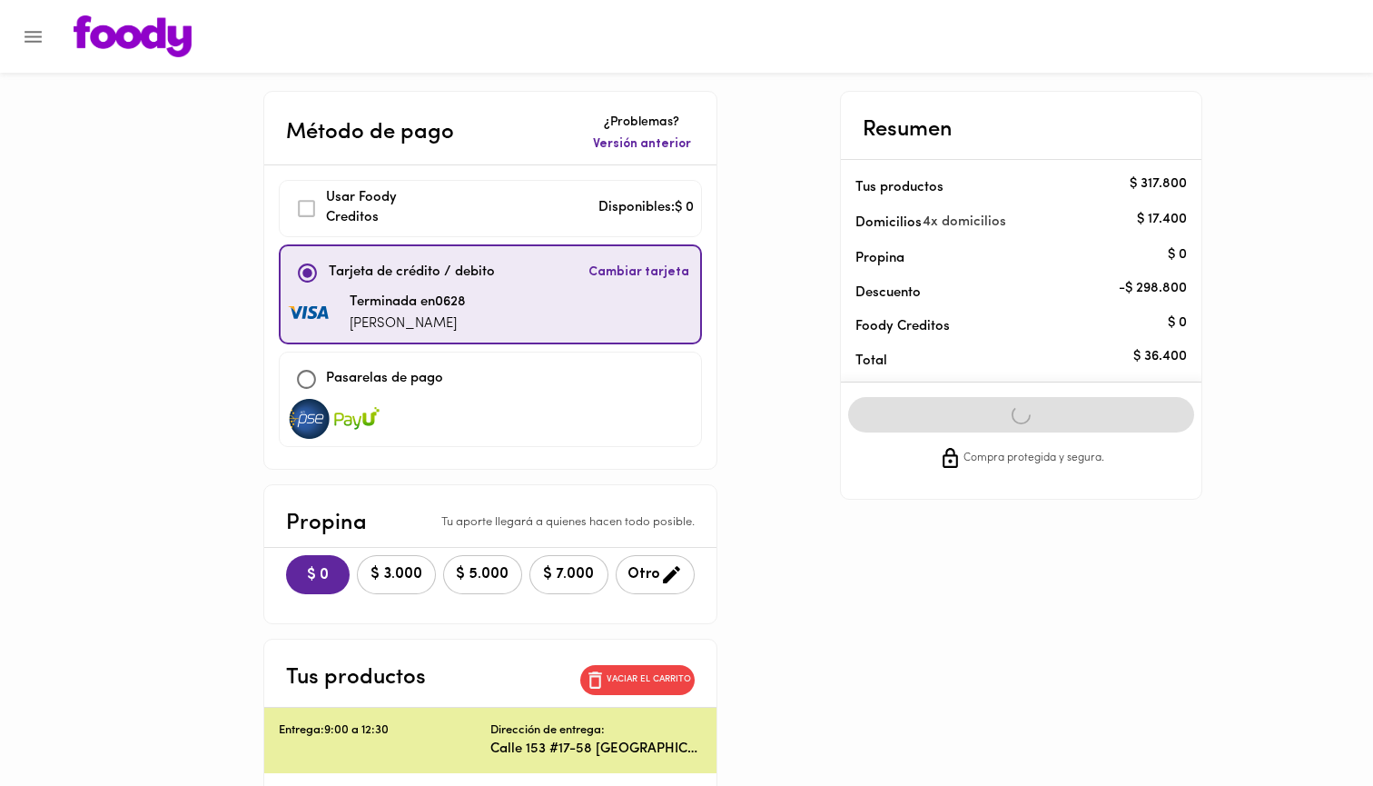
scroll to position [0, 0]
